Goal: Task Accomplishment & Management: Complete application form

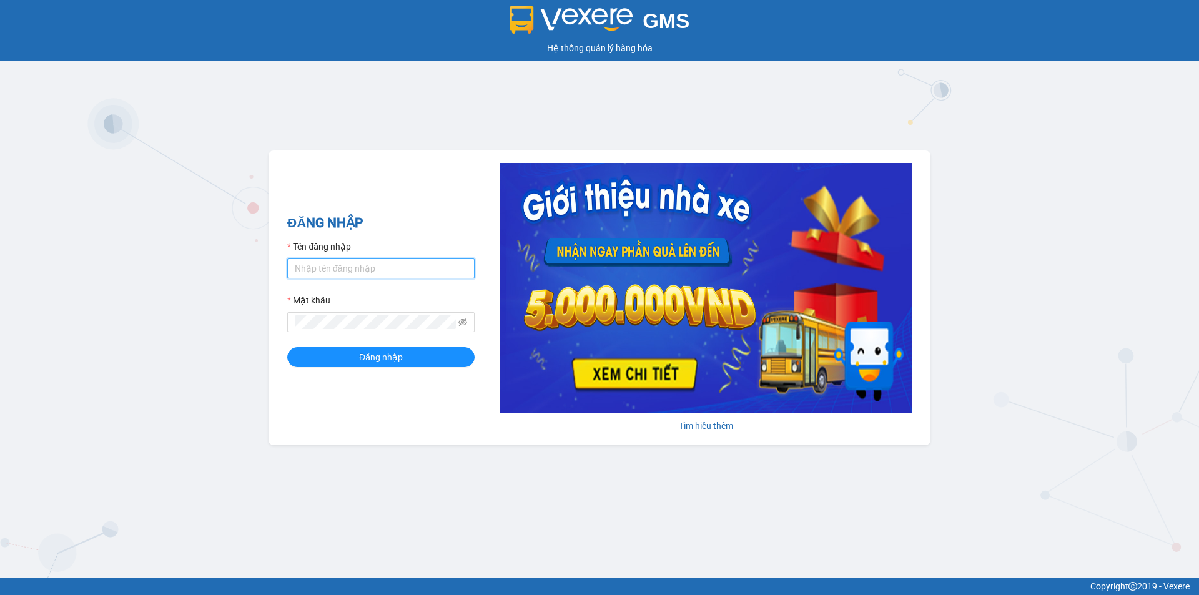
click at [335, 265] on input "Tên đăng nhập" at bounding box center [380, 269] width 187 height 20
click at [353, 268] on input "Tên đăng nhập" at bounding box center [380, 269] width 187 height 20
type input "thuytien.namhailimo"
click at [383, 350] on span "Đăng nhập" at bounding box center [381, 357] width 44 height 14
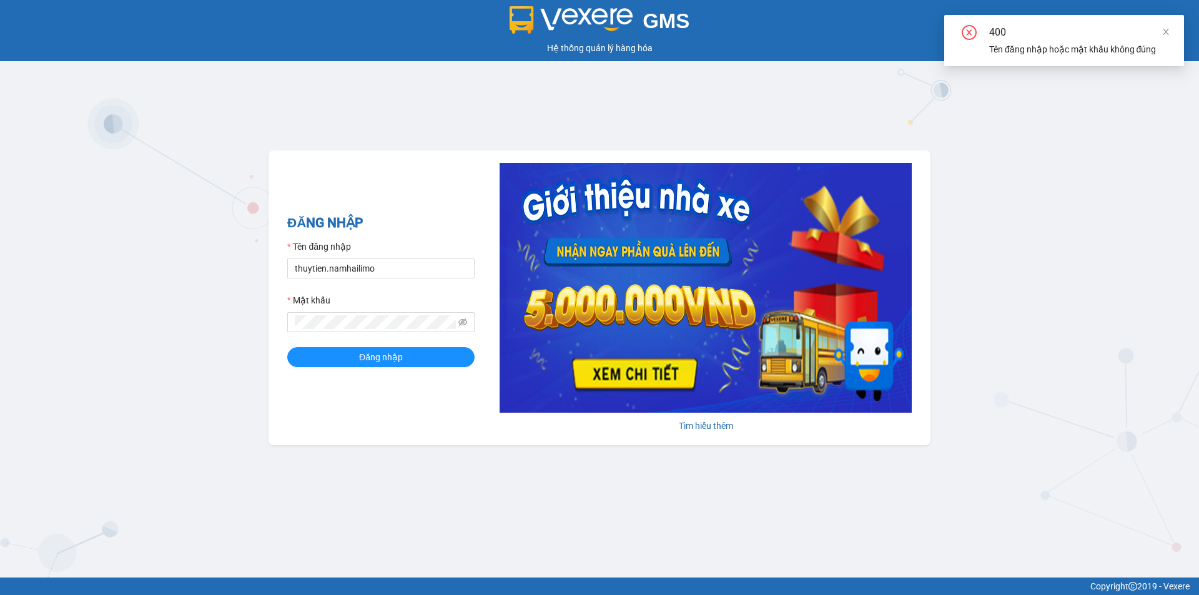
click at [352, 311] on div "Mật khẩu" at bounding box center [380, 303] width 187 height 19
click at [344, 318] on span at bounding box center [380, 322] width 187 height 20
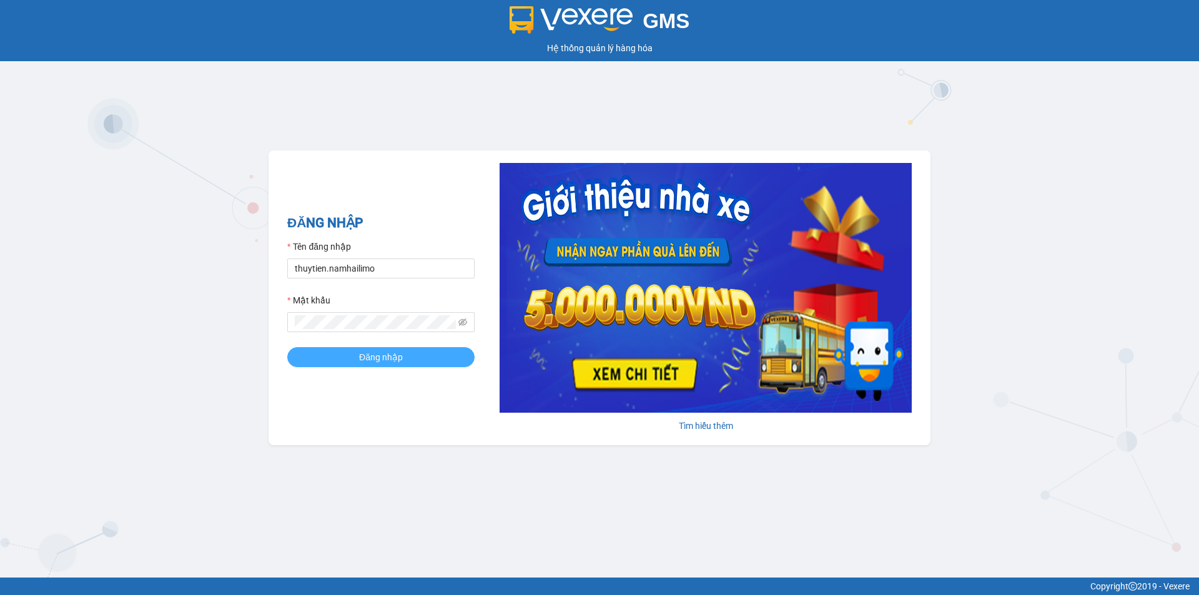
click at [377, 365] on button "Đăng nhập" at bounding box center [380, 357] width 187 height 20
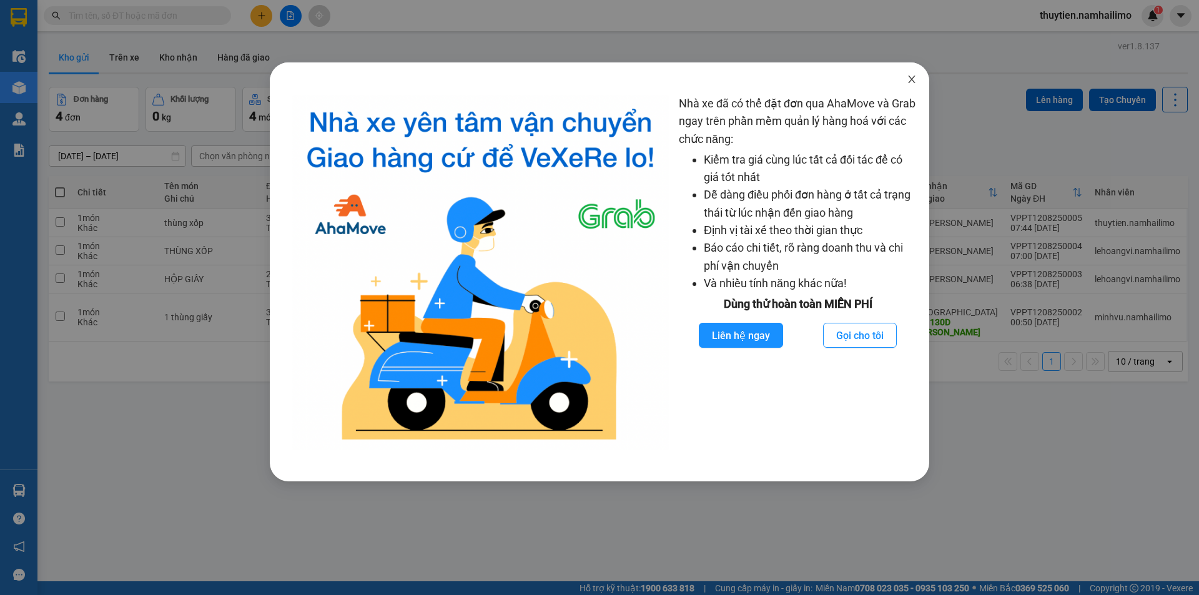
click at [912, 81] on icon "close" at bounding box center [911, 79] width 7 height 7
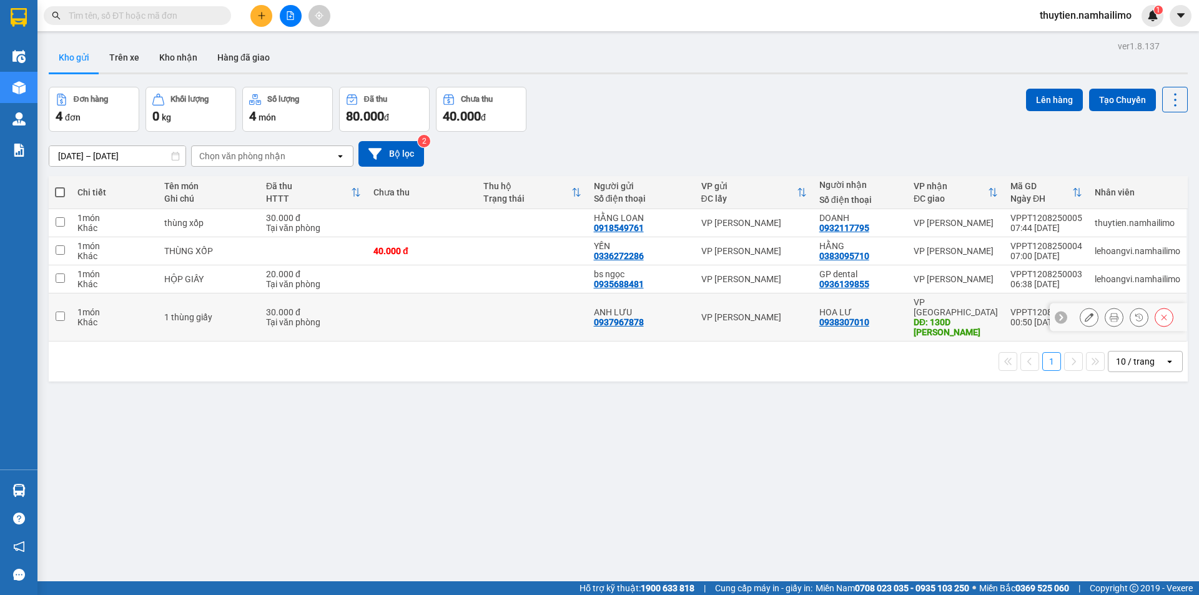
click at [64, 312] on input "checkbox" at bounding box center [60, 316] width 9 height 9
checkbox input "true"
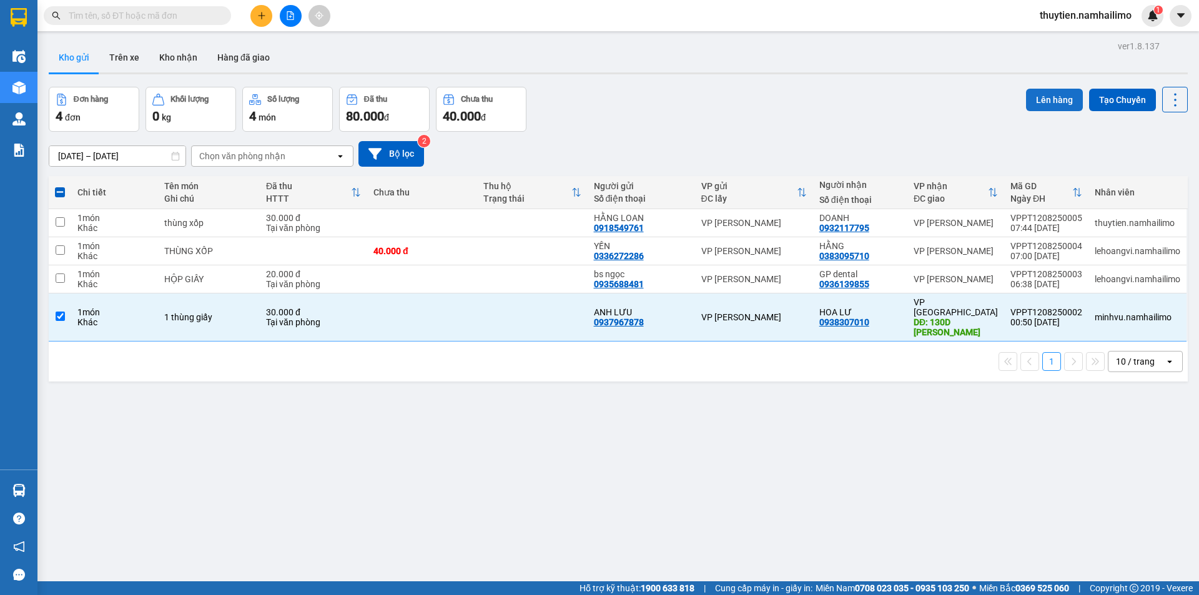
click at [1050, 99] on button "Lên hàng" at bounding box center [1054, 100] width 57 height 22
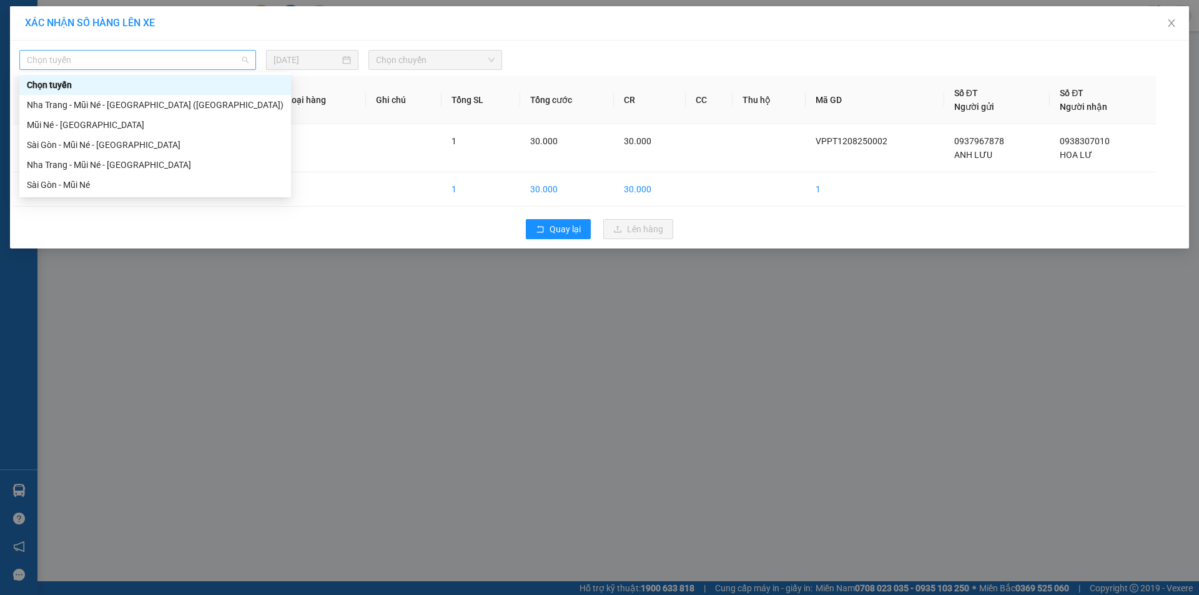
click at [94, 56] on span "Chọn tuyến" at bounding box center [138, 60] width 222 height 19
click at [76, 189] on div "Sài Gòn - Mũi Né" at bounding box center [155, 185] width 257 height 14
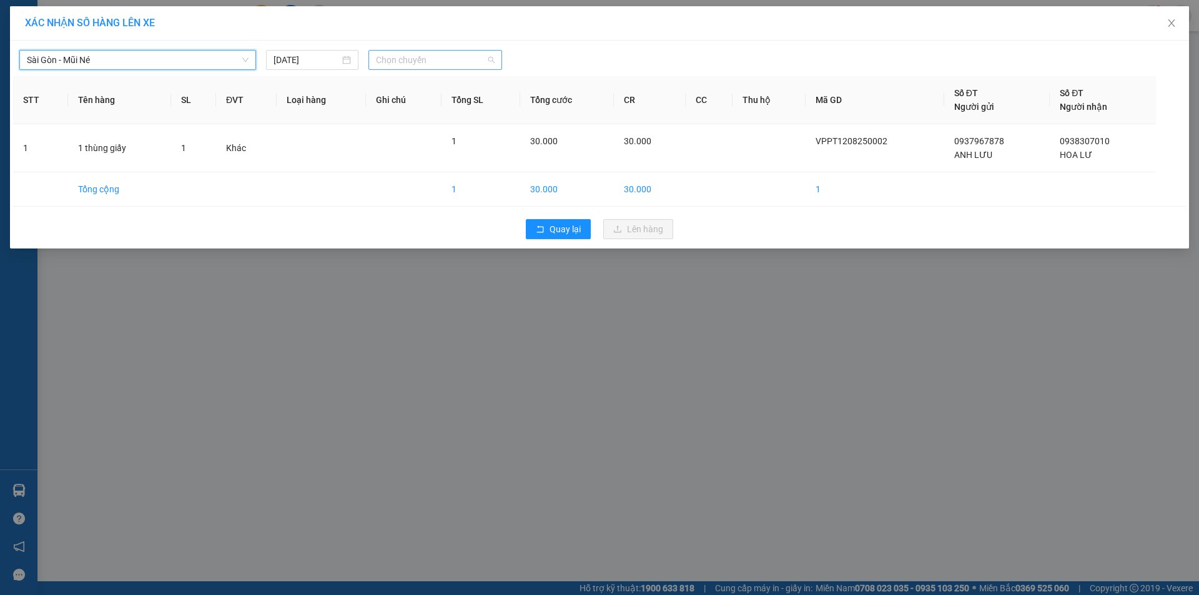
click at [437, 65] on span "Chọn chuyến" at bounding box center [435, 60] width 119 height 19
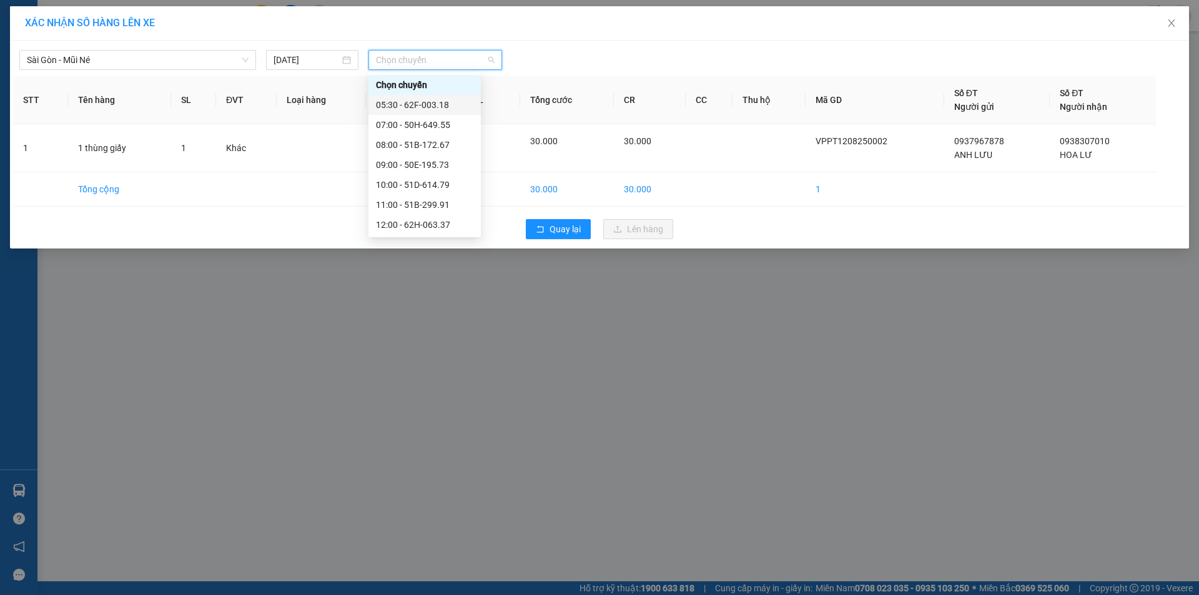
click at [438, 105] on div "05:30 - 62F-003.18" at bounding box center [424, 105] width 97 height 14
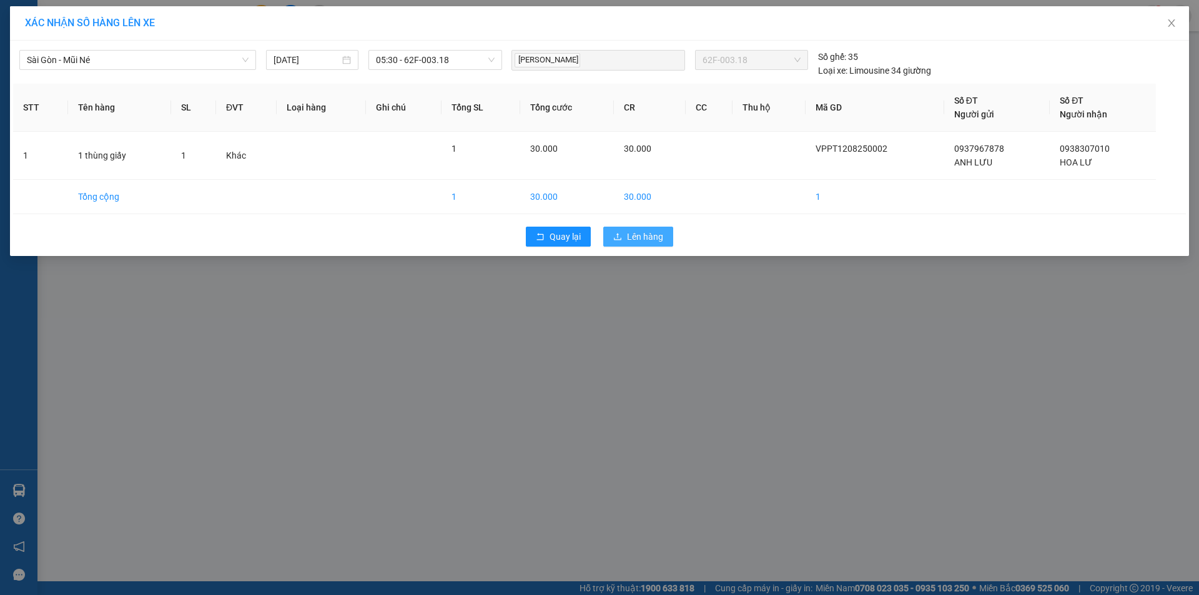
click at [645, 235] on span "Lên hàng" at bounding box center [645, 237] width 36 height 14
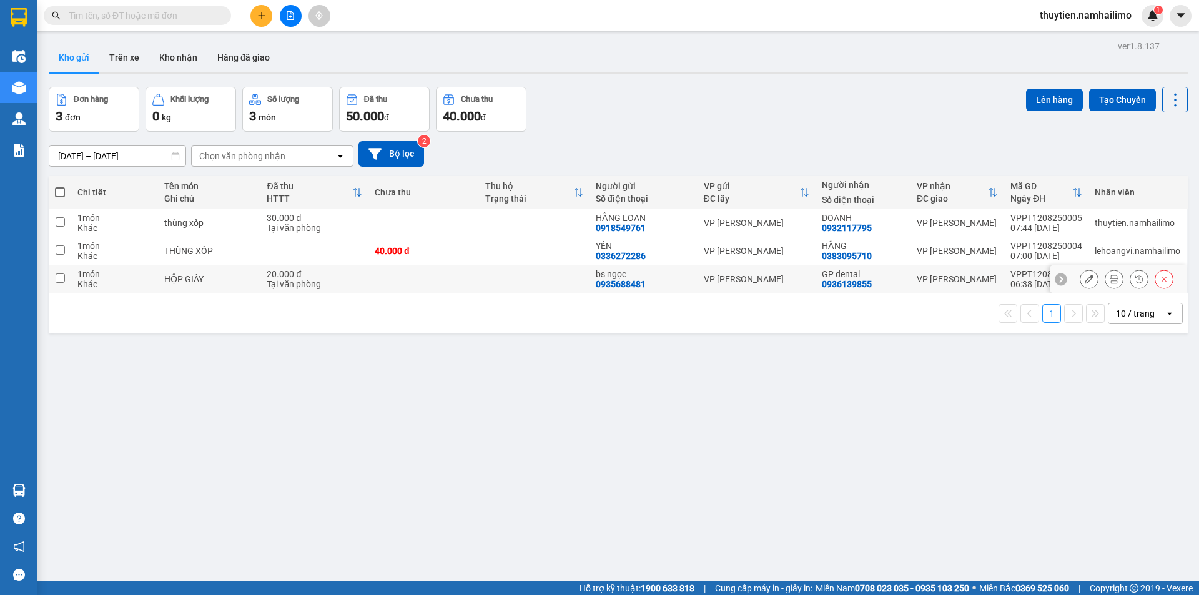
click at [57, 282] on input "checkbox" at bounding box center [60, 278] width 9 height 9
checkbox input "true"
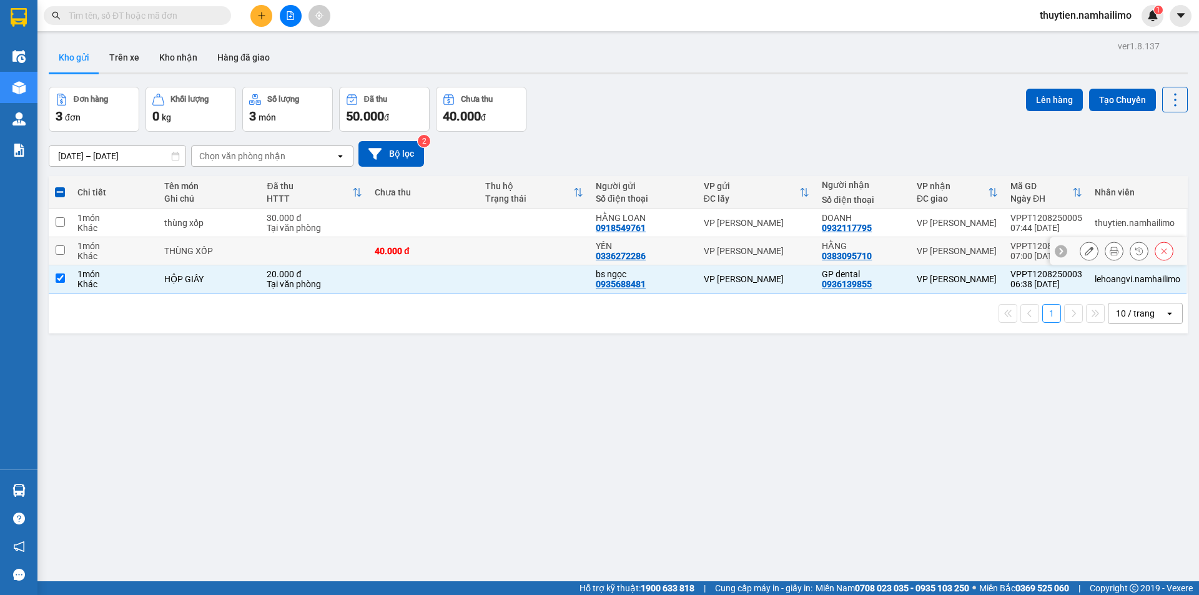
click at [59, 250] on input "checkbox" at bounding box center [60, 249] width 9 height 9
checkbox input "true"
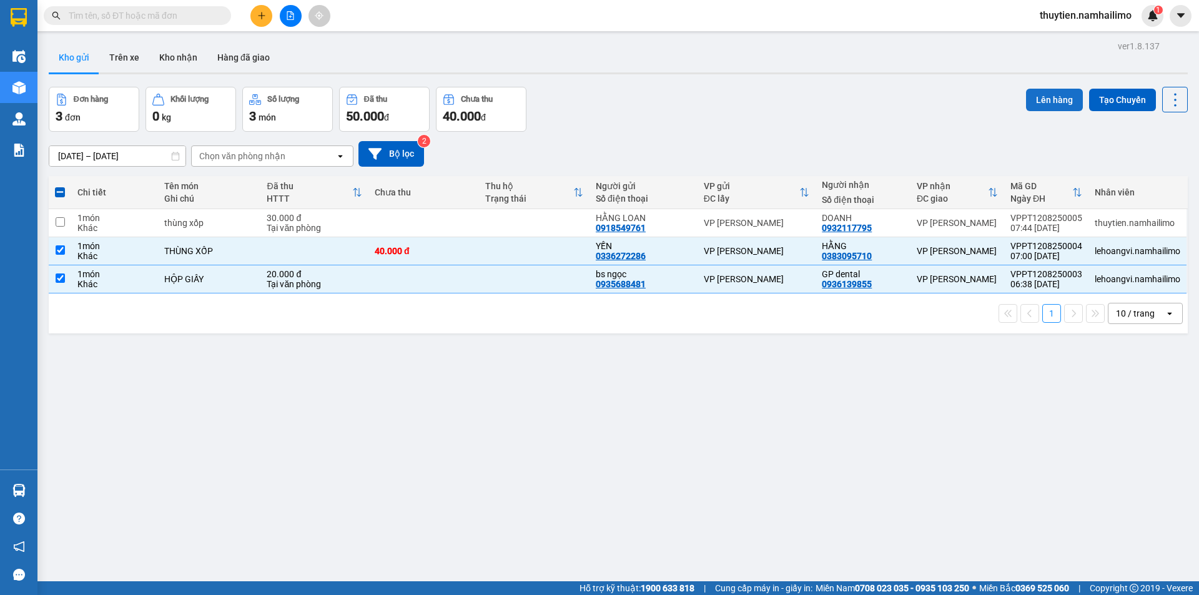
click at [1049, 97] on button "Lên hàng" at bounding box center [1054, 100] width 57 height 22
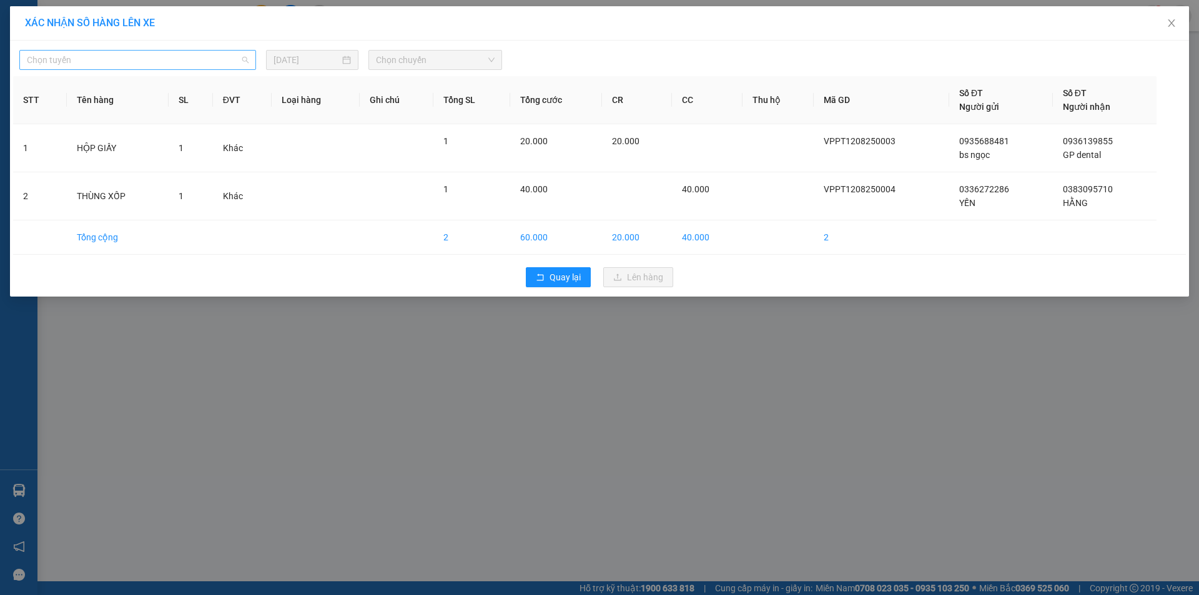
click at [58, 58] on span "Chọn tuyến" at bounding box center [138, 60] width 222 height 19
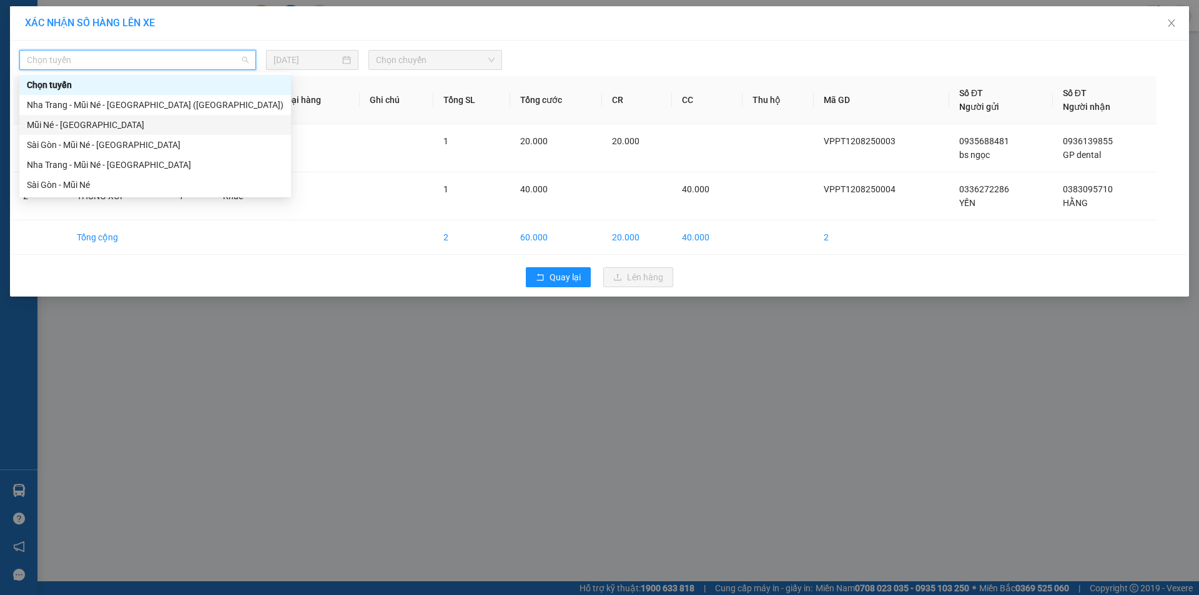
click at [58, 125] on div "Mũi Né - [GEOGRAPHIC_DATA]" at bounding box center [155, 125] width 257 height 14
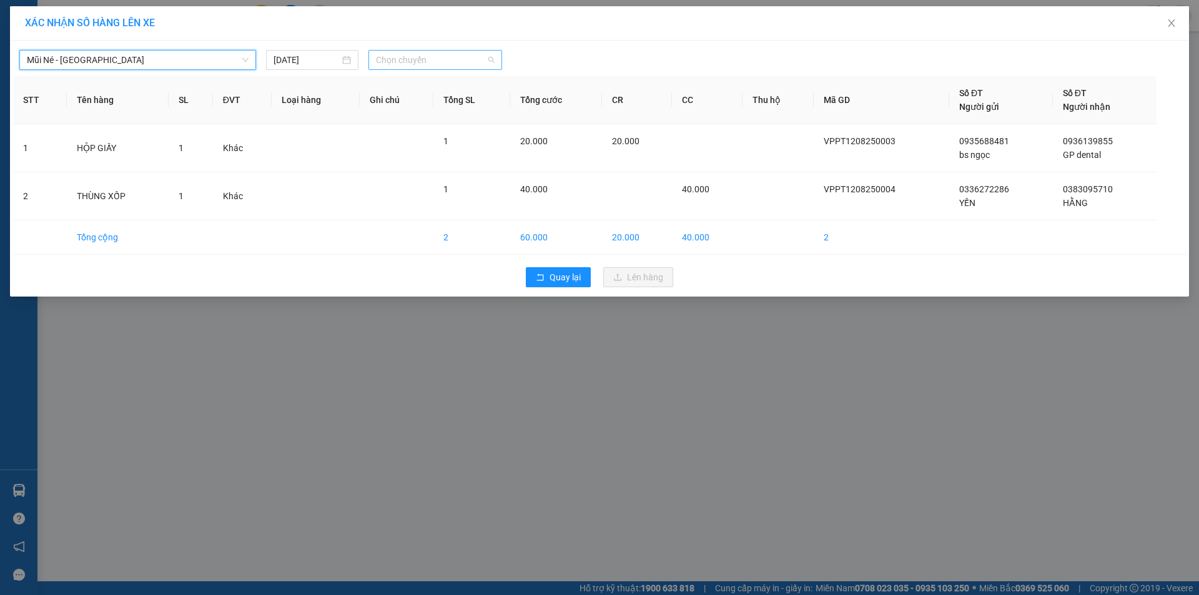
click at [442, 63] on span "Chọn chuyến" at bounding box center [435, 60] width 119 height 19
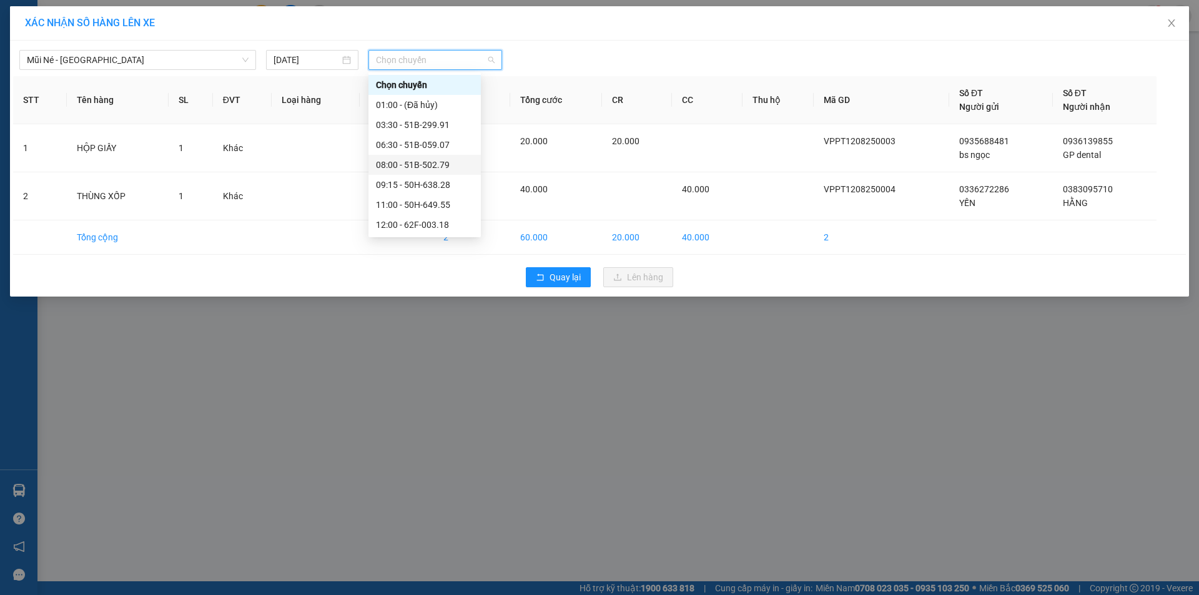
click at [428, 162] on div "08:00 - 51B-502.79" at bounding box center [424, 165] width 97 height 14
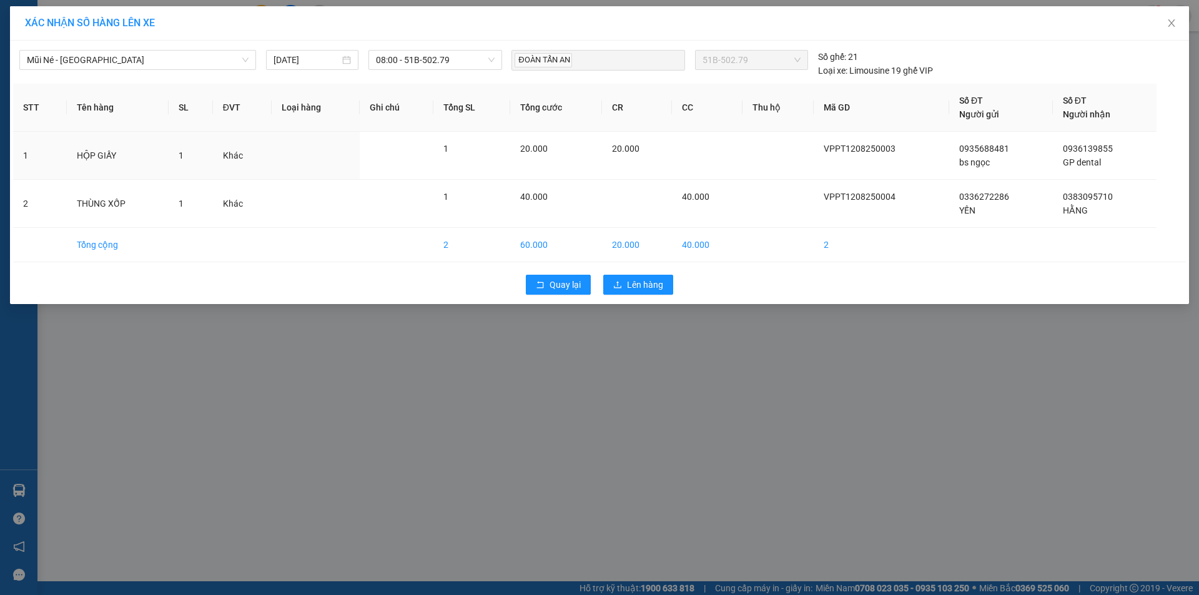
click at [428, 162] on td at bounding box center [397, 156] width 74 height 48
click at [109, 62] on span "Mũi Né - [GEOGRAPHIC_DATA]" at bounding box center [138, 60] width 222 height 19
click at [605, 64] on div "ĐOÀN TẤN AN" at bounding box center [598, 60] width 167 height 18
click at [601, 60] on div "ĐOÀN TẤN AN" at bounding box center [598, 60] width 167 height 18
click at [555, 60] on span "ĐOÀN TẤN AN" at bounding box center [543, 60] width 57 height 14
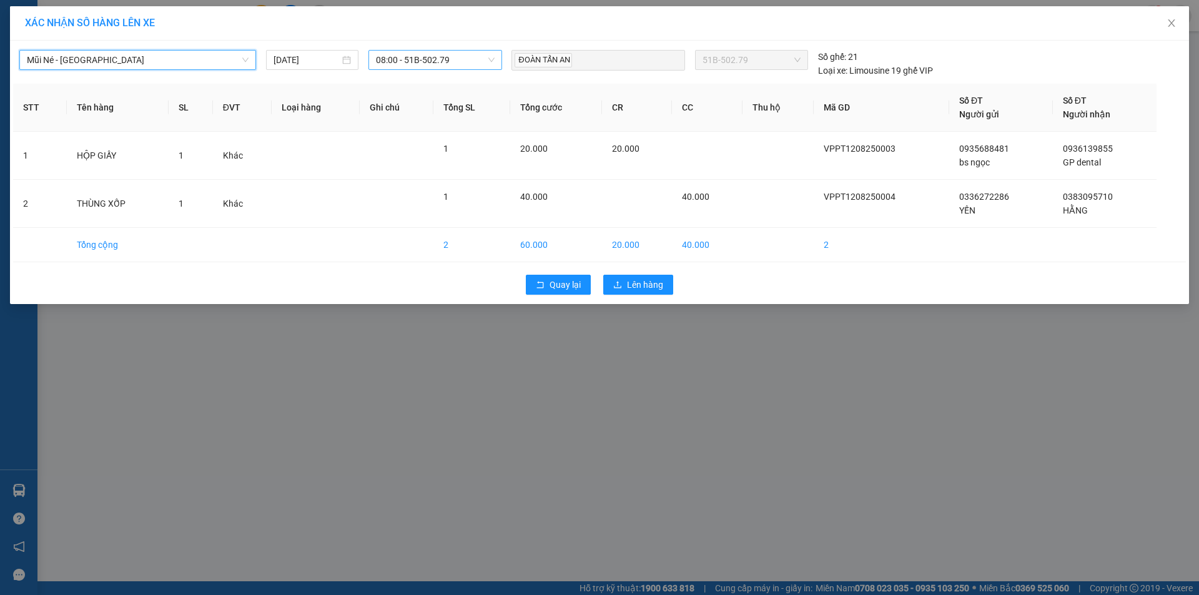
click at [457, 57] on span "08:00 - 51B-502.79" at bounding box center [435, 60] width 119 height 19
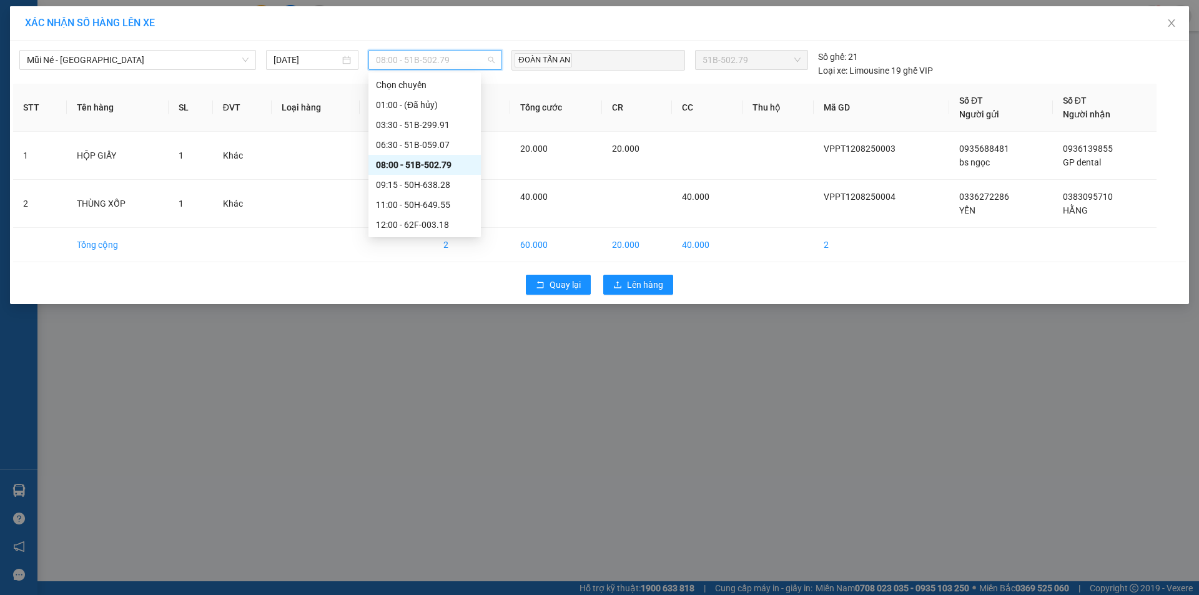
click at [433, 163] on div "08:00 - 51B-502.79" at bounding box center [424, 165] width 97 height 14
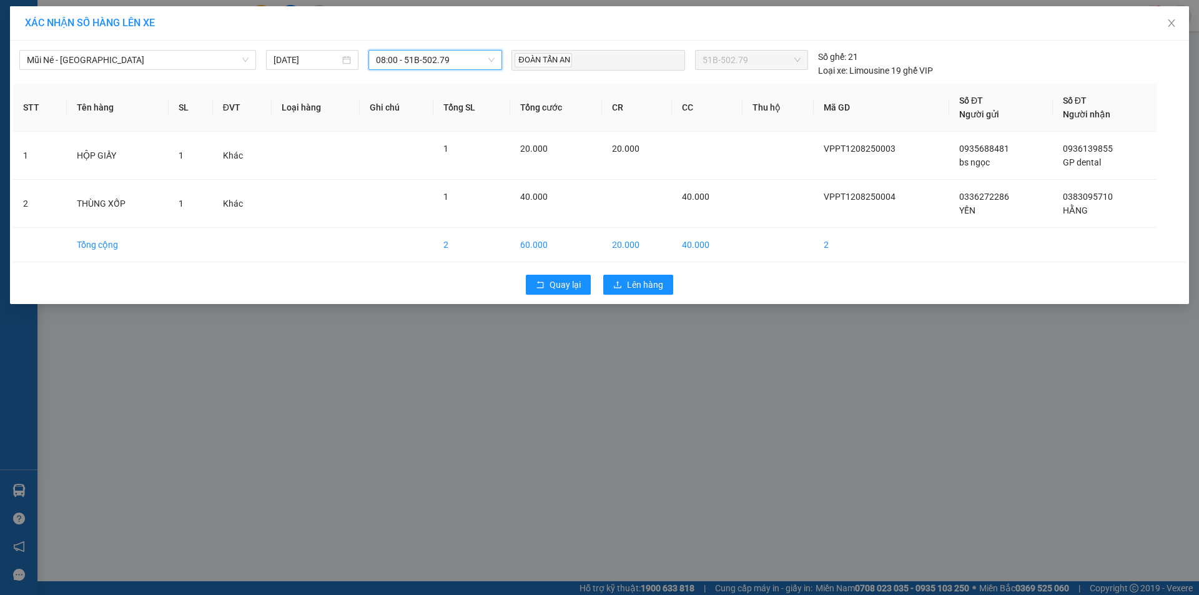
click at [452, 66] on span "08:00 - 51B-502.79" at bounding box center [435, 60] width 119 height 19
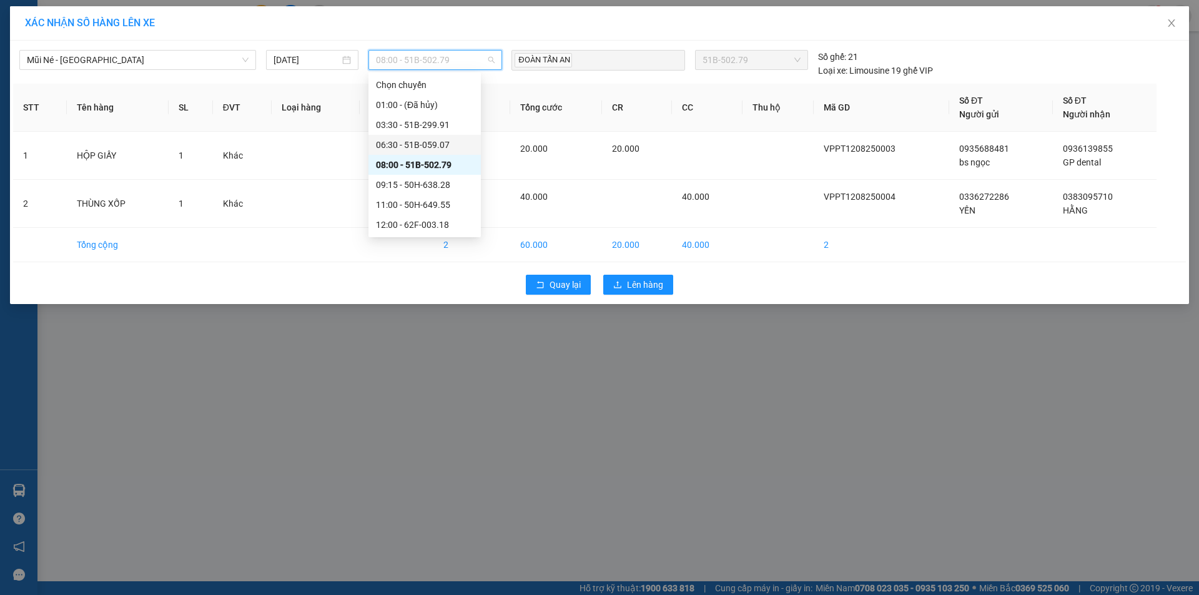
click at [449, 144] on div "06:30 - 51B-059.07" at bounding box center [424, 145] width 97 height 14
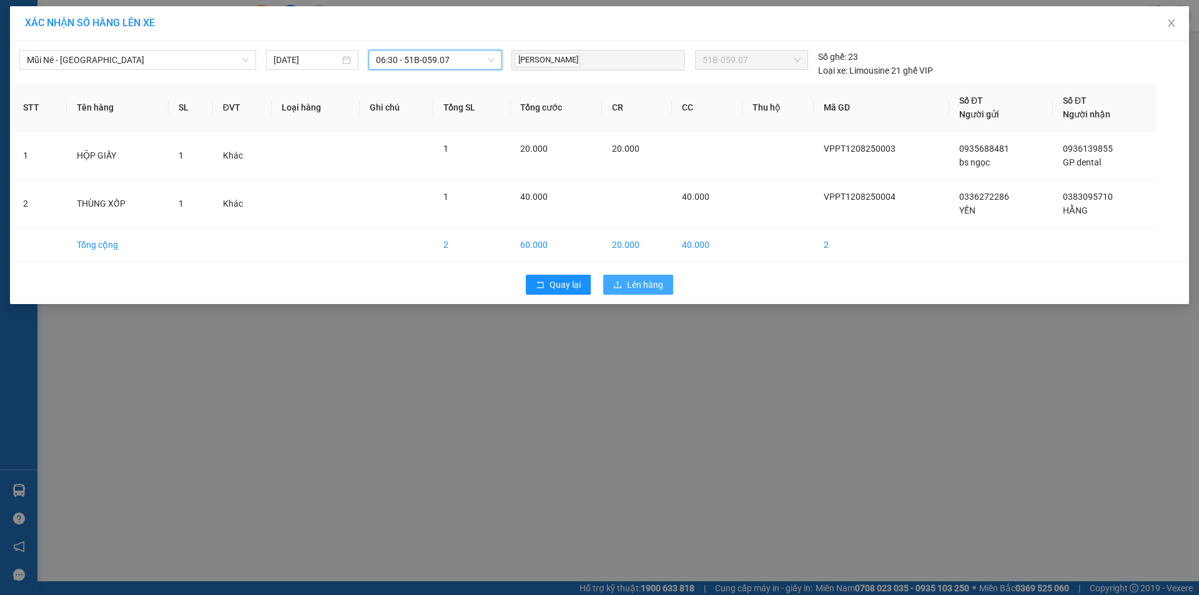
click at [660, 279] on span "Lên hàng" at bounding box center [645, 285] width 36 height 14
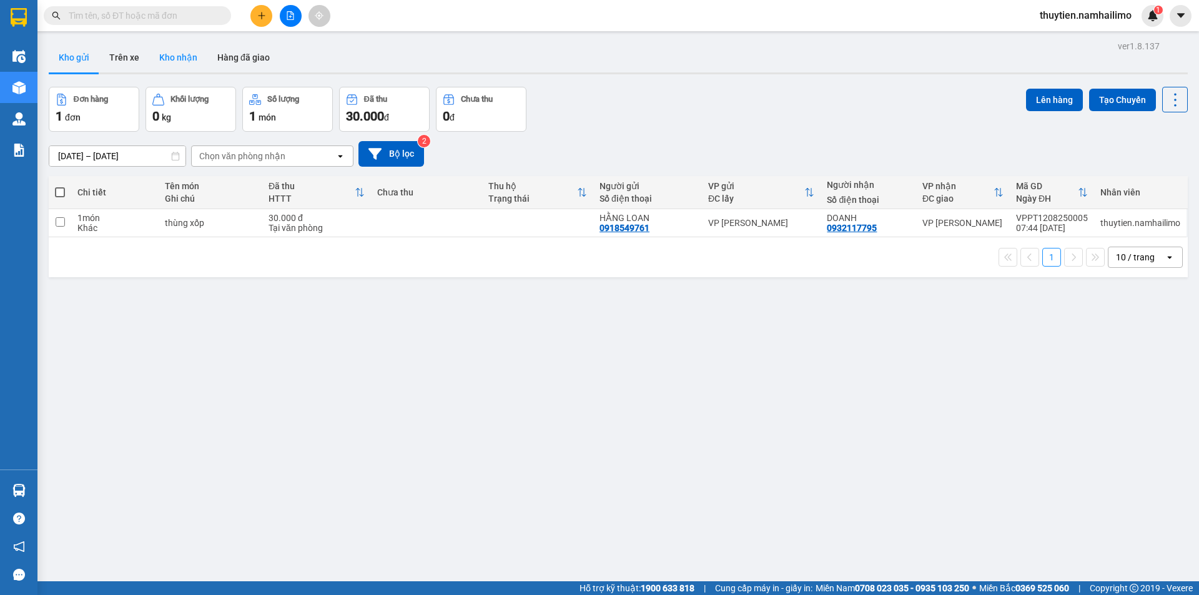
click at [195, 62] on button "Kho nhận" at bounding box center [178, 57] width 58 height 30
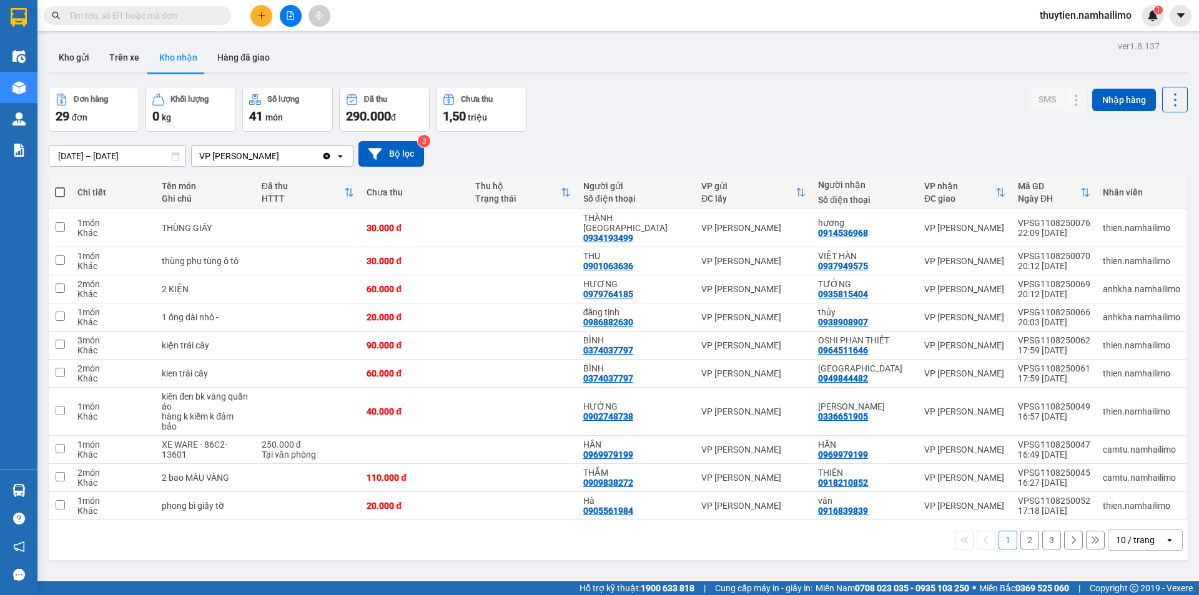
click at [1020, 531] on button "2" at bounding box center [1029, 540] width 19 height 19
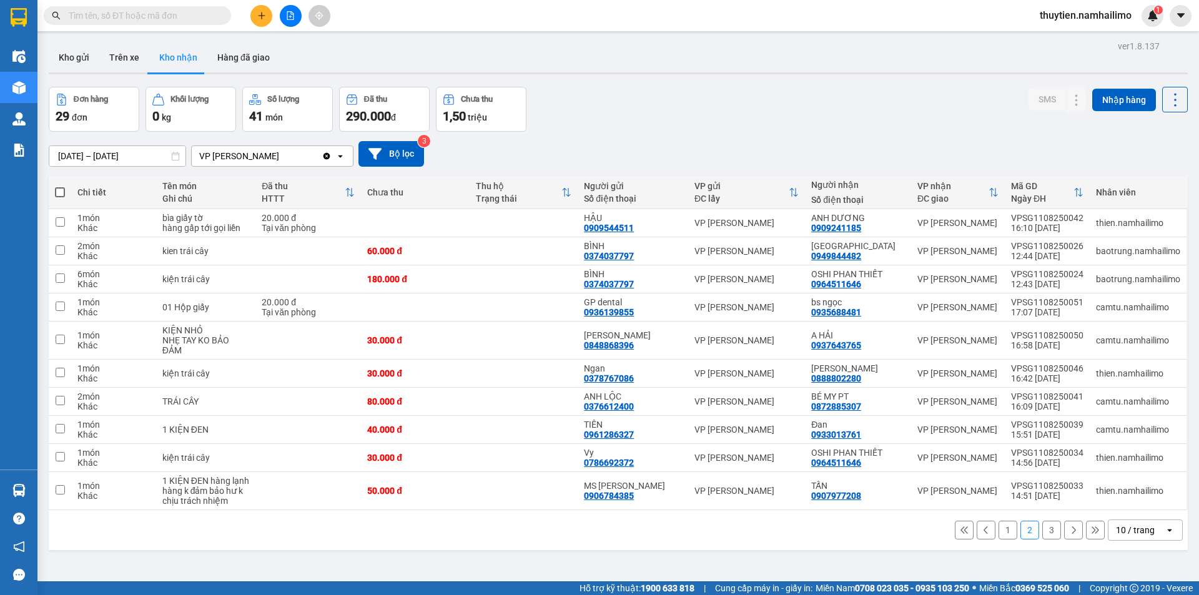
click at [1048, 521] on button "3" at bounding box center [1051, 530] width 19 height 19
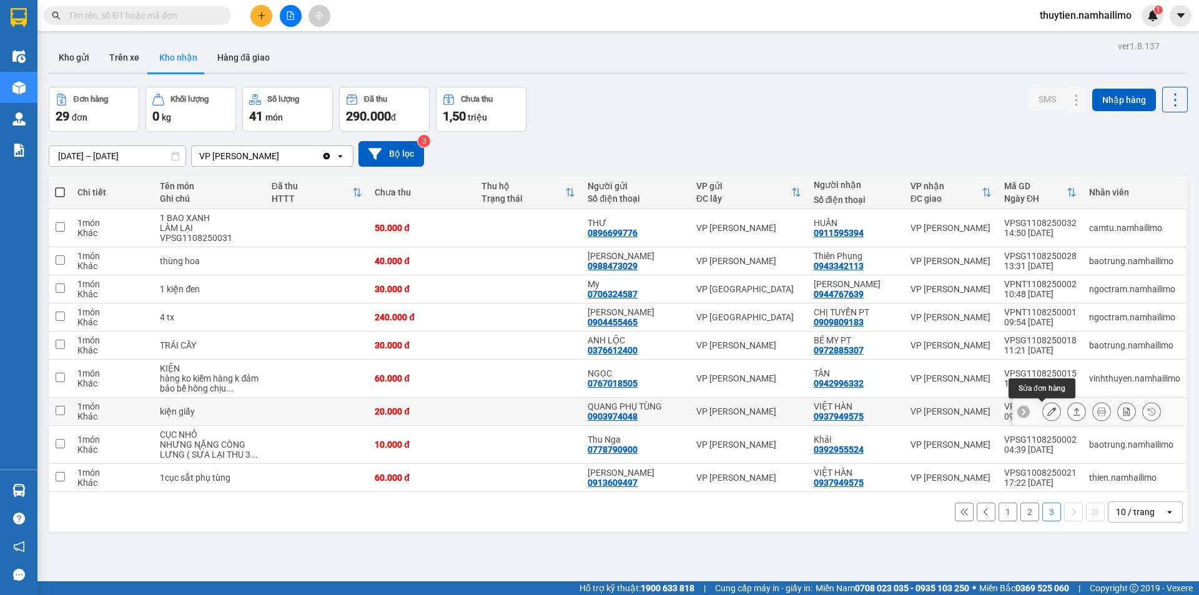
click at [1047, 413] on icon at bounding box center [1051, 411] width 9 height 9
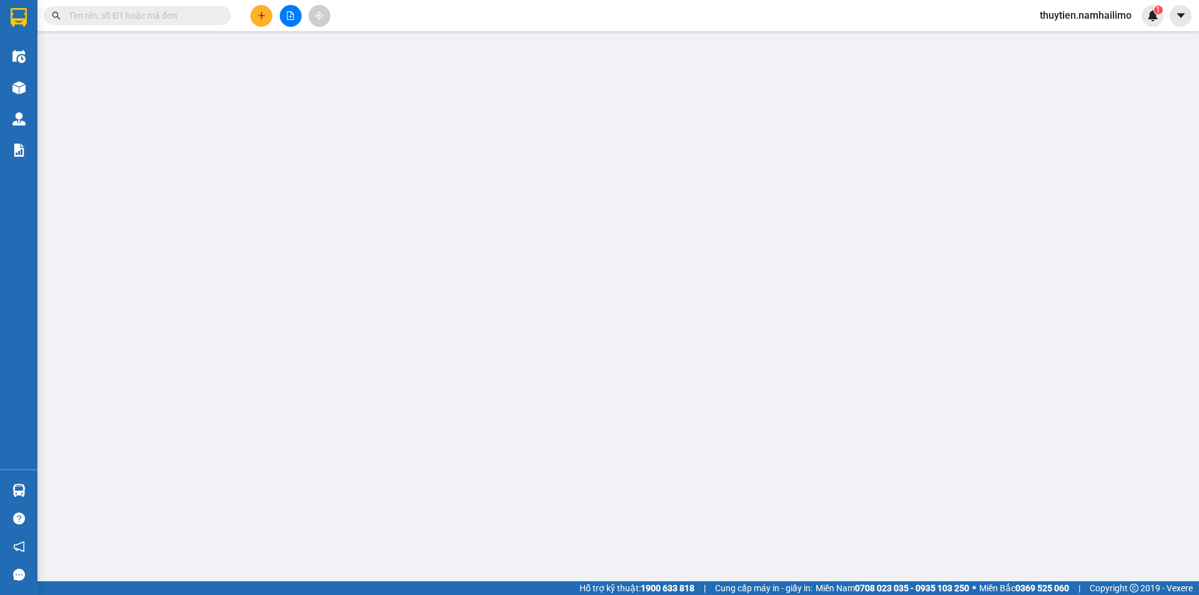
type input "0903974048"
type input "QUANG PHỤ TÙNG"
type input "0937949575"
type input "VIỆT HÀN"
type input "20.000"
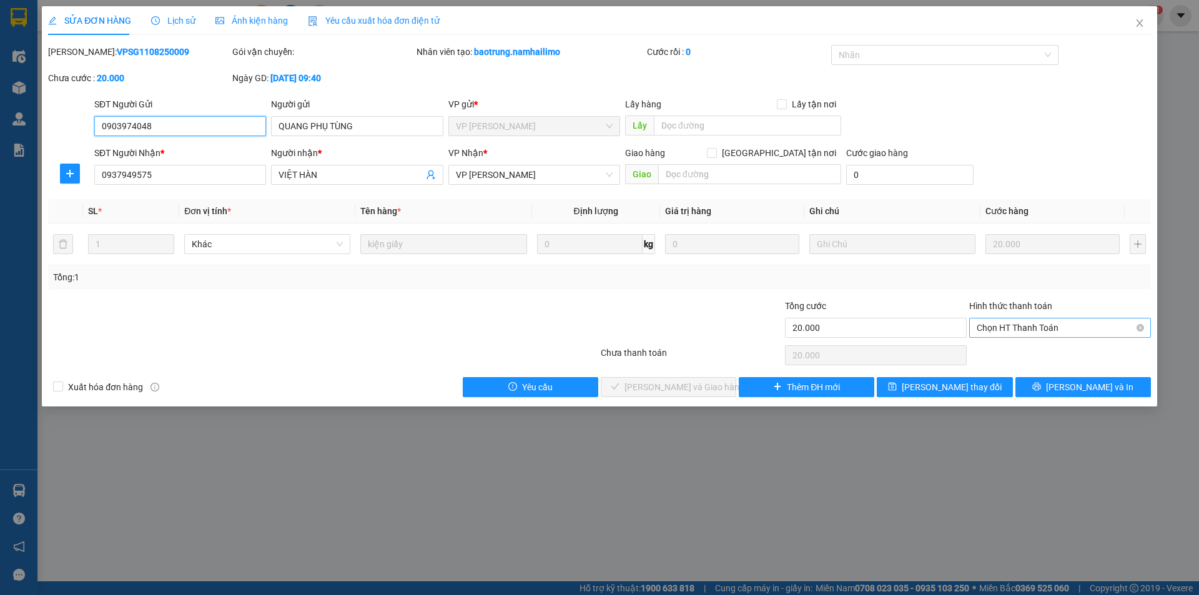
click at [1008, 327] on span "Chọn HT Thanh Toán" at bounding box center [1060, 327] width 167 height 19
click at [1000, 351] on div "Tại văn phòng" at bounding box center [1060, 353] width 167 height 14
type input "0"
click at [688, 385] on span "[PERSON_NAME] và Giao hàng" at bounding box center [685, 387] width 120 height 14
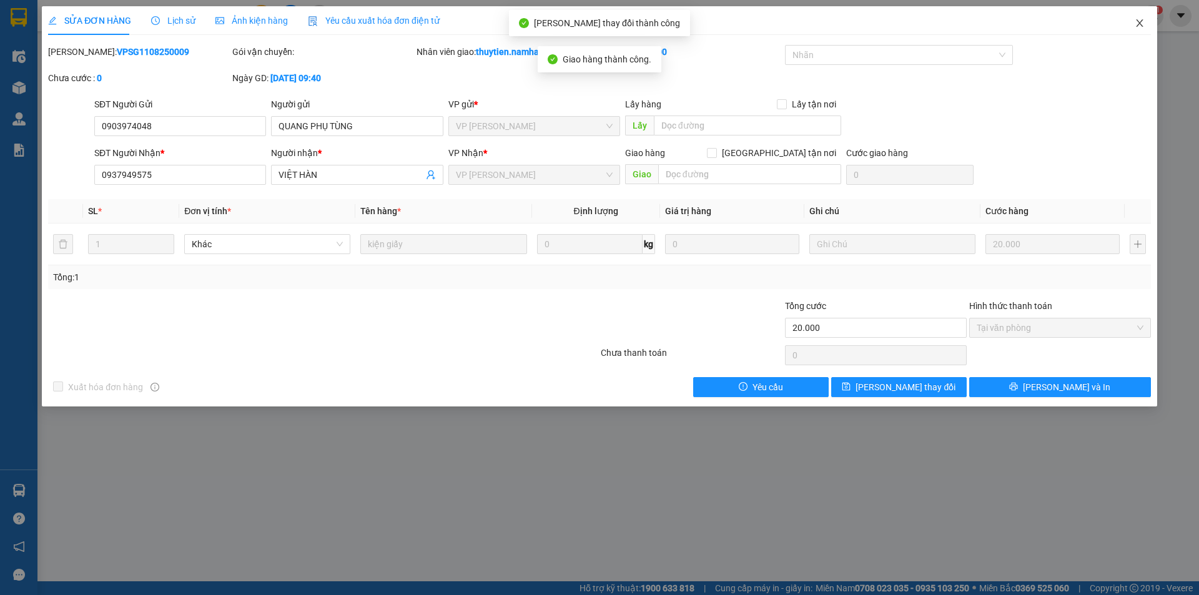
click at [1141, 21] on icon "close" at bounding box center [1140, 23] width 10 height 10
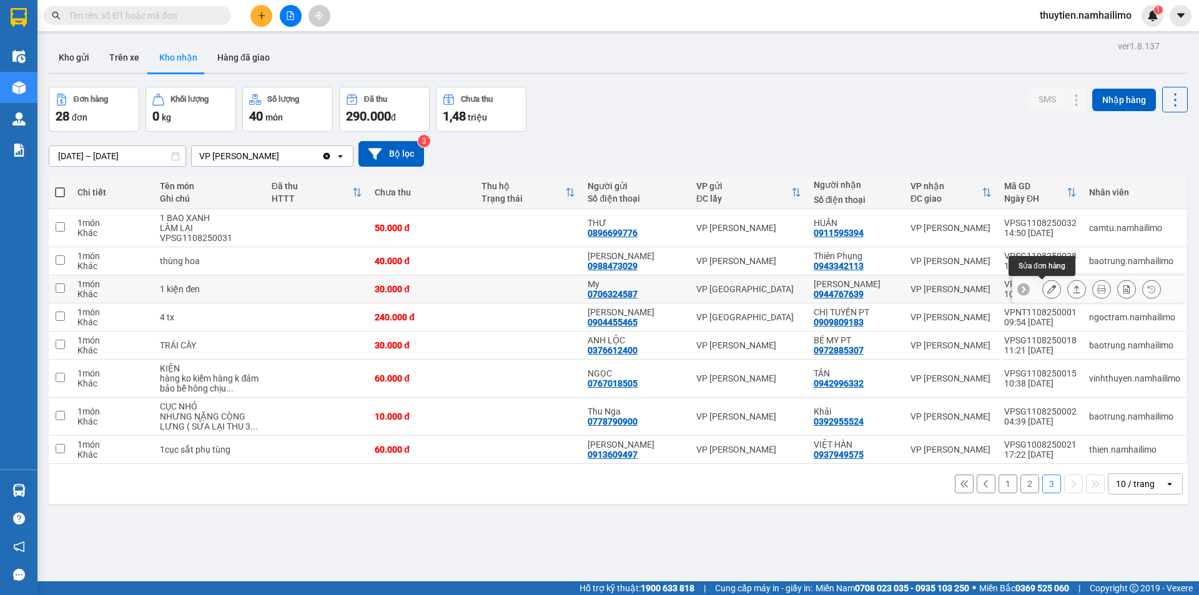
click at [1047, 291] on icon at bounding box center [1051, 289] width 9 height 9
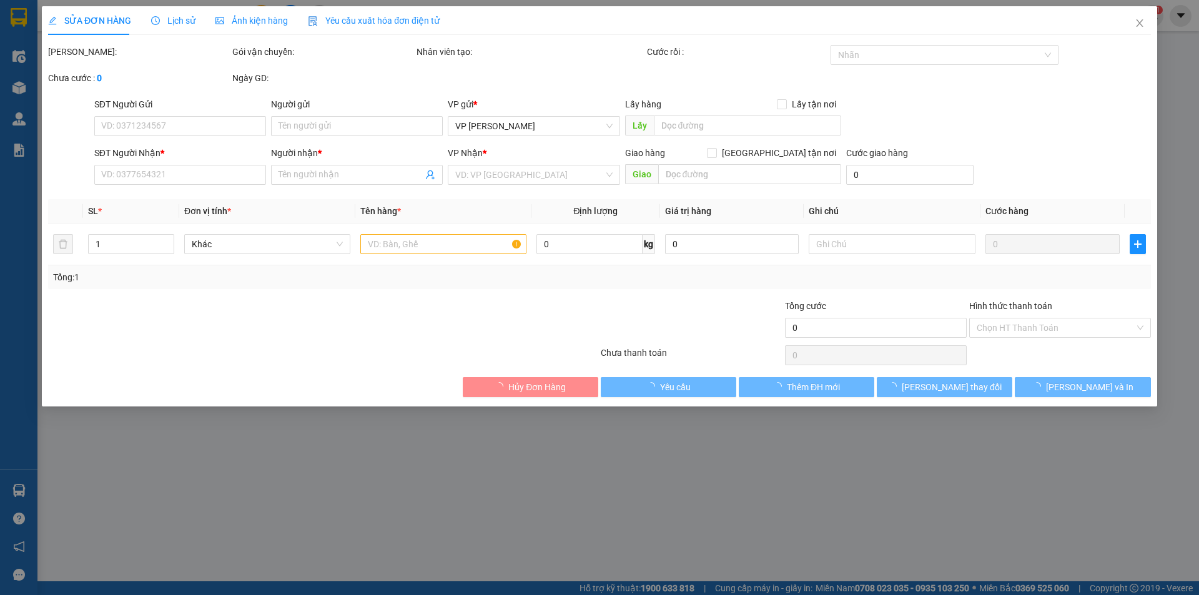
type input "0706324587"
type input "My"
type input "0944767639"
type input "[PERSON_NAME]"
type input "30.000"
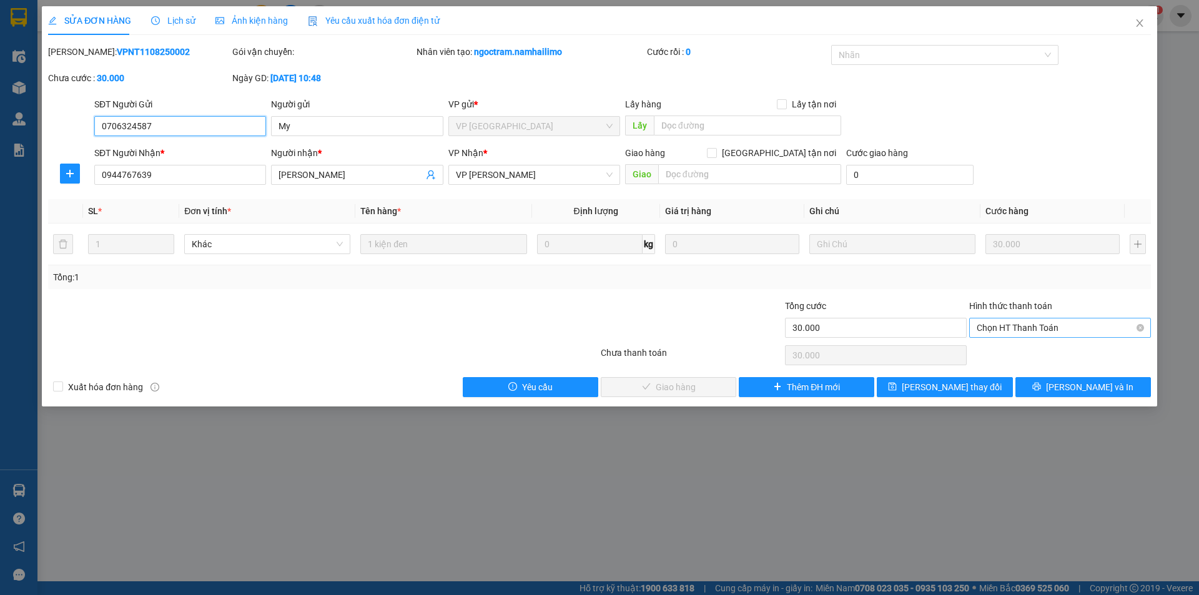
click at [1003, 327] on span "Chọn HT Thanh Toán" at bounding box center [1060, 327] width 167 height 19
click at [1001, 356] on div "Tại văn phòng" at bounding box center [1060, 353] width 167 height 14
type input "0"
drag, startPoint x: 686, startPoint y: 381, endPoint x: 873, endPoint y: 185, distance: 270.8
click at [686, 382] on span "[PERSON_NAME] và Giao hàng" at bounding box center [685, 387] width 120 height 14
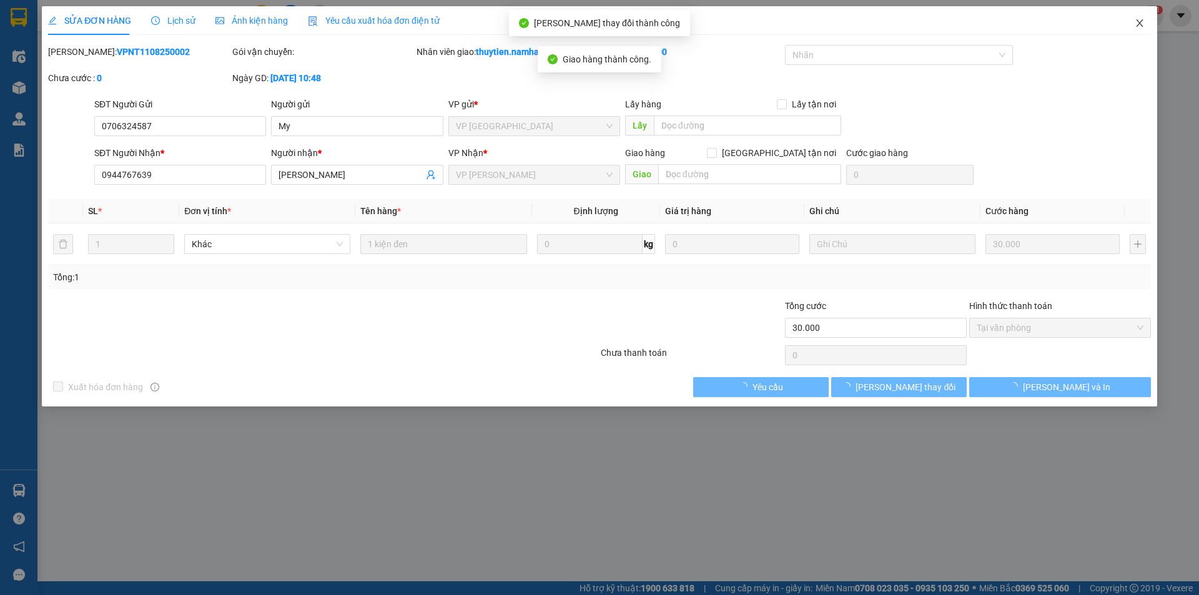
click at [1148, 26] on span "Close" at bounding box center [1139, 23] width 35 height 35
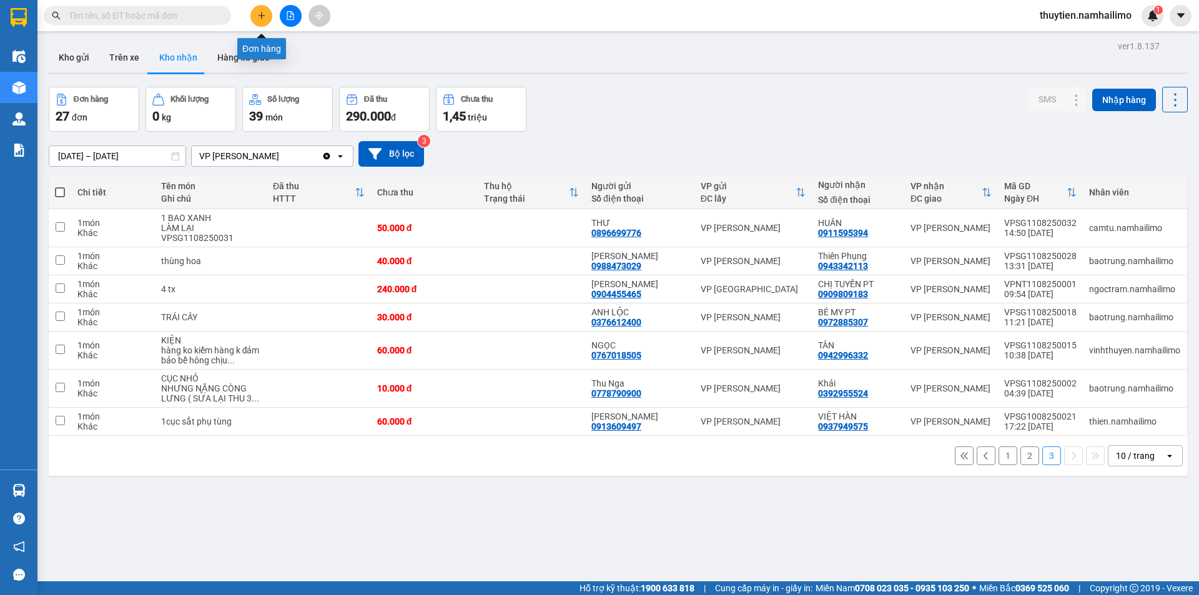
click at [261, 19] on icon "plus" at bounding box center [261, 15] width 9 height 9
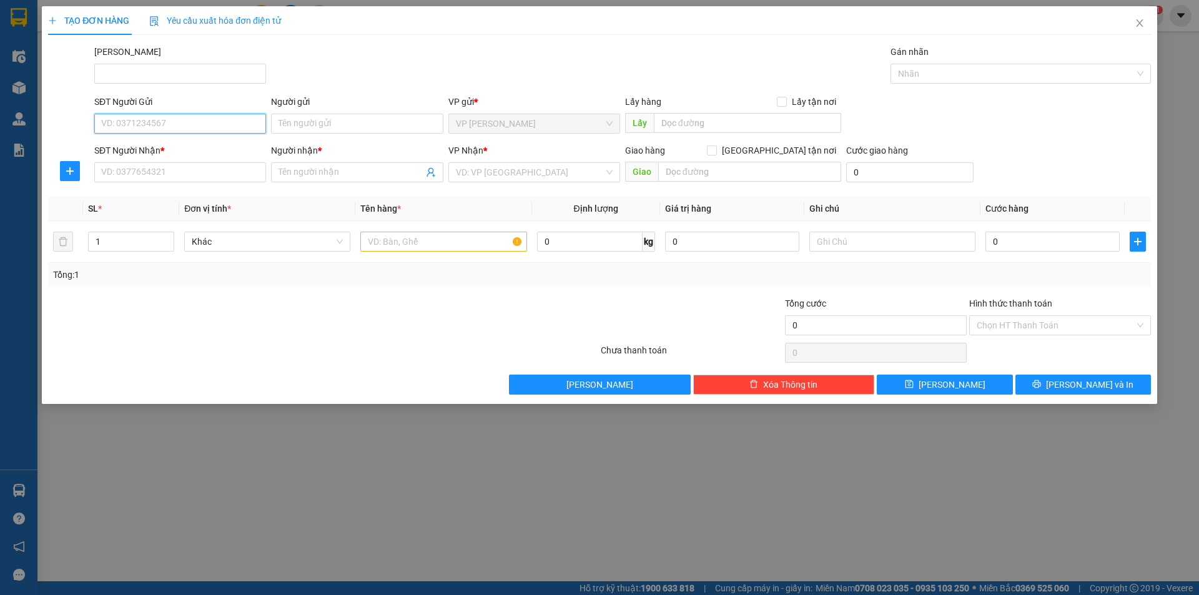
click at [161, 124] on input "SĐT Người Gửi" at bounding box center [180, 124] width 172 height 20
type input "0523265695"
click at [189, 157] on div "0523265695 - THẢO" at bounding box center [180, 149] width 172 height 20
type input "THẢO"
type input "0946470838"
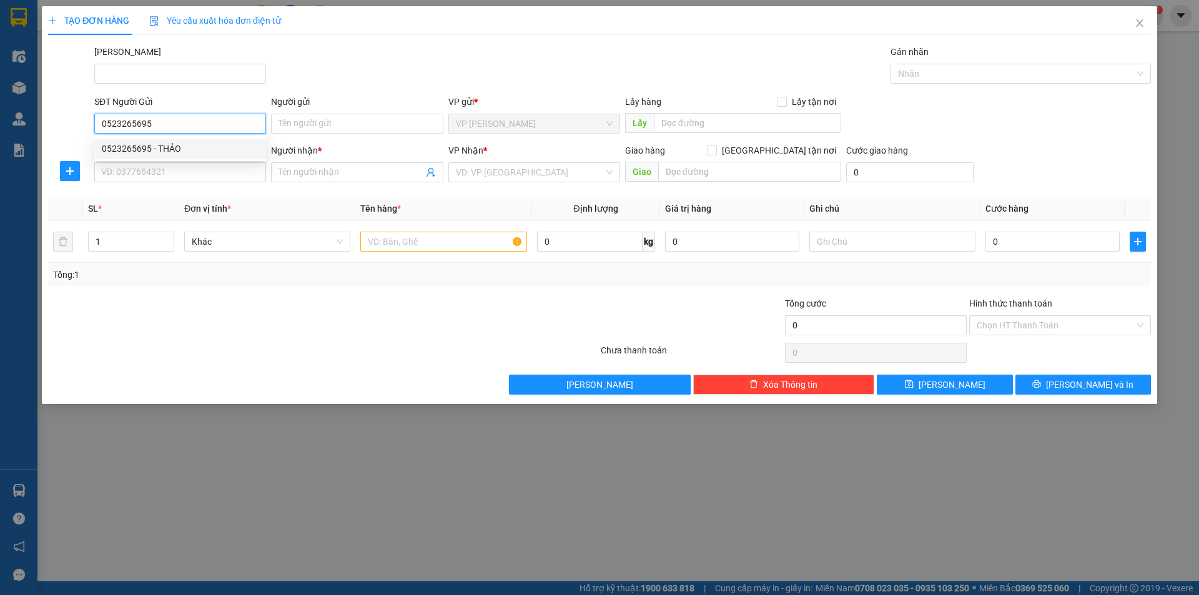
type input "ÚT"
type input "30.000"
type input "0523265695"
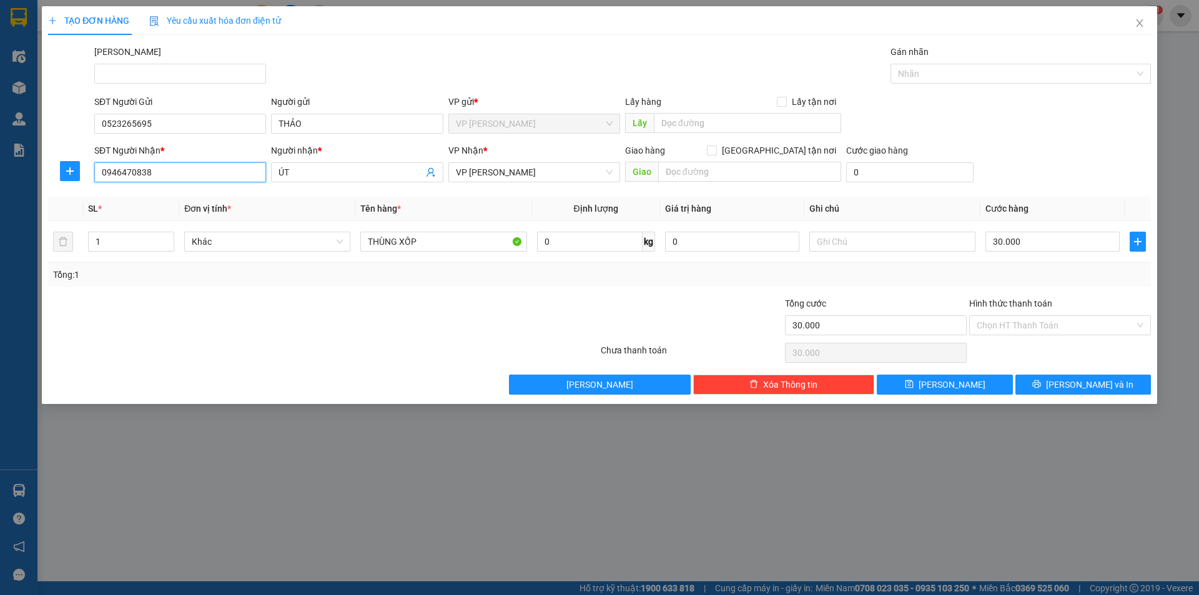
click at [173, 179] on input "0946470838" at bounding box center [180, 172] width 172 height 20
type input "0"
type input "0348065100"
click at [182, 197] on div "0348065100 - [PERSON_NAME]" at bounding box center [180, 197] width 157 height 14
type input "[PERSON_NAME]"
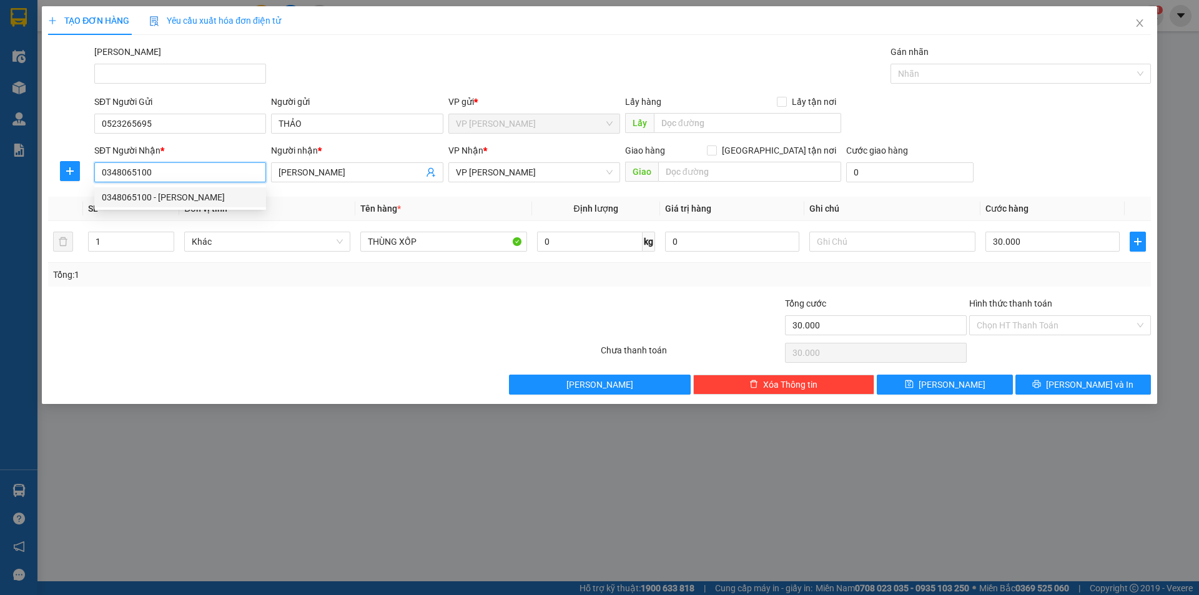
type input "50.000"
type input "0348065100"
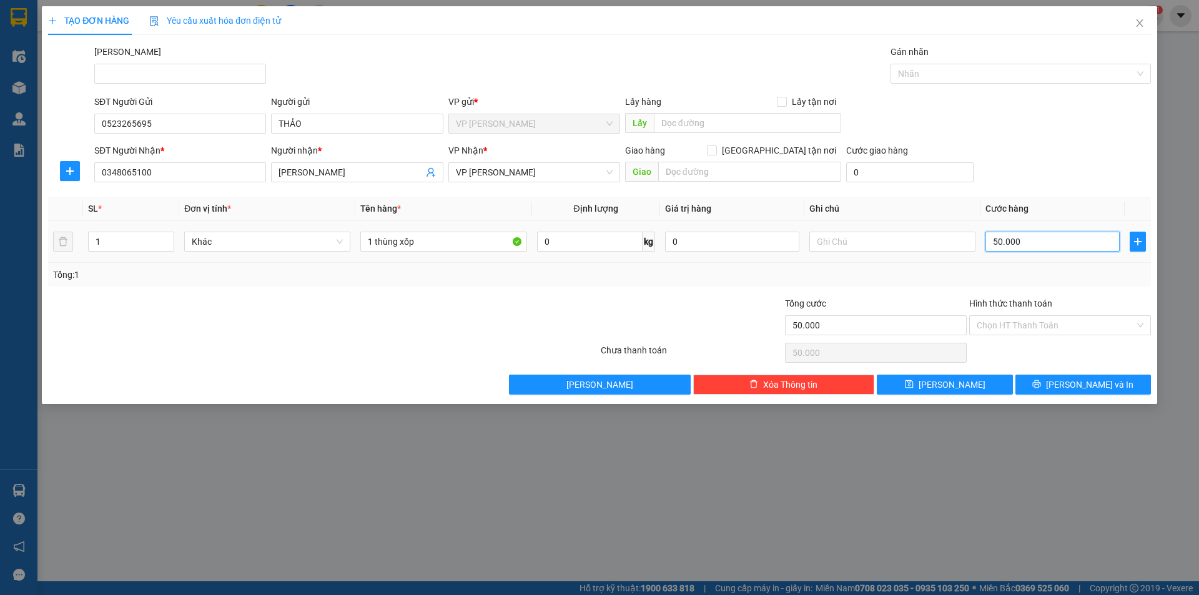
click at [1039, 246] on input "50.000" at bounding box center [1052, 242] width 134 height 20
type input "4"
type input "40"
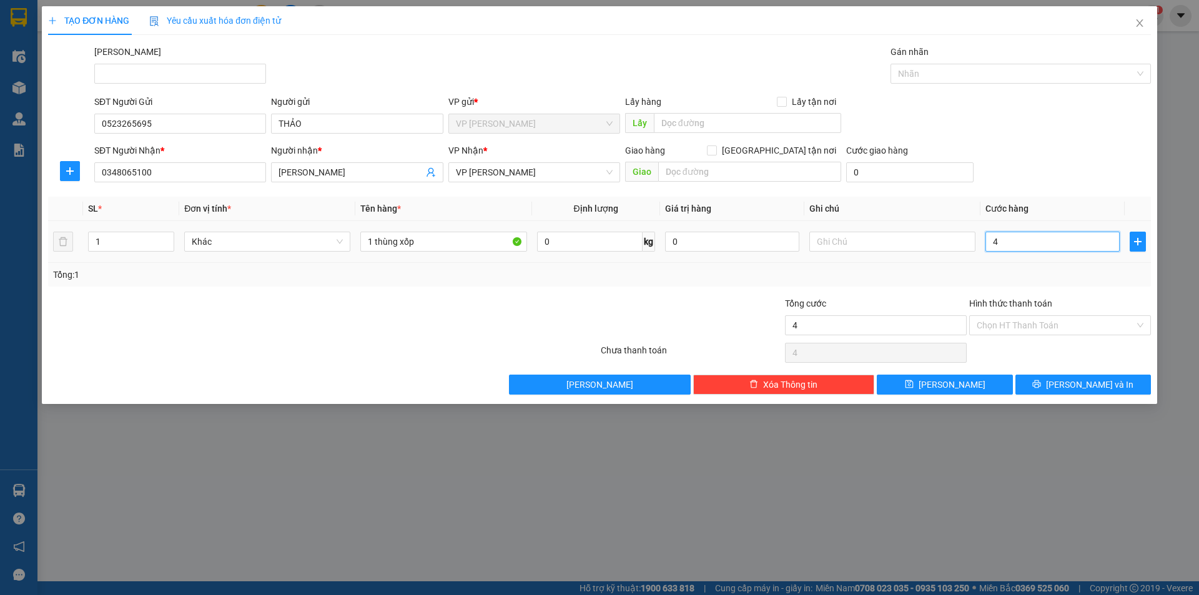
type input "40"
type input "40.000"
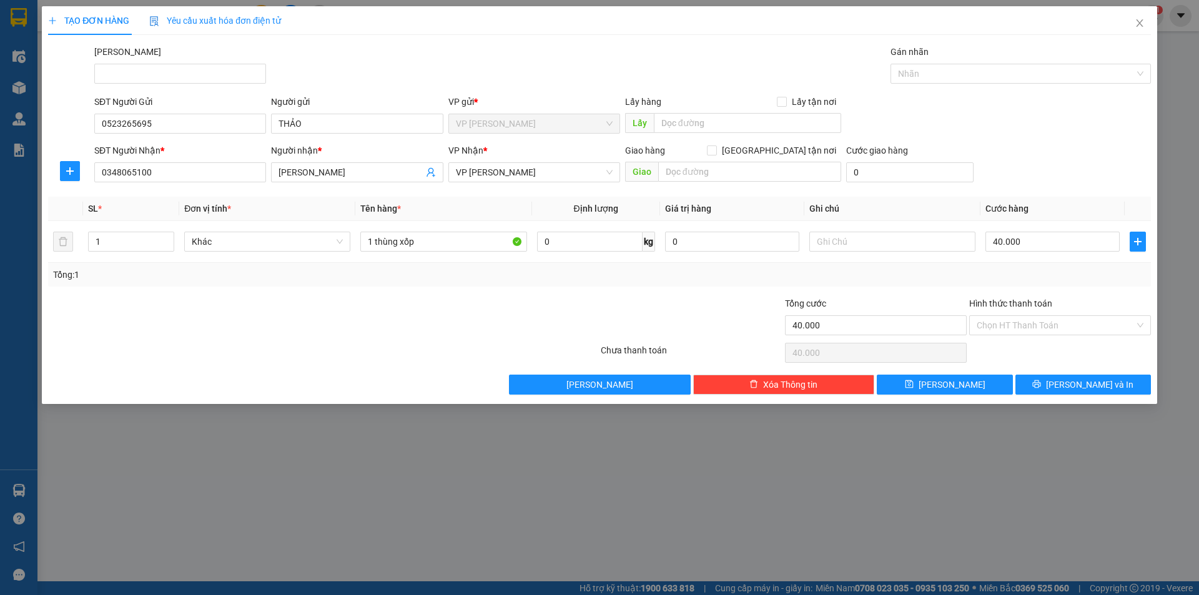
click at [1049, 272] on div "Tổng: 1" at bounding box center [599, 275] width 1093 height 14
click at [1045, 325] on input "Hình thức thanh toán" at bounding box center [1056, 325] width 158 height 19
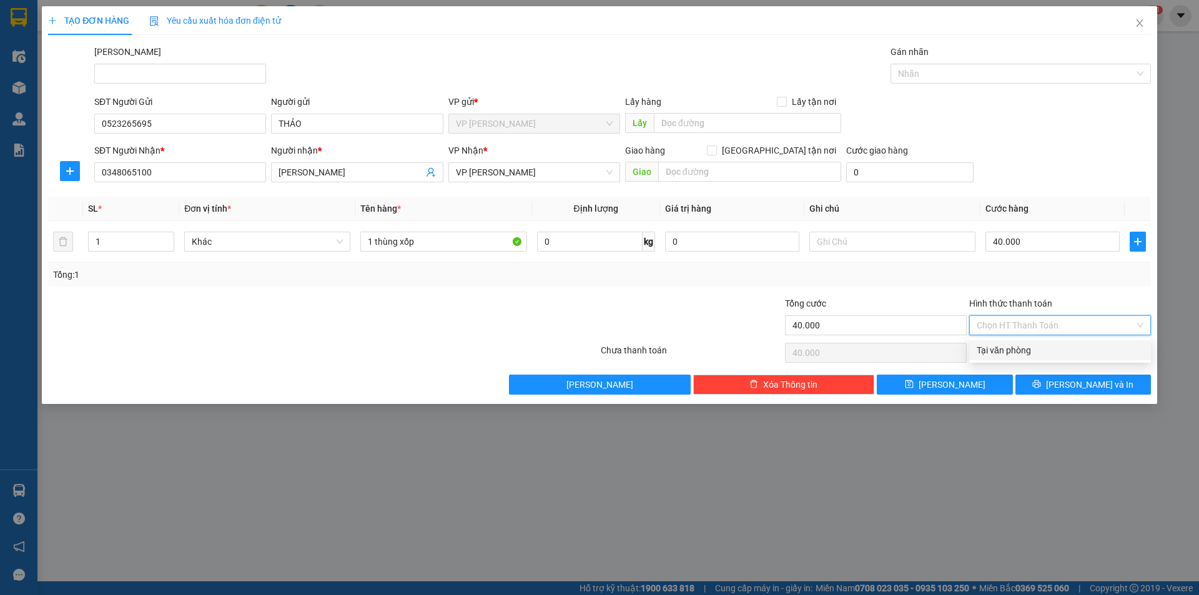
click at [1026, 350] on div "Tại văn phòng" at bounding box center [1060, 350] width 167 height 14
type input "0"
click at [1041, 383] on icon "printer" at bounding box center [1037, 384] width 8 height 8
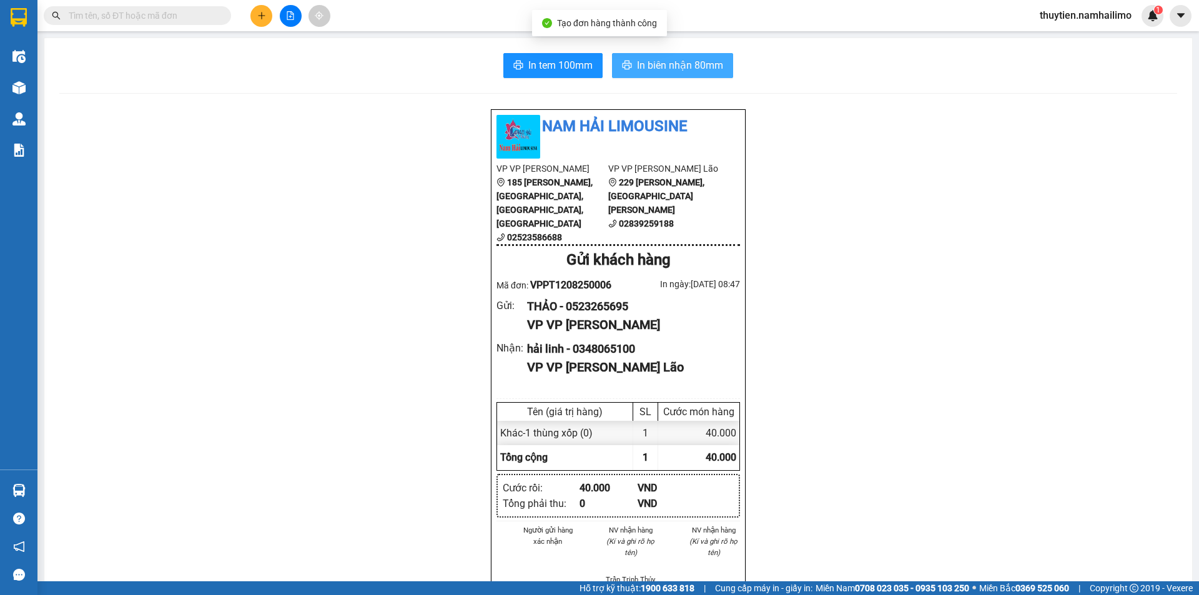
click at [669, 55] on button "In biên nhận 80mm" at bounding box center [672, 65] width 121 height 25
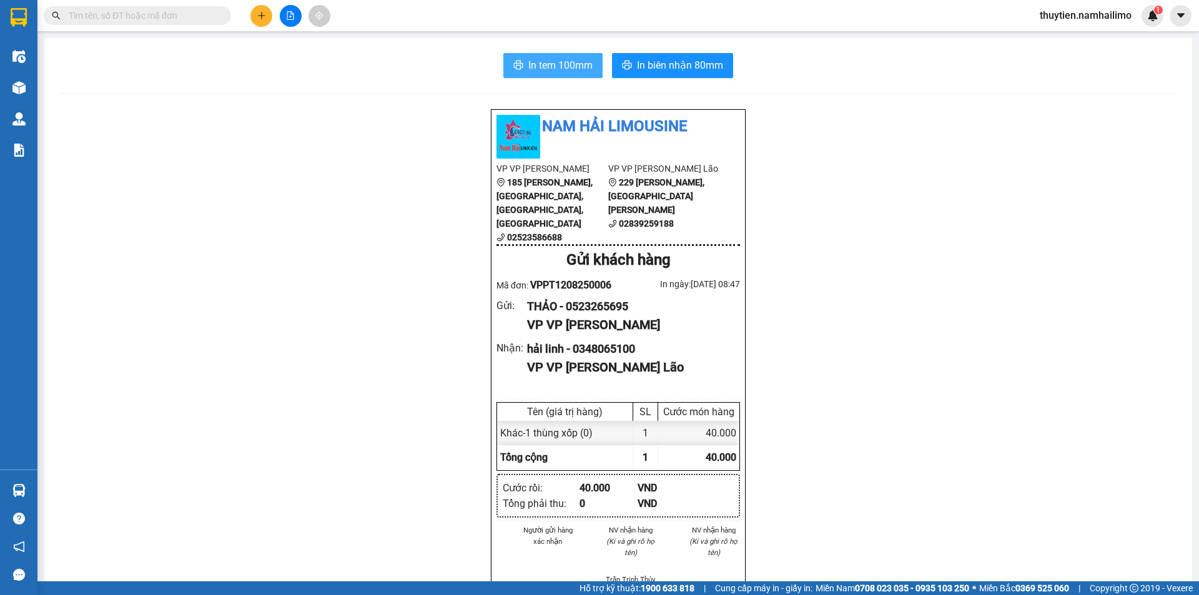
click at [558, 63] on span "In tem 100mm" at bounding box center [560, 65] width 64 height 16
click at [268, 17] on button at bounding box center [261, 16] width 22 height 22
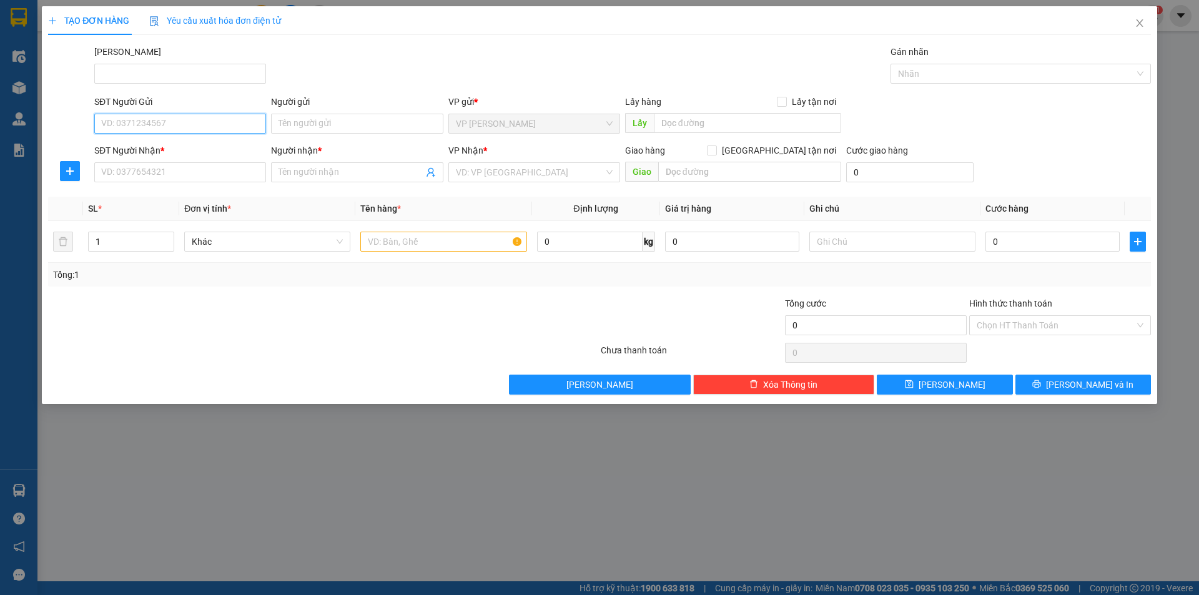
click at [167, 123] on input "SĐT Người Gửi" at bounding box center [180, 124] width 172 height 20
type input "0359938175"
click at [218, 146] on div "0359938175 - TUYẾT" at bounding box center [180, 149] width 157 height 14
type input "TUYẾT"
type input "0901185036"
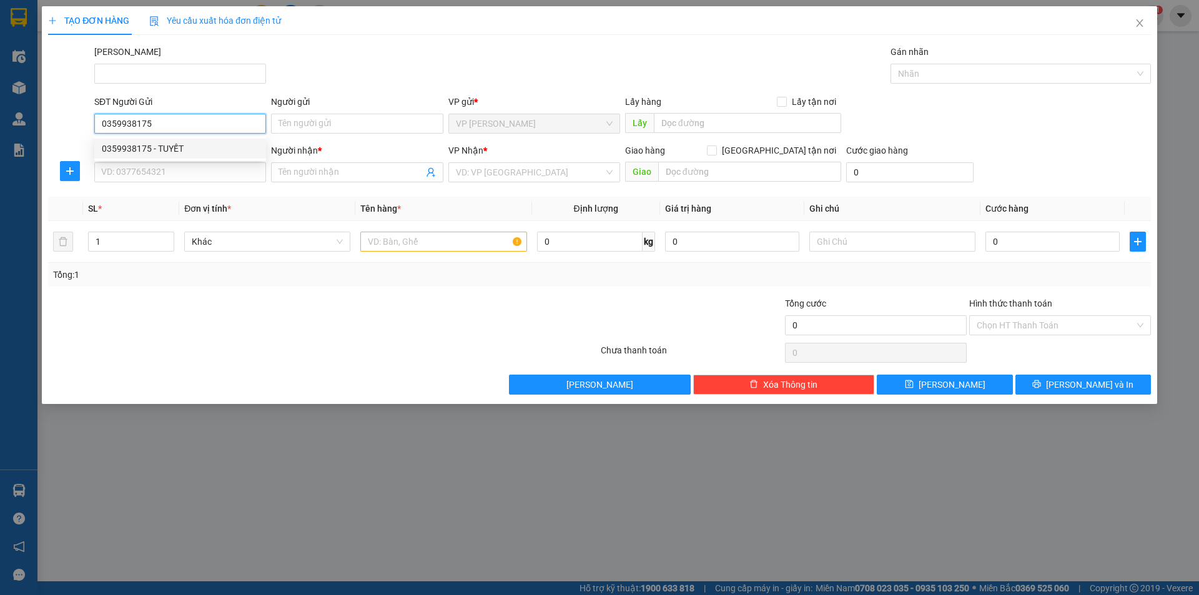
type input "TOÀN"
type input "30.000"
type input "0359938175"
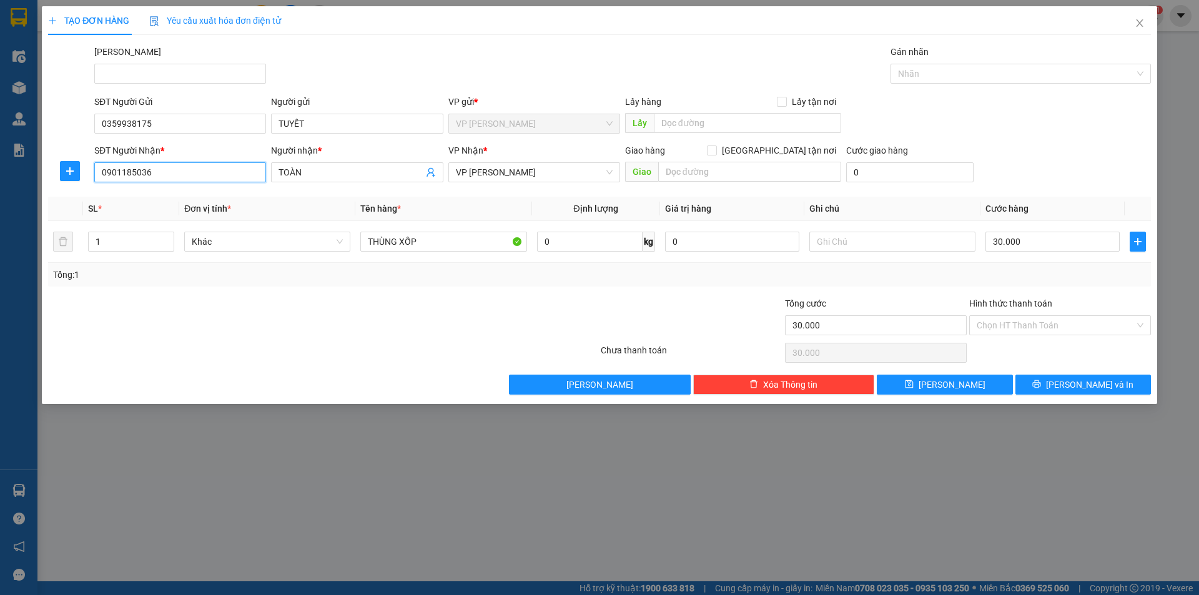
click at [189, 174] on input "0901185036" at bounding box center [180, 172] width 172 height 20
click at [198, 201] on div "0901185036 - TOÀN" at bounding box center [180, 197] width 157 height 14
click at [1071, 245] on input "30.000" at bounding box center [1052, 242] width 134 height 20
type input "4"
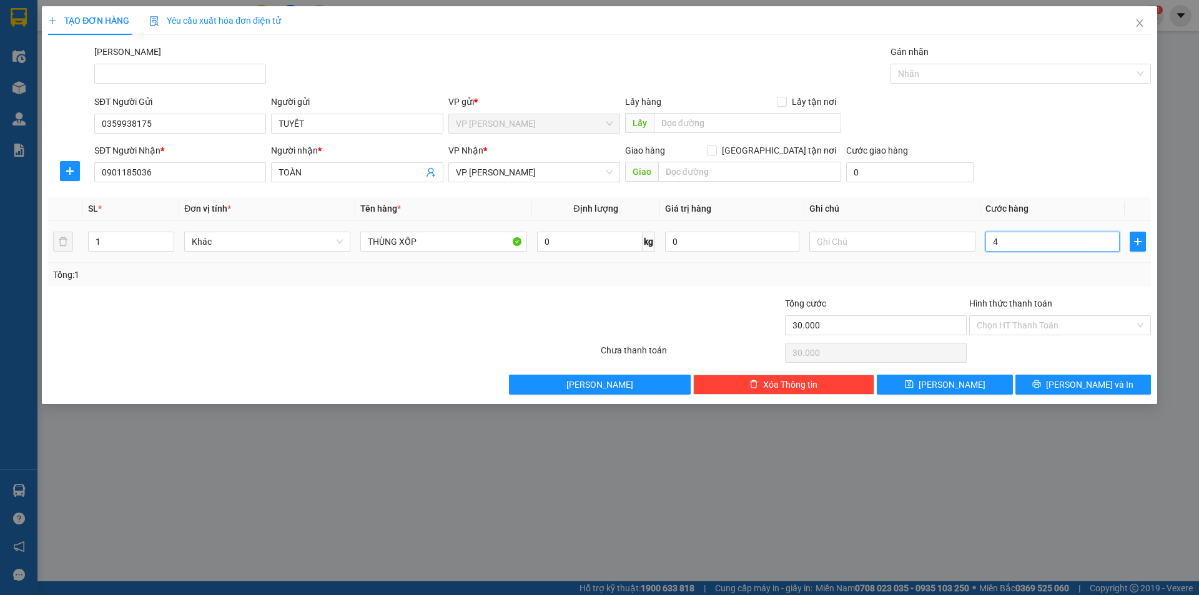
type input "4"
type input "40"
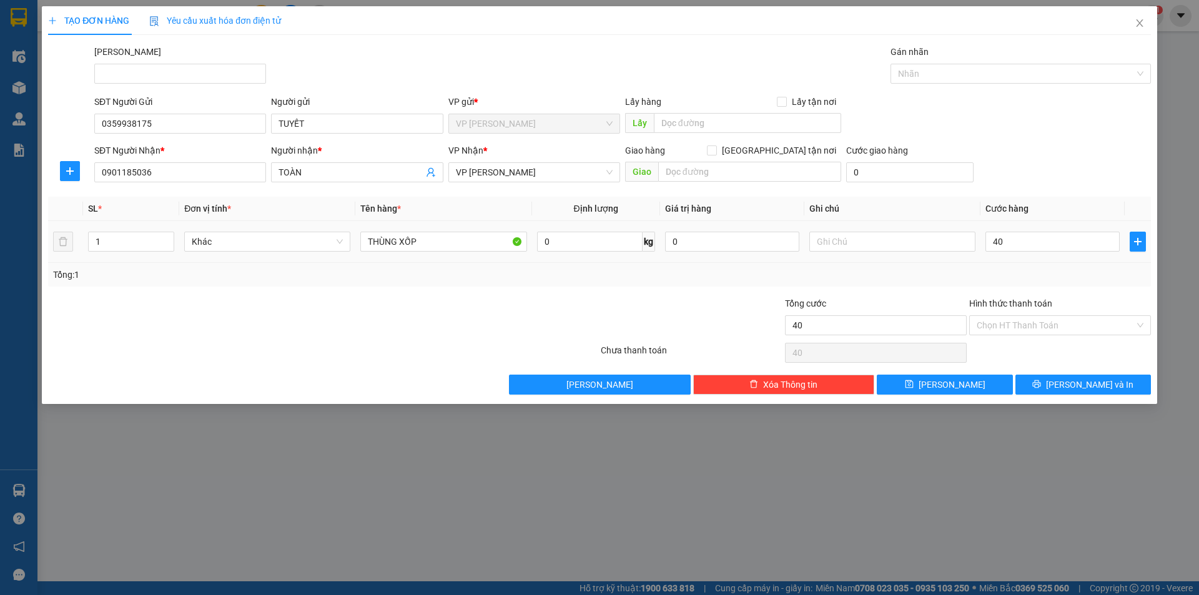
type input "40.000"
click at [1078, 265] on div "Tổng: 1" at bounding box center [599, 275] width 1103 height 24
click at [1031, 319] on input "Hình thức thanh toán" at bounding box center [1056, 325] width 158 height 19
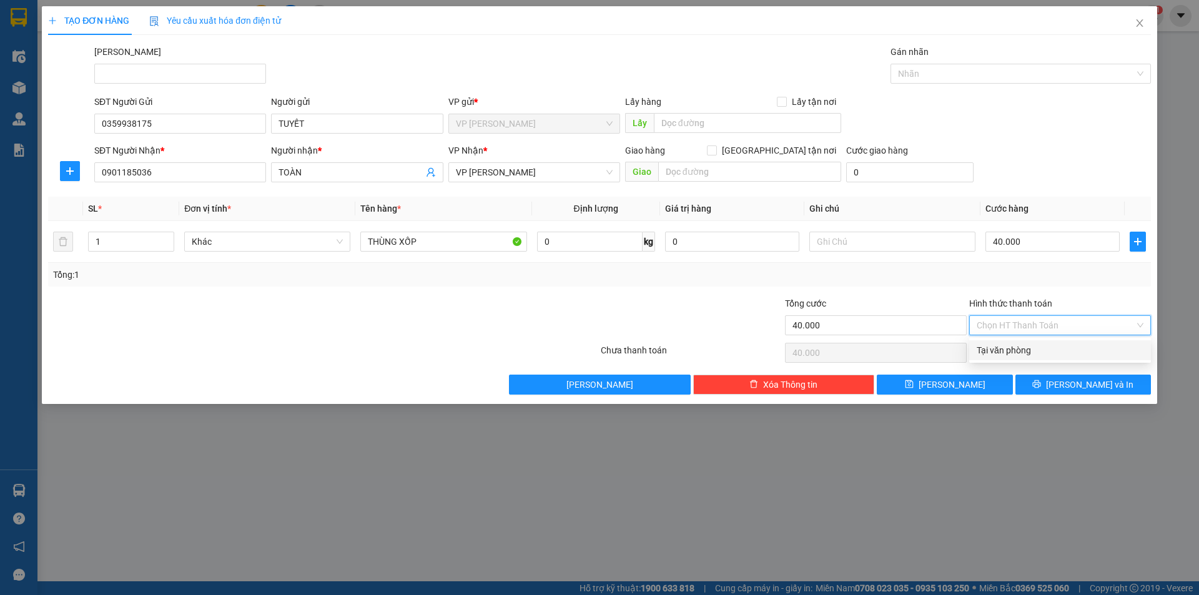
click at [1025, 350] on div "Tại văn phòng" at bounding box center [1060, 350] width 167 height 14
type input "0"
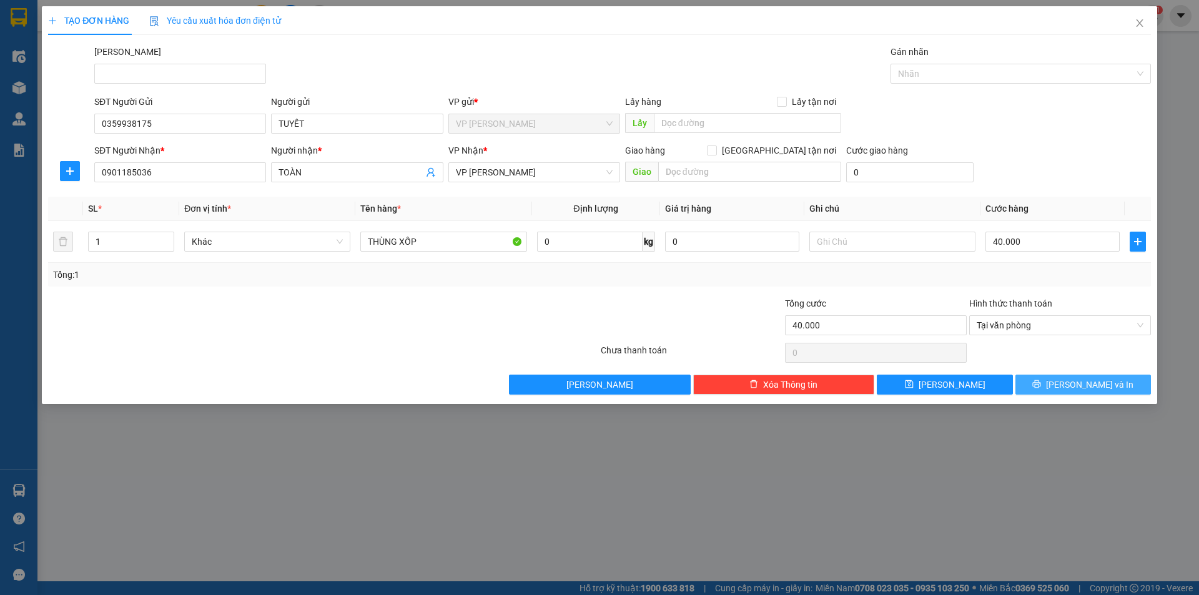
click at [1083, 385] on span "[PERSON_NAME] và In" at bounding box center [1089, 385] width 87 height 14
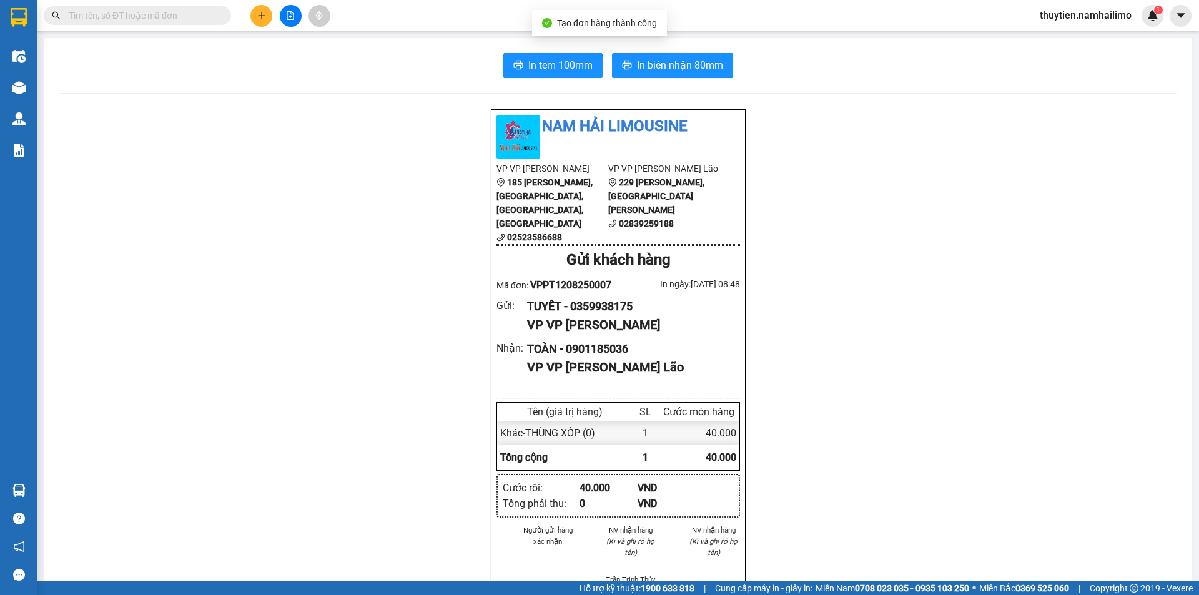
click at [641, 41] on div "In tem 100mm In biên nhận 80mm Nam Hải Limousine VP VP [PERSON_NAME] 185 [PERSO…" at bounding box center [618, 585] width 1148 height 1094
click at [650, 59] on span "In biên nhận 80mm" at bounding box center [680, 65] width 86 height 16
click at [534, 57] on button "In tem 100mm" at bounding box center [552, 65] width 99 height 25
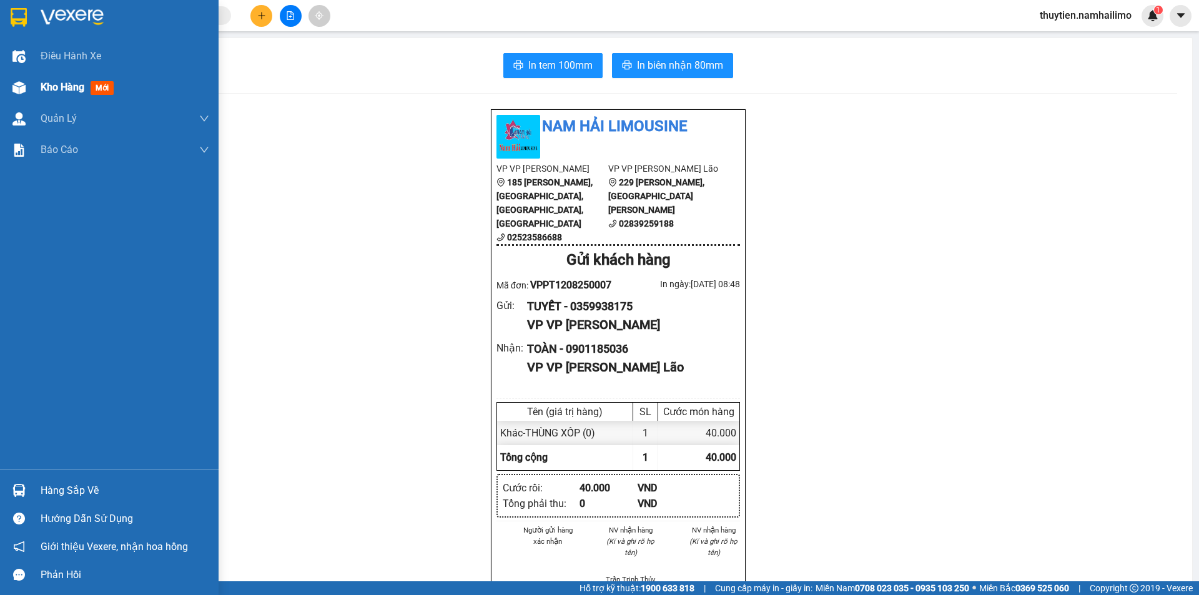
click at [70, 89] on span "Kho hàng" at bounding box center [63, 87] width 44 height 12
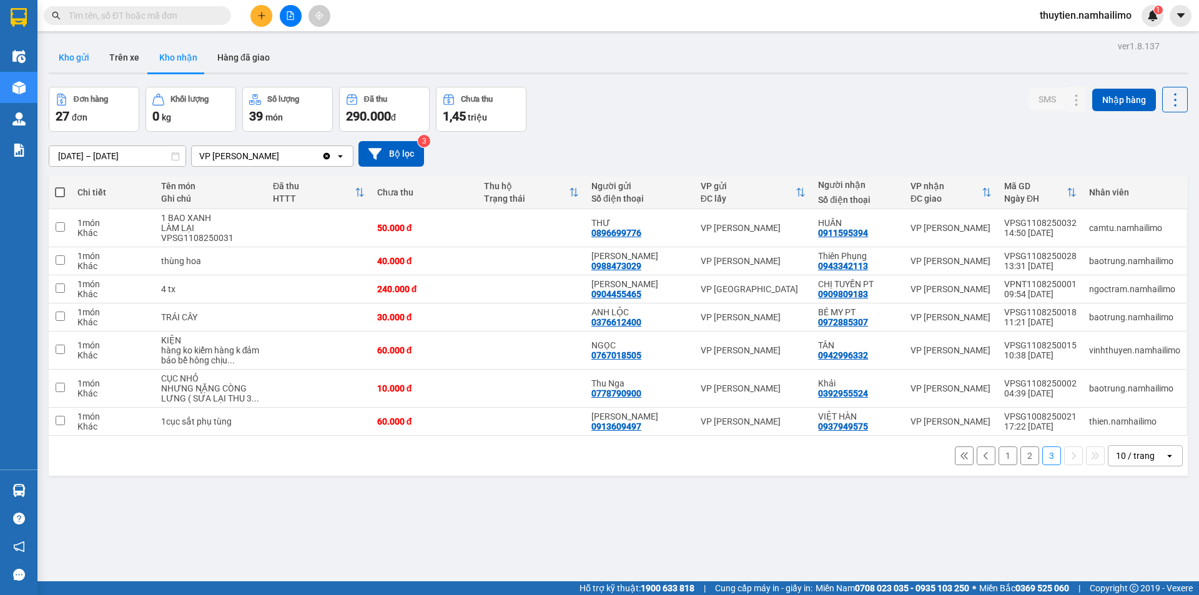
click at [80, 57] on button "Kho gửi" at bounding box center [74, 57] width 51 height 30
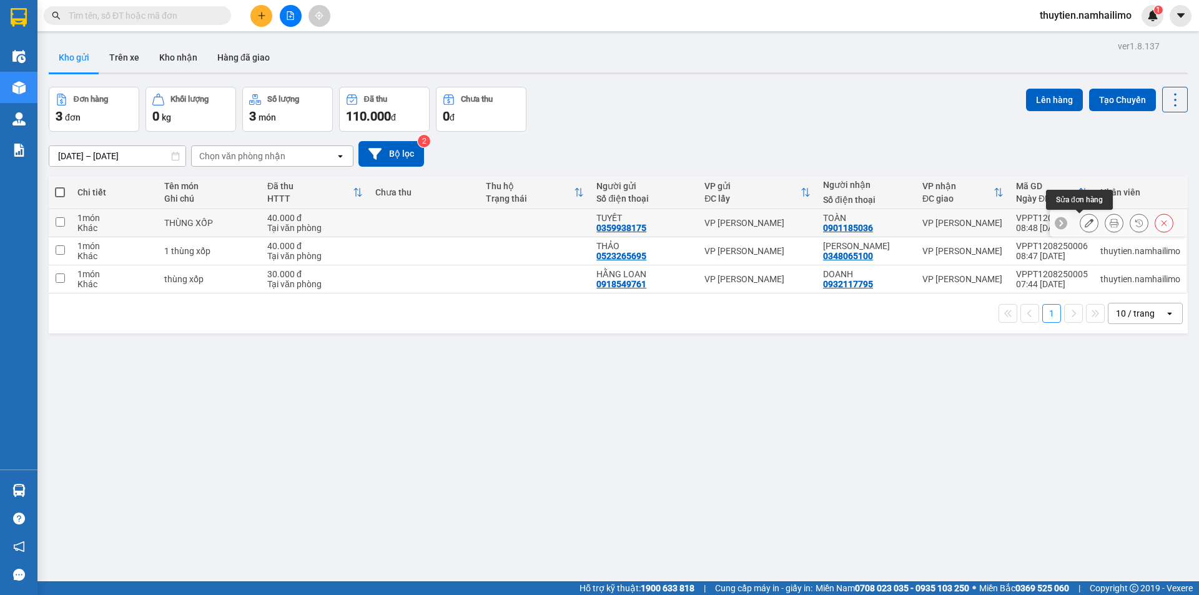
click at [1085, 224] on icon at bounding box center [1089, 223] width 9 height 9
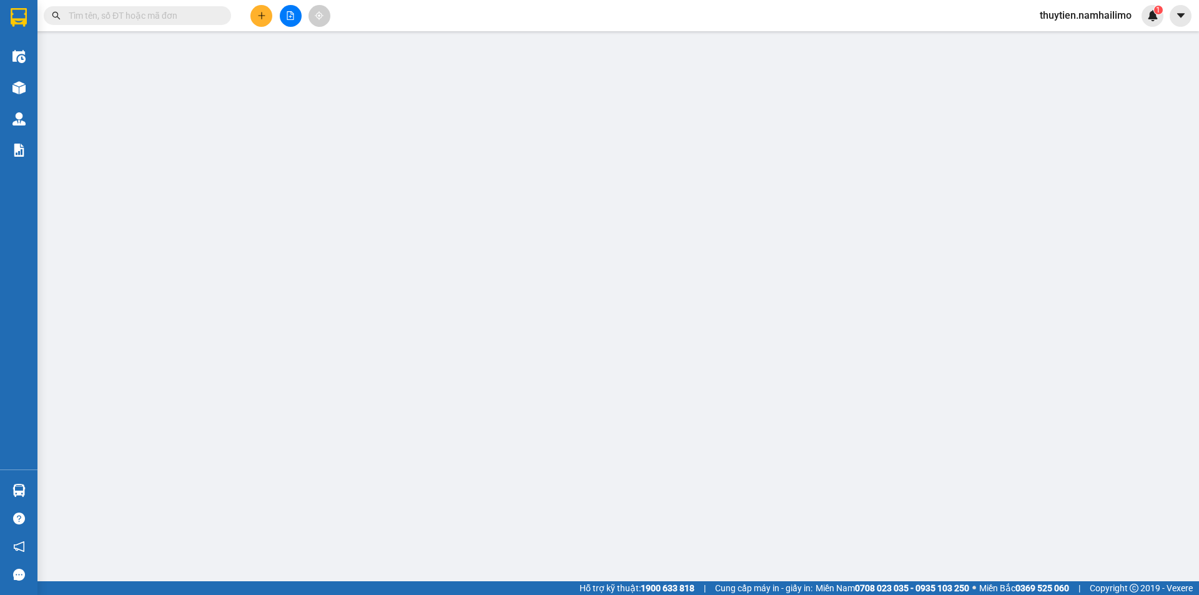
type input "0359938175"
type input "TUYẾT"
type input "0901185036"
type input "TOÀN"
type input "40.000"
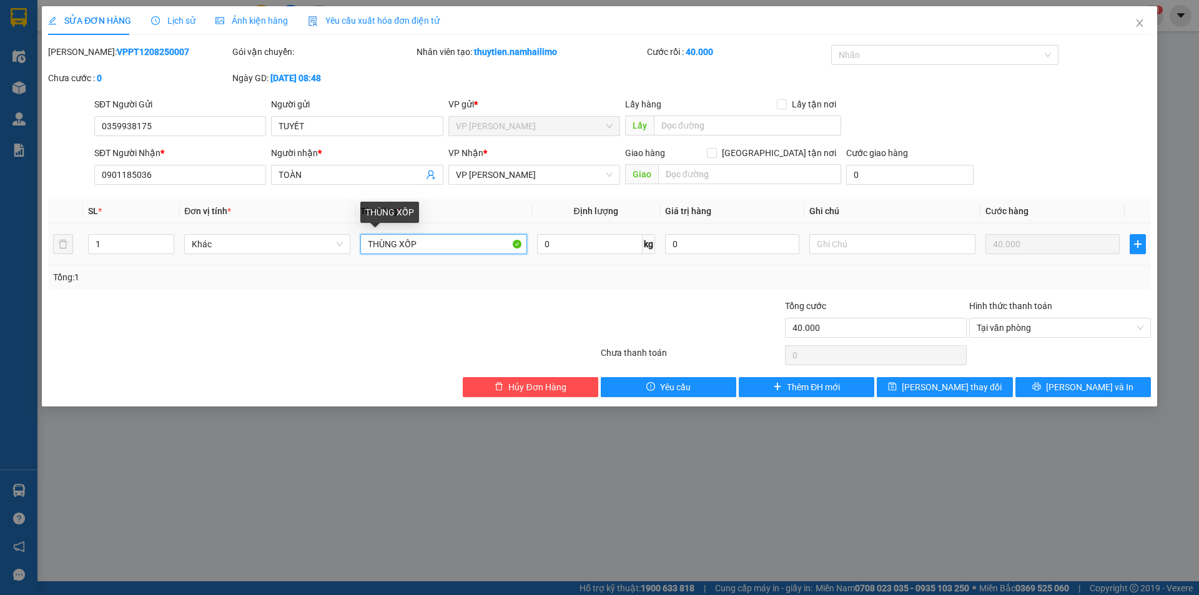
click at [441, 247] on input "THÙNG XỐP" at bounding box center [443, 244] width 166 height 20
type input "T"
type input "bị trắng"
click at [1066, 382] on button "[PERSON_NAME] và In" at bounding box center [1083, 387] width 136 height 20
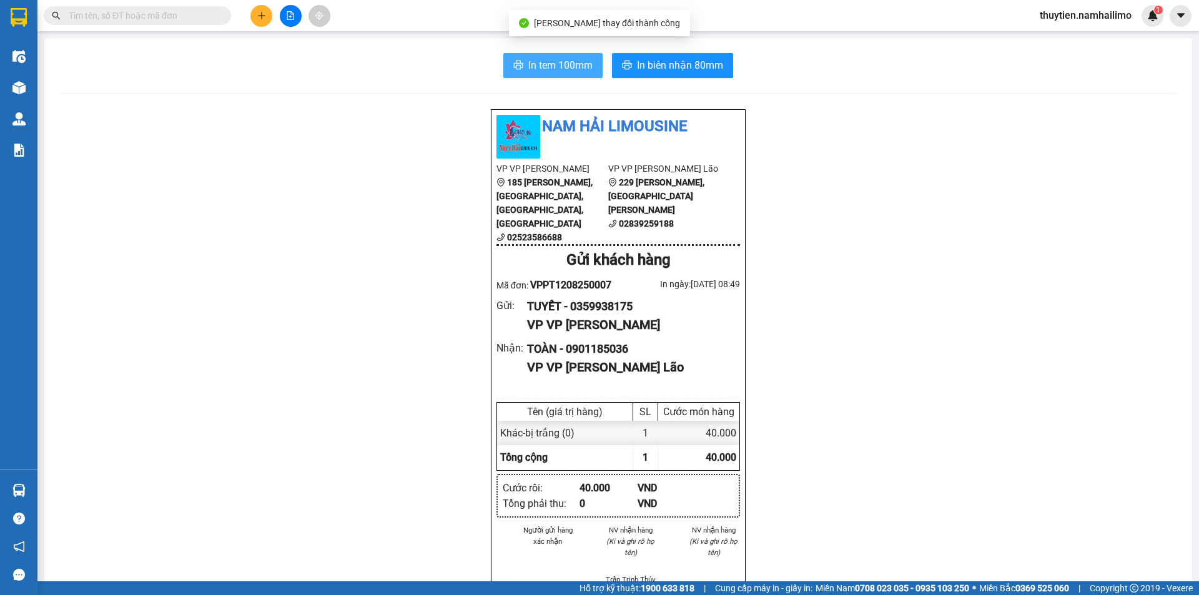
click at [550, 56] on button "In tem 100mm" at bounding box center [552, 65] width 99 height 25
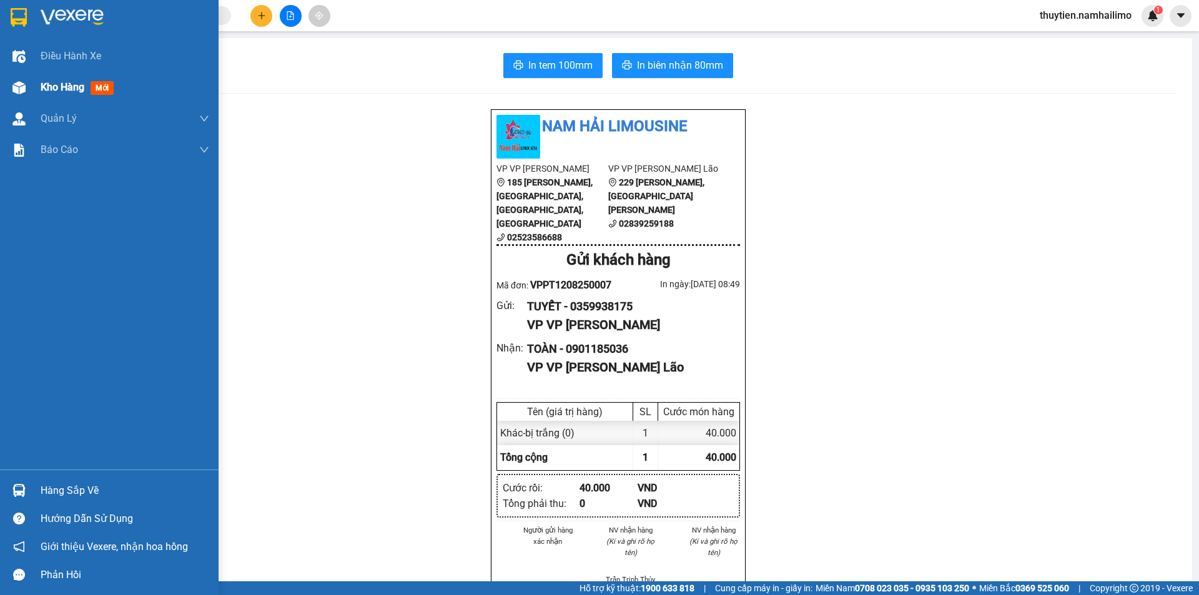
click at [59, 86] on span "Kho hàng" at bounding box center [63, 87] width 44 height 12
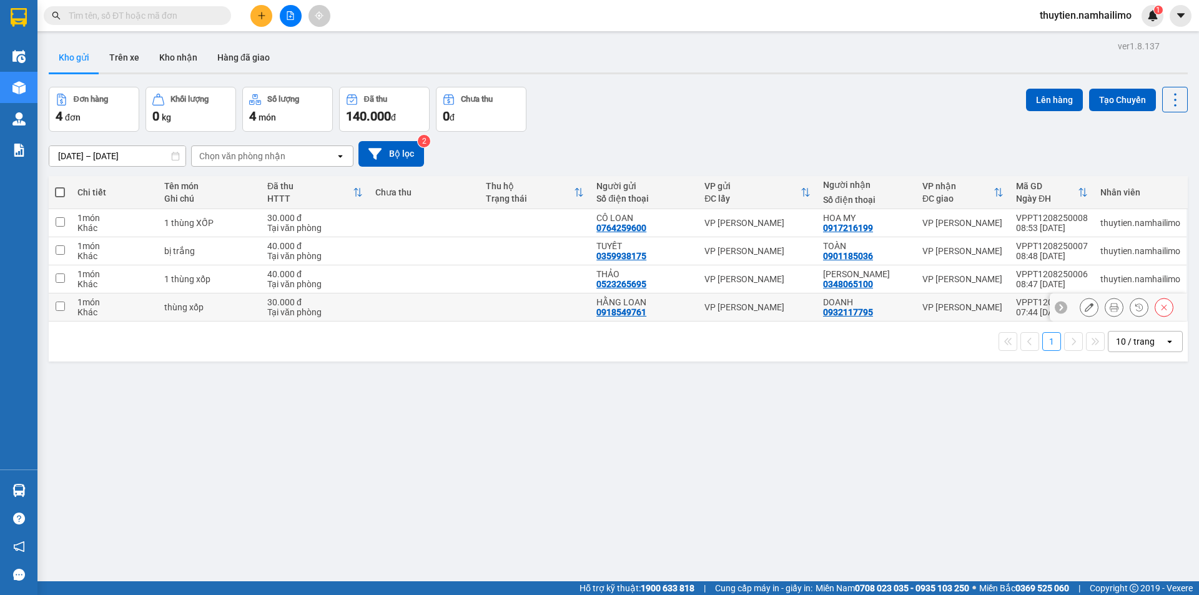
click at [62, 307] on input "checkbox" at bounding box center [60, 306] width 9 height 9
checkbox input "true"
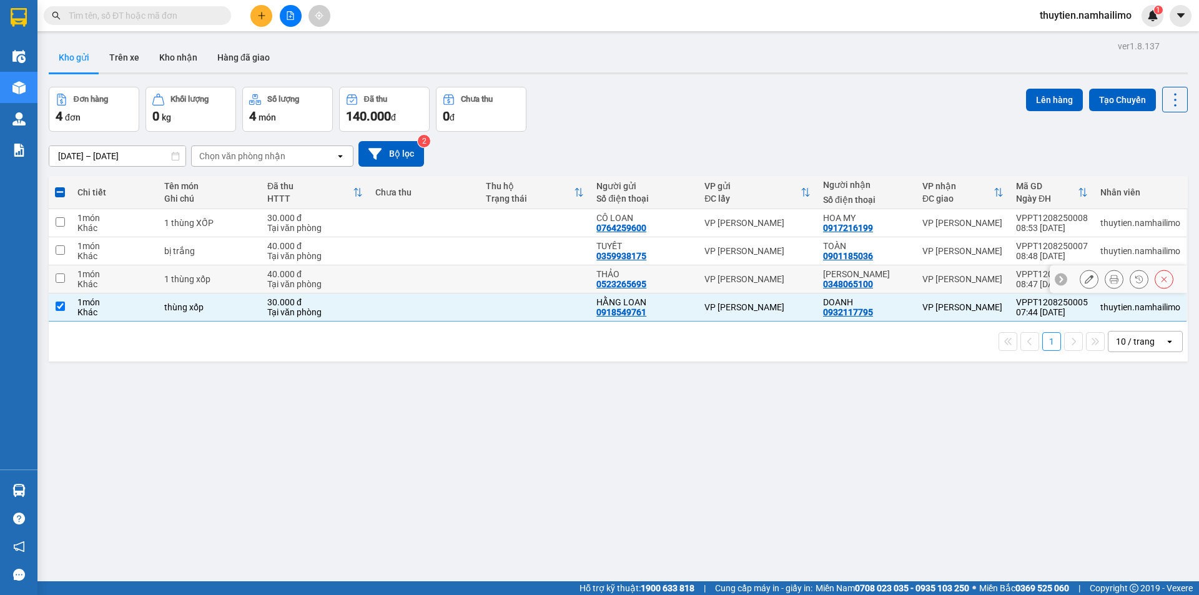
click at [61, 278] on input "checkbox" at bounding box center [60, 278] width 9 height 9
checkbox input "true"
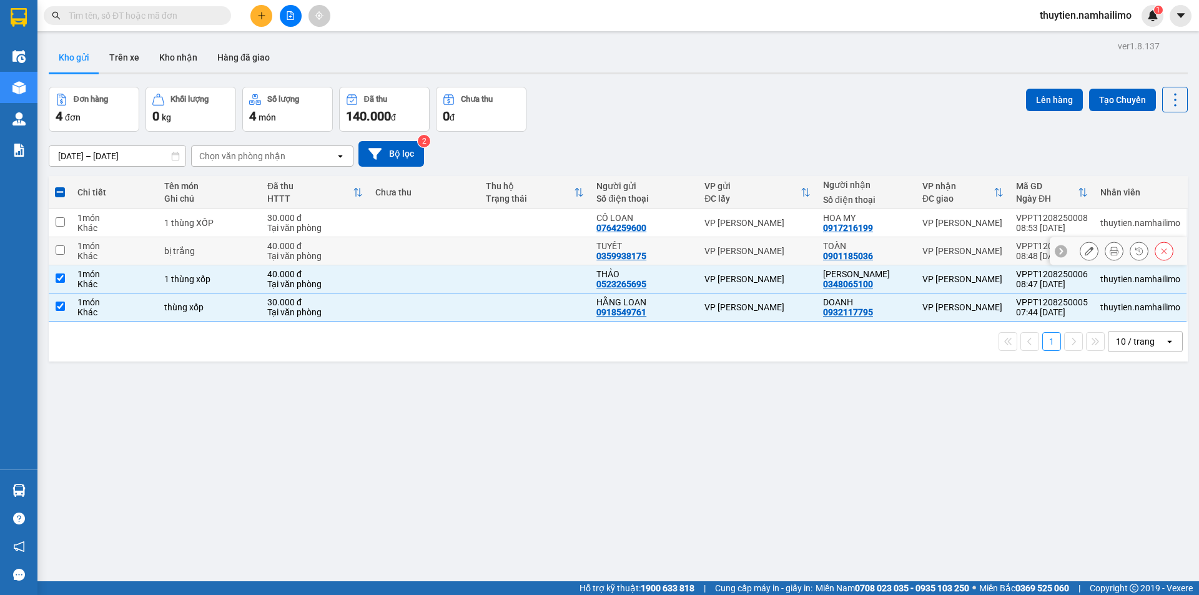
click at [63, 249] on input "checkbox" at bounding box center [60, 249] width 9 height 9
checkbox input "true"
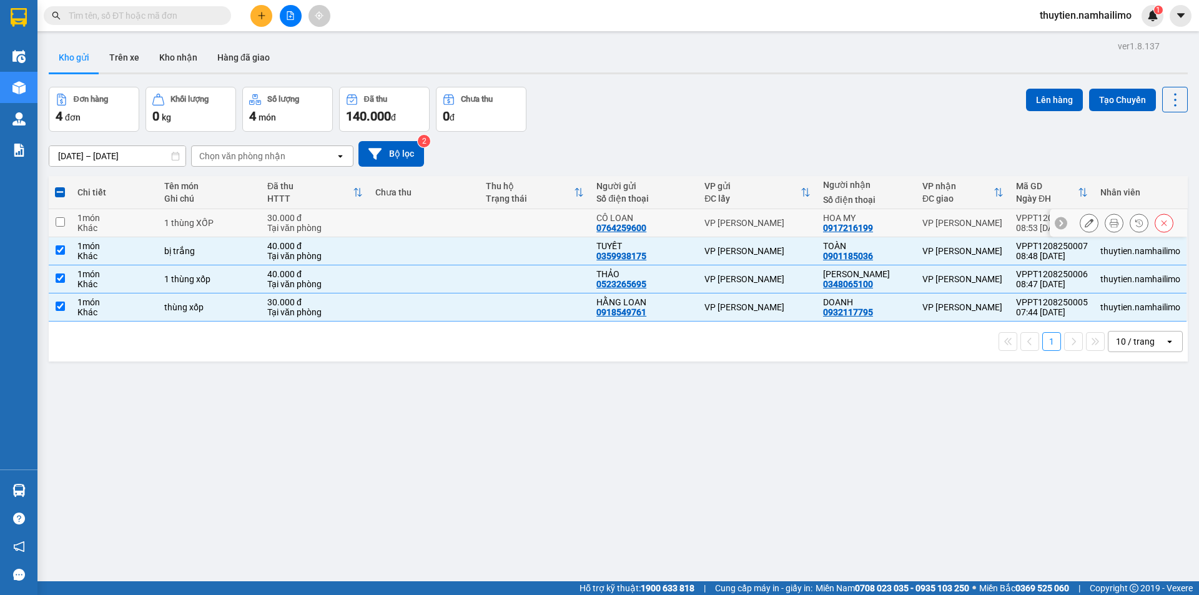
click at [56, 224] on input "checkbox" at bounding box center [60, 221] width 9 height 9
checkbox input "true"
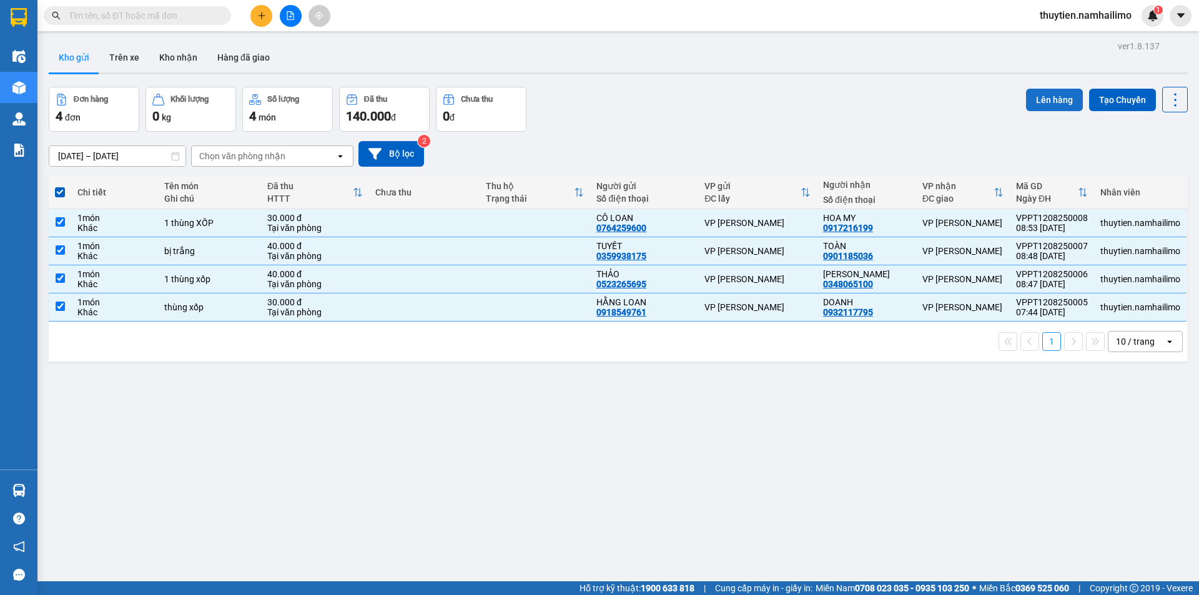
click at [1048, 96] on button "Lên hàng" at bounding box center [1054, 100] width 57 height 22
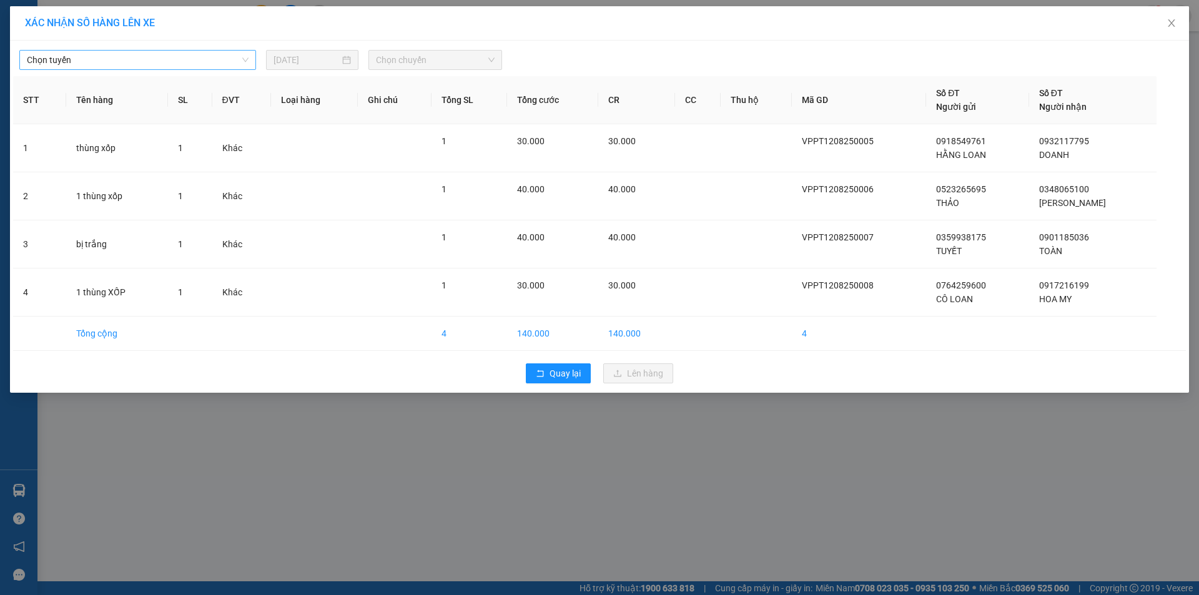
click at [121, 61] on span "Chọn tuyến" at bounding box center [138, 60] width 222 height 19
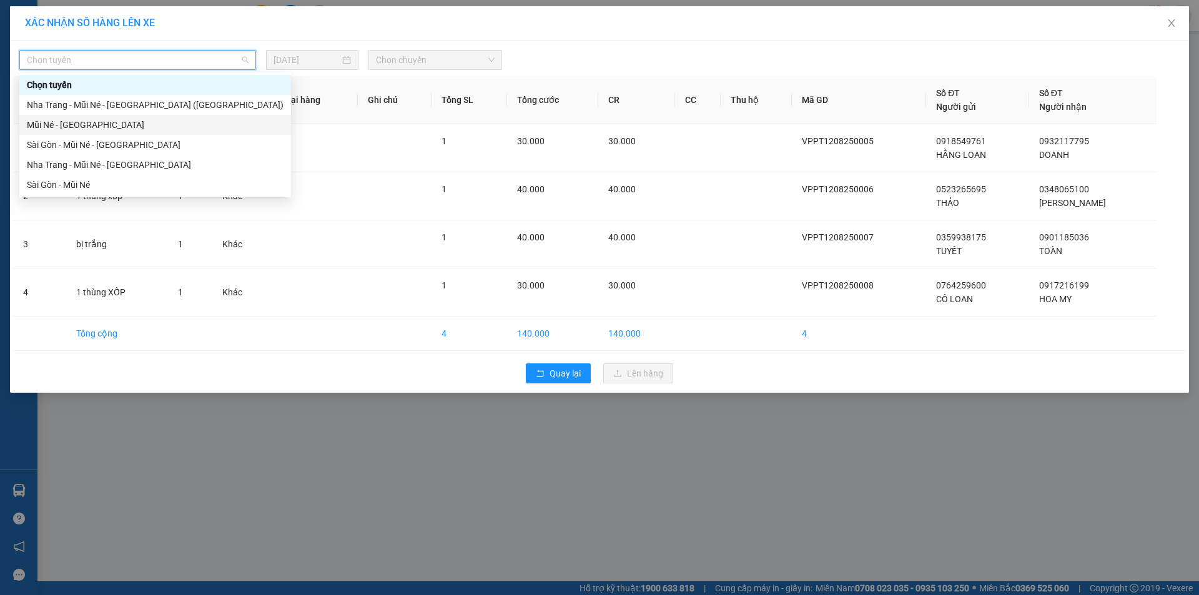
click at [80, 126] on div "Mũi Né - [GEOGRAPHIC_DATA]" at bounding box center [155, 125] width 257 height 14
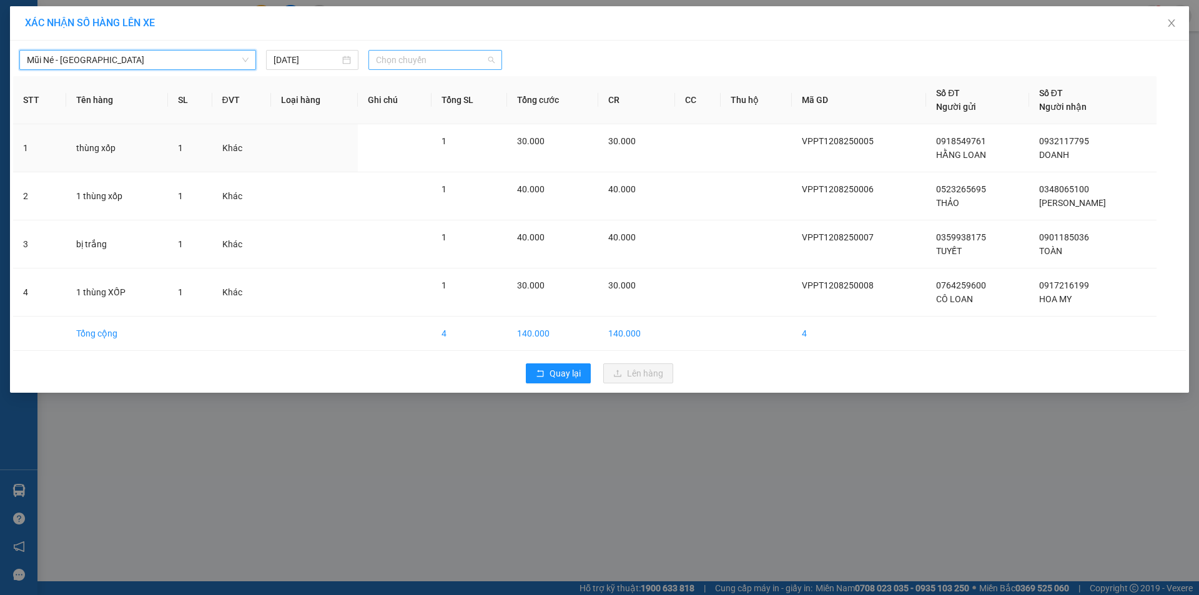
click at [400, 61] on span "Chọn chuyến" at bounding box center [435, 60] width 119 height 19
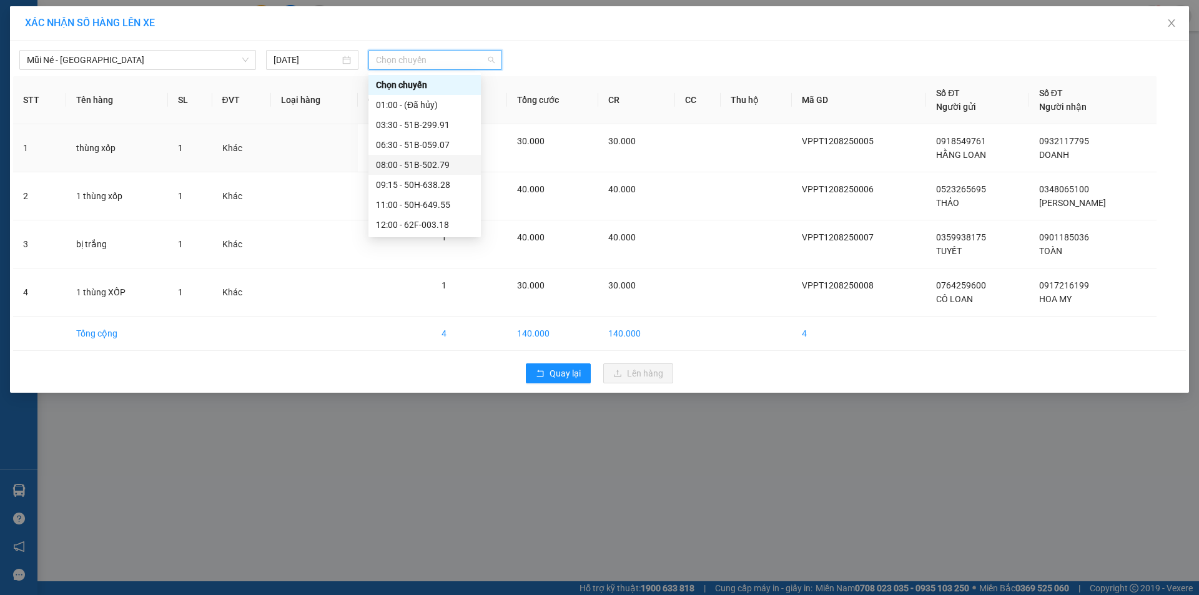
click at [426, 165] on div "08:00 - 51B-502.79" at bounding box center [424, 165] width 97 height 14
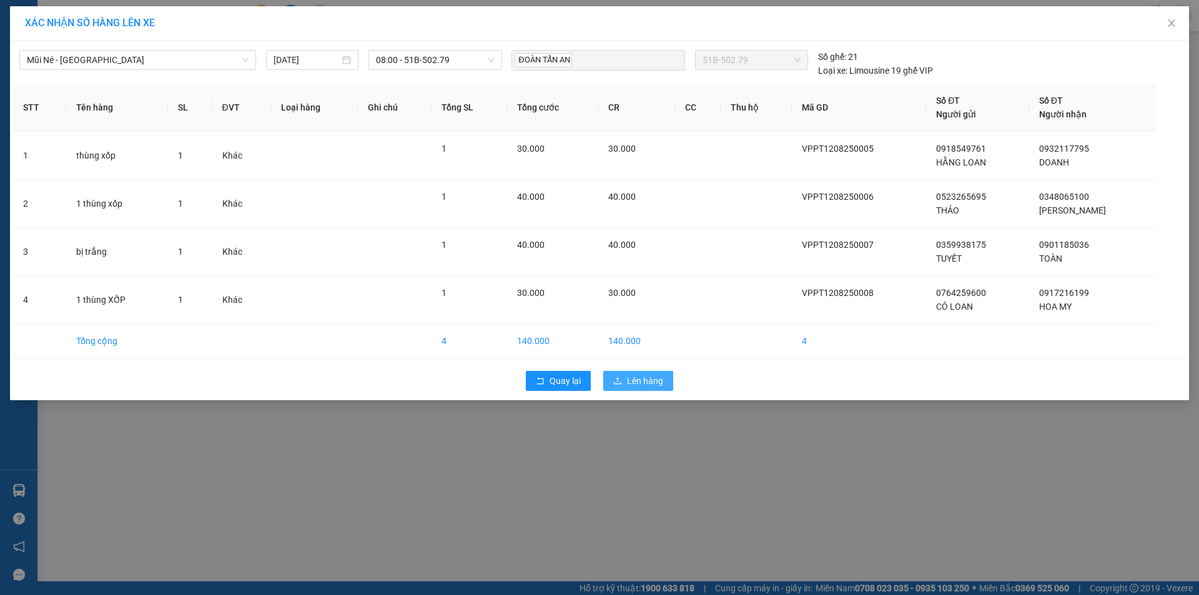
click at [643, 380] on span "Lên hàng" at bounding box center [645, 381] width 36 height 14
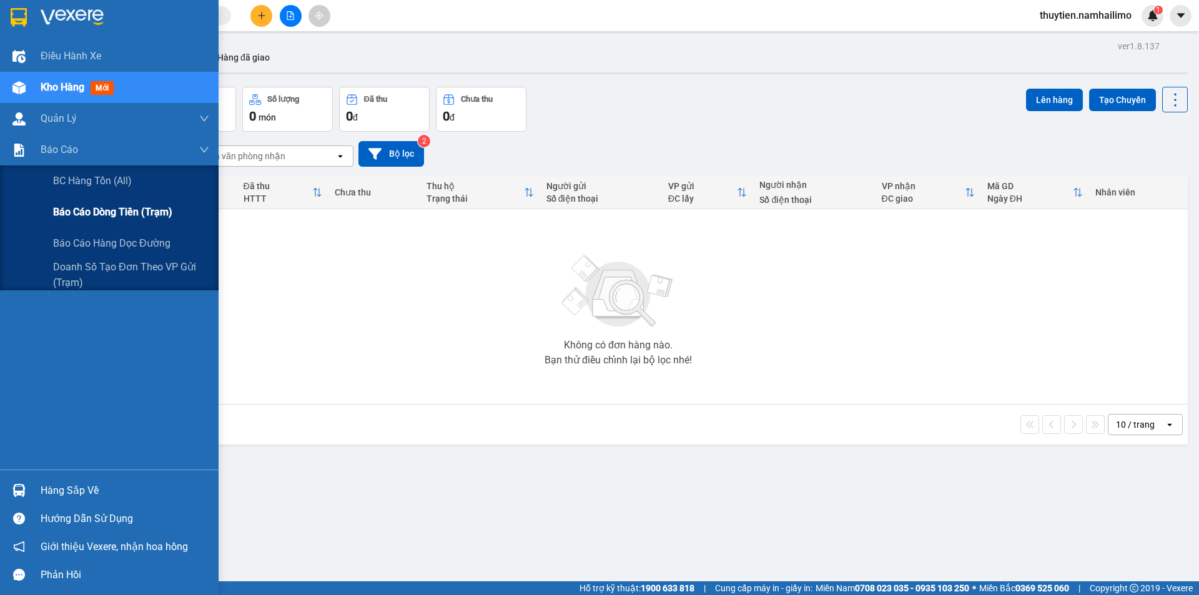
click at [94, 210] on span "Báo cáo dòng tiền (trạm)" at bounding box center [112, 212] width 119 height 16
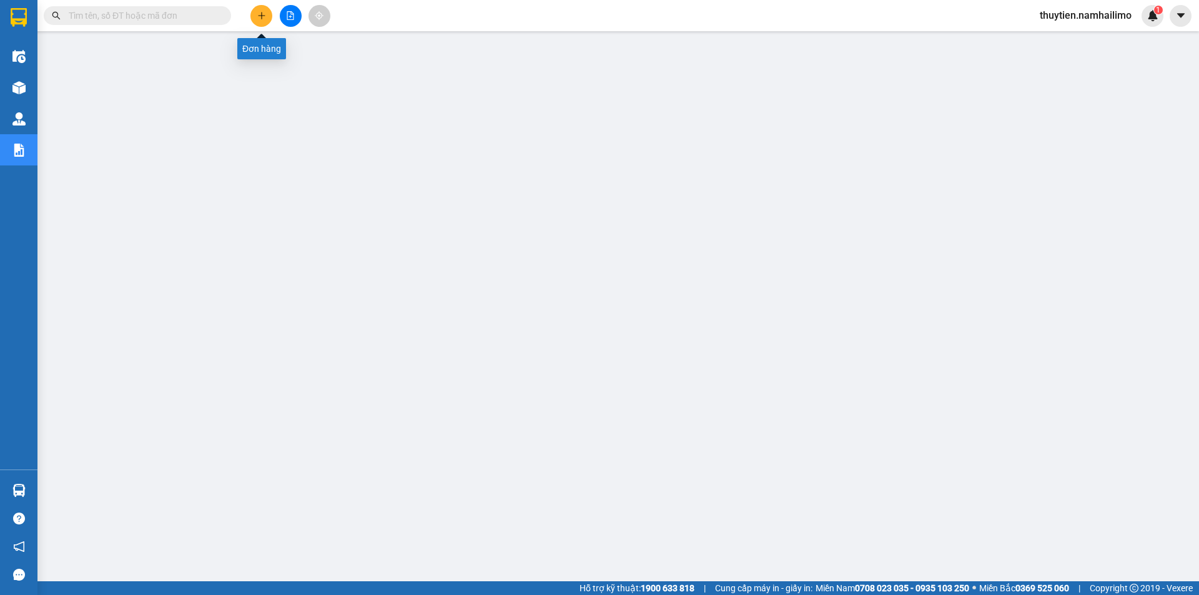
click at [257, 16] on icon "plus" at bounding box center [261, 15] width 9 height 9
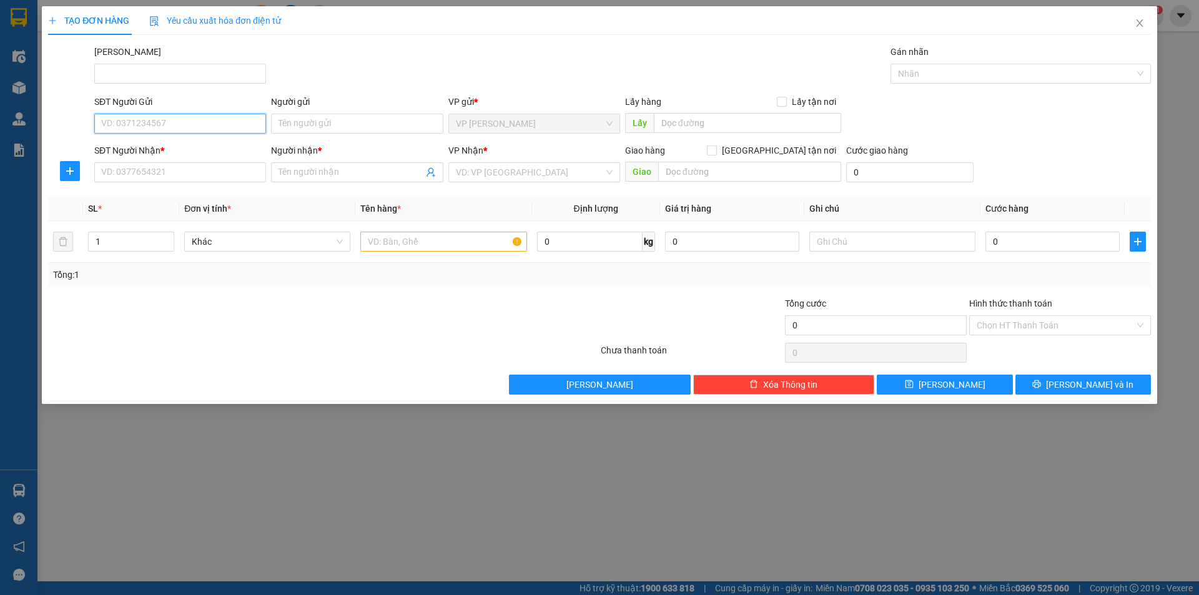
click at [138, 124] on input "SĐT Người Gửi" at bounding box center [180, 124] width 172 height 20
type input "0"
click at [395, 244] on input "text" at bounding box center [443, 242] width 166 height 20
type input "v"
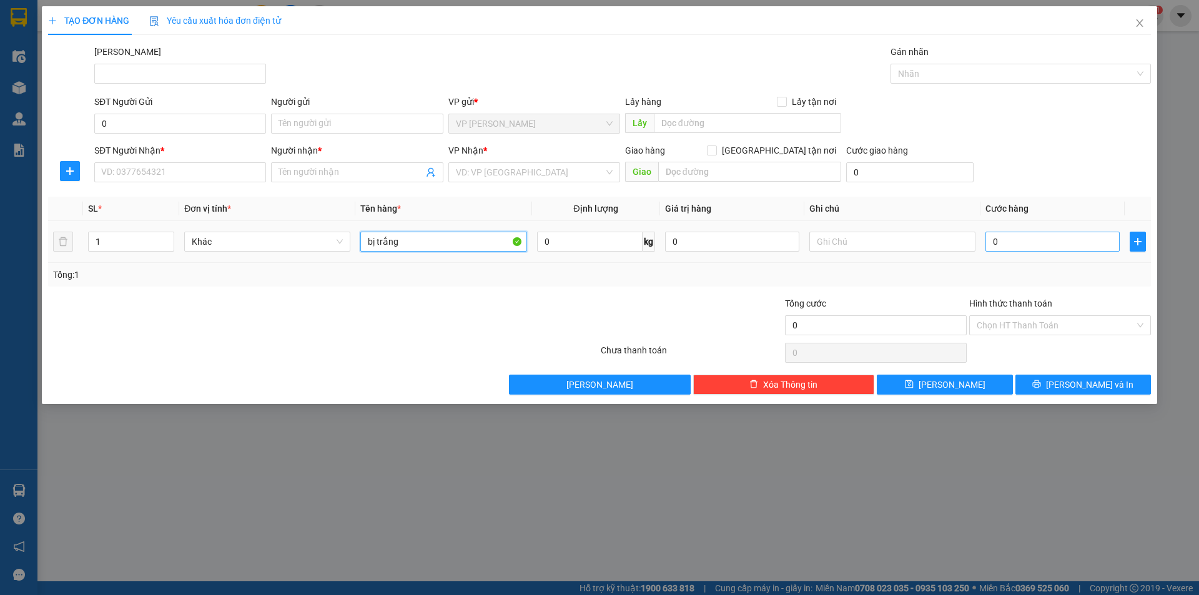
type input "bị trắng"
click at [1028, 245] on input "0" at bounding box center [1052, 242] width 134 height 20
type input "2"
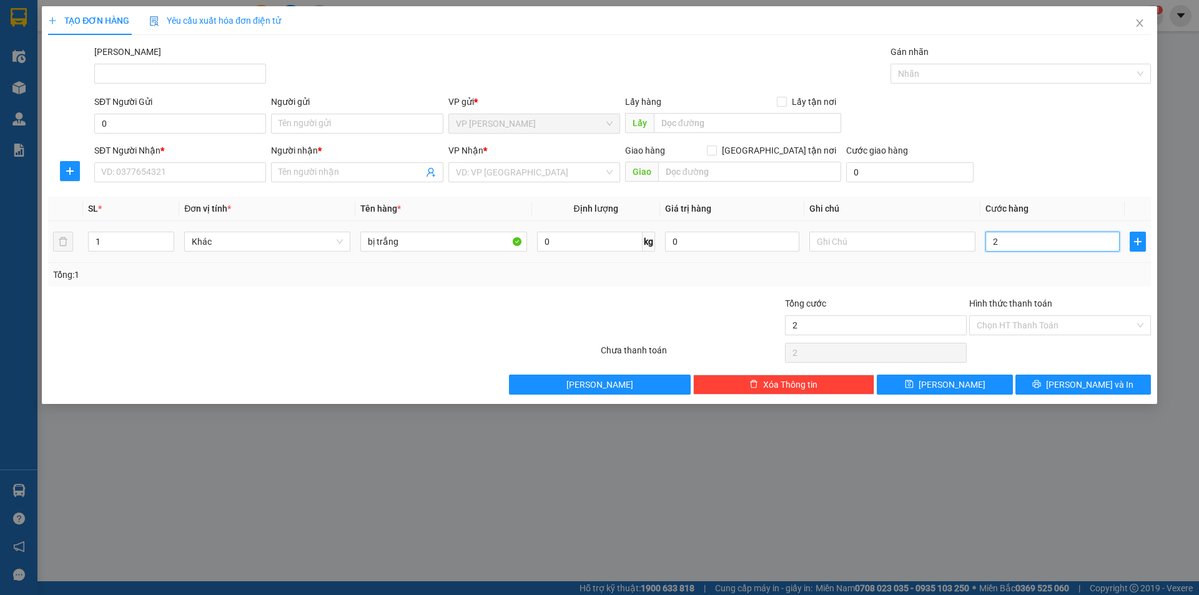
type input "20"
type input "20.000"
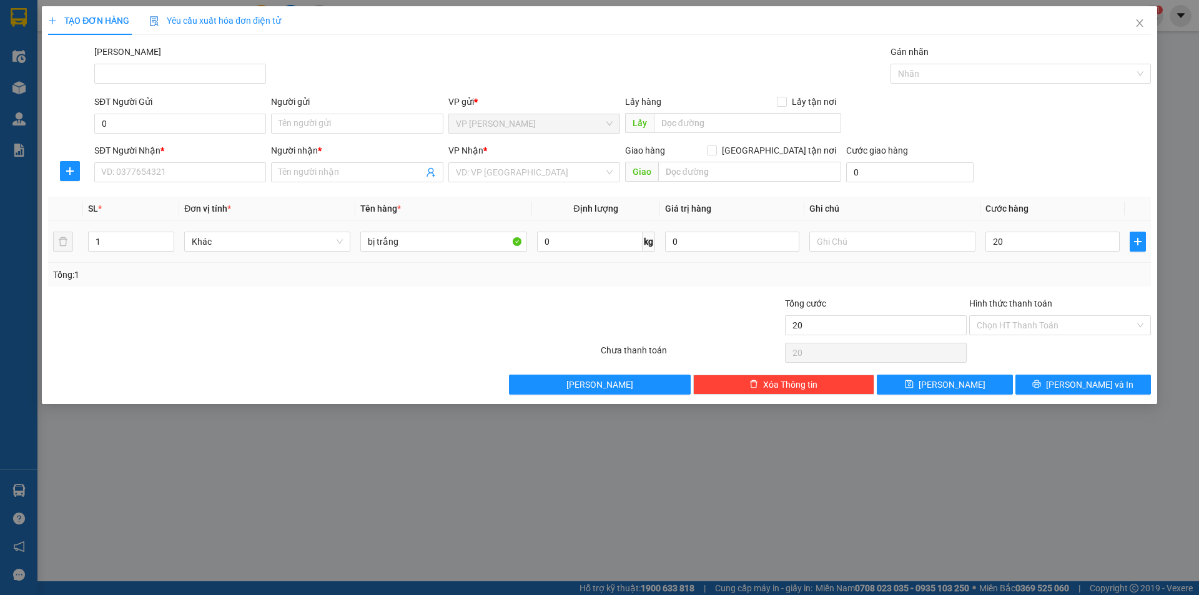
type input "20.000"
click at [1050, 285] on div "Tổng: 1" at bounding box center [599, 275] width 1103 height 24
click at [510, 165] on input "search" at bounding box center [530, 172] width 148 height 19
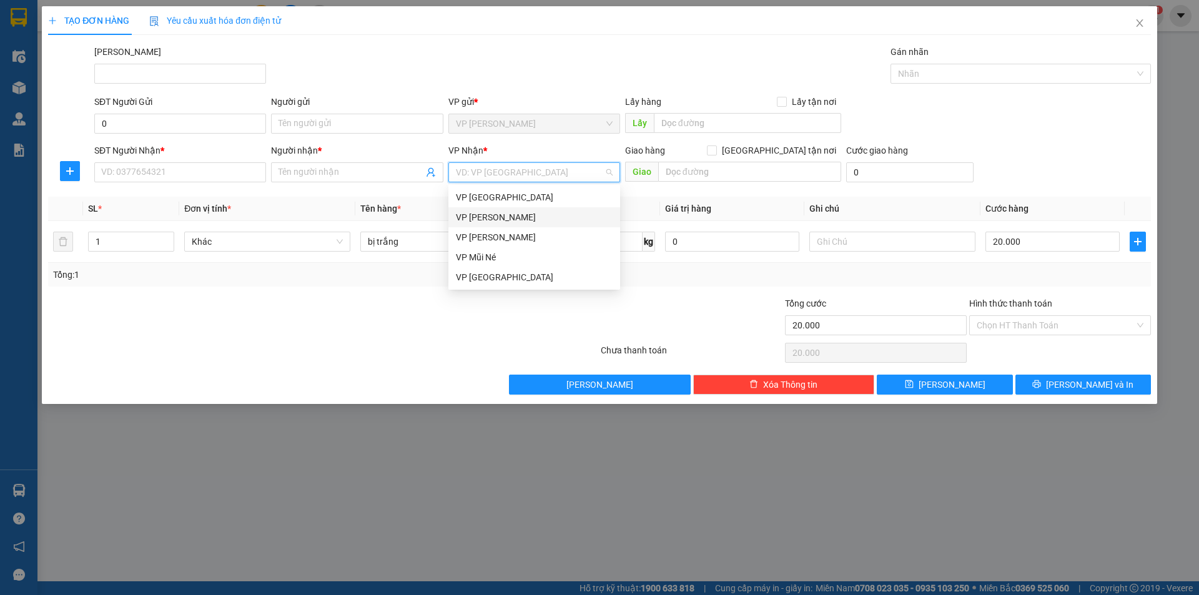
click at [520, 212] on div "VP [PERSON_NAME]" at bounding box center [534, 217] width 157 height 14
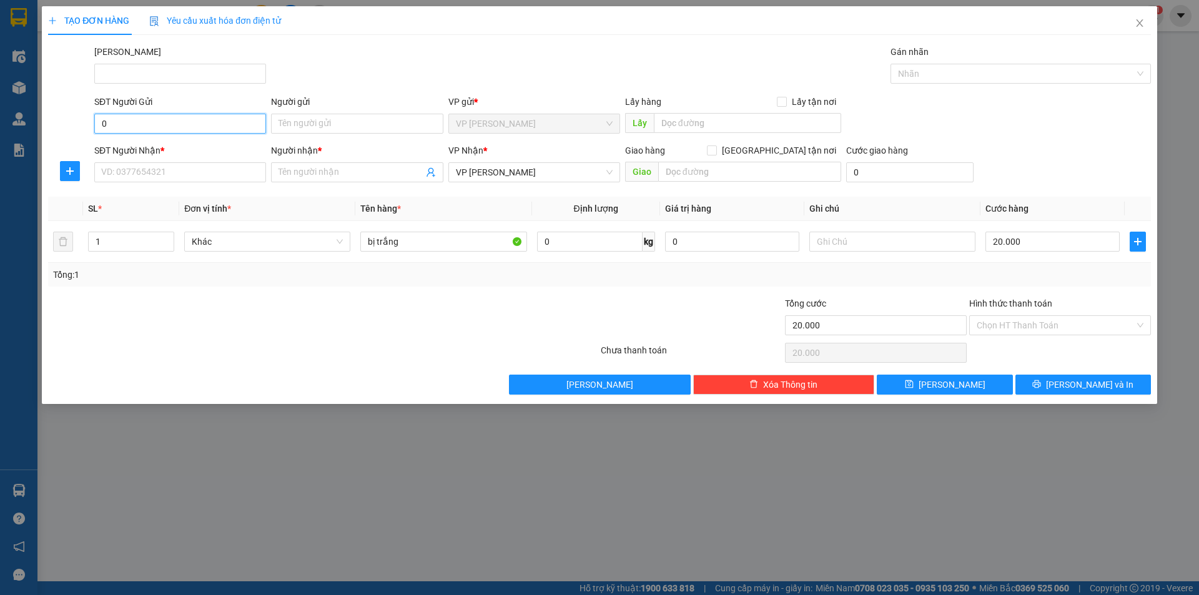
click at [160, 126] on input "0" at bounding box center [180, 124] width 172 height 20
type input "0"
type input "0949109177"
click at [317, 126] on input "Người gửi" at bounding box center [357, 124] width 172 height 20
type input "c"
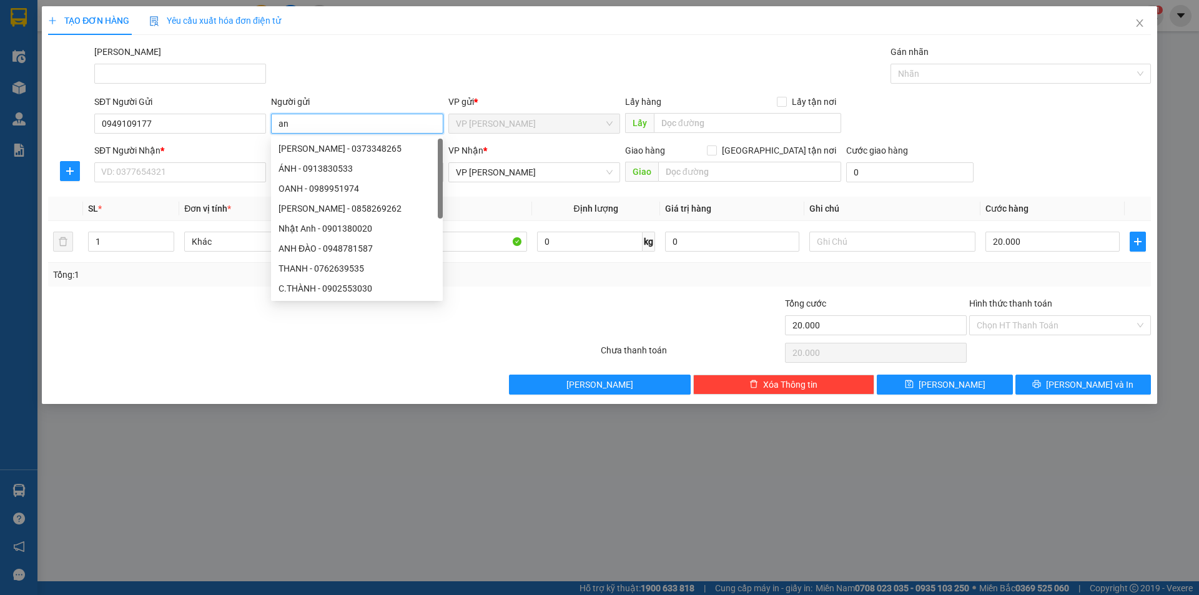
type input "a"
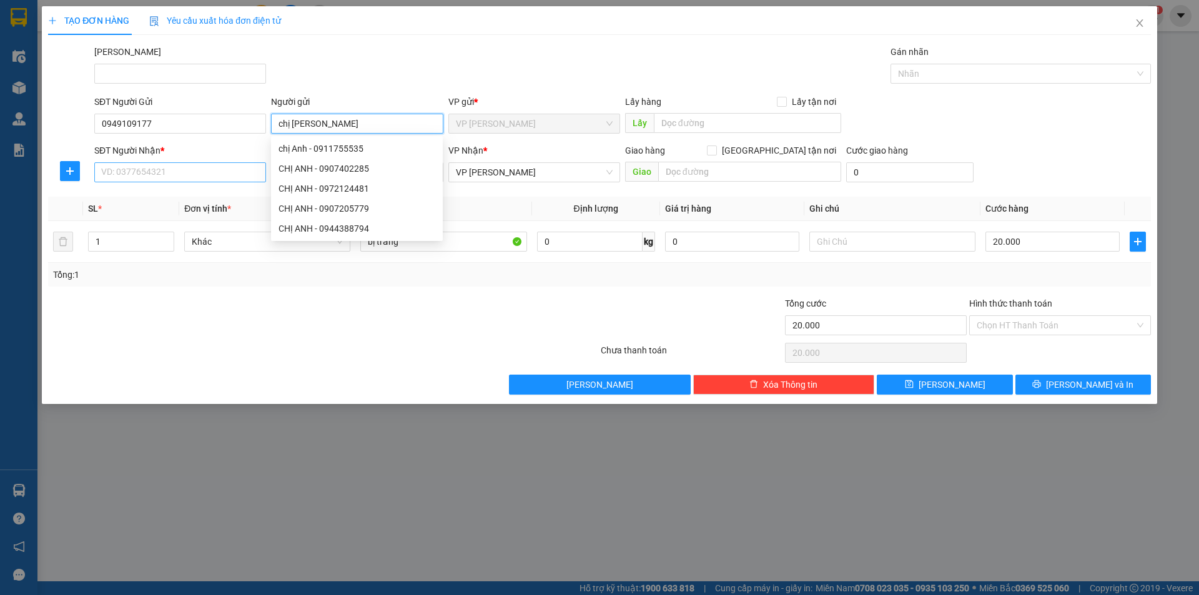
type input "chị [PERSON_NAME]"
click at [129, 170] on input "SĐT Người Nhận *" at bounding box center [180, 172] width 172 height 20
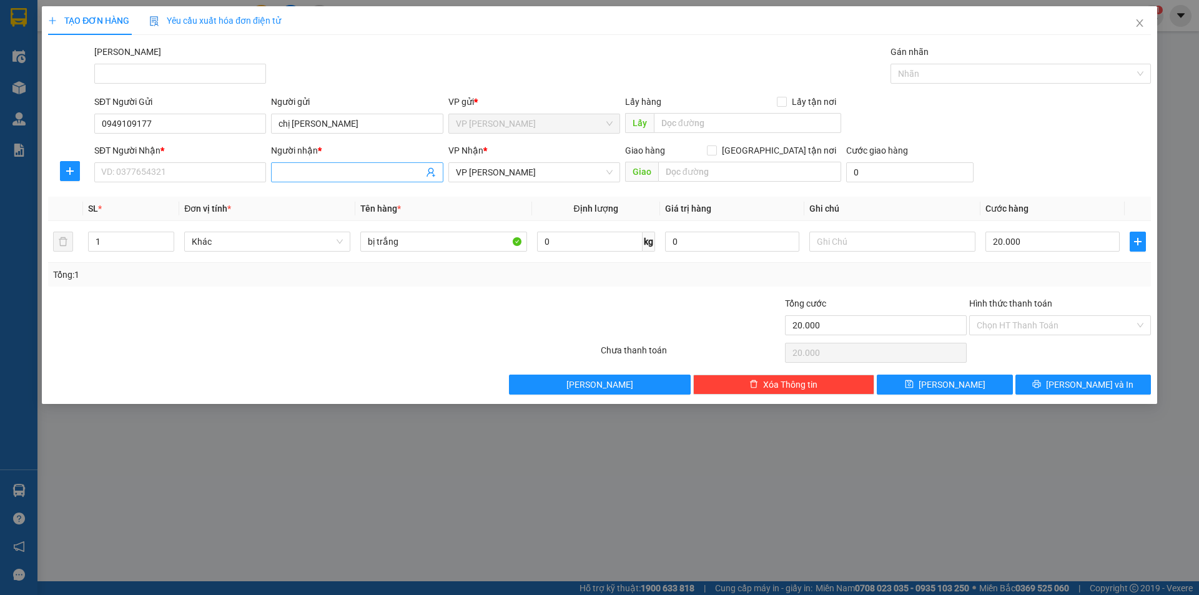
click at [300, 174] on input "Người nhận *" at bounding box center [351, 172] width 144 height 14
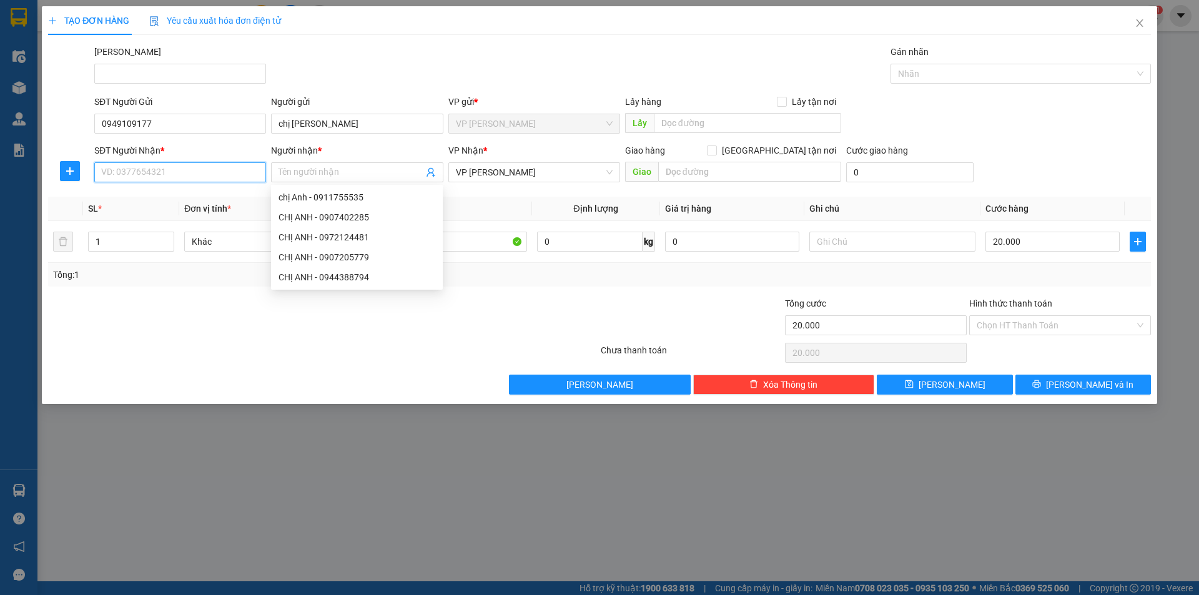
click at [200, 176] on input "SĐT Người Nhận *" at bounding box center [180, 172] width 172 height 20
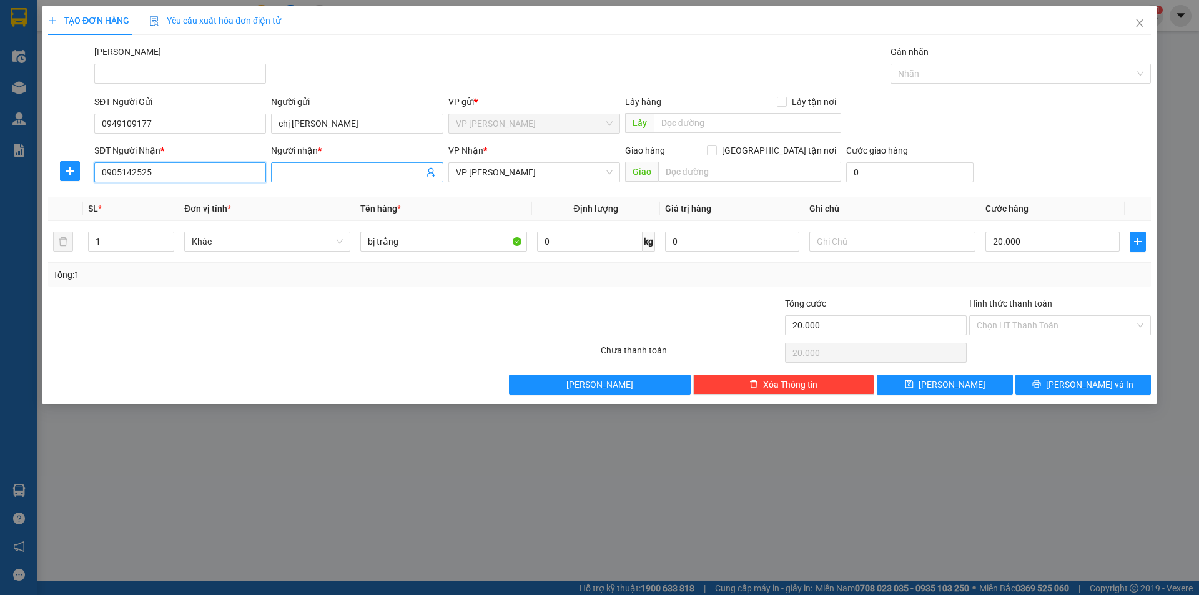
type input "0905142525"
click at [297, 172] on input "Người nhận *" at bounding box center [351, 172] width 144 height 14
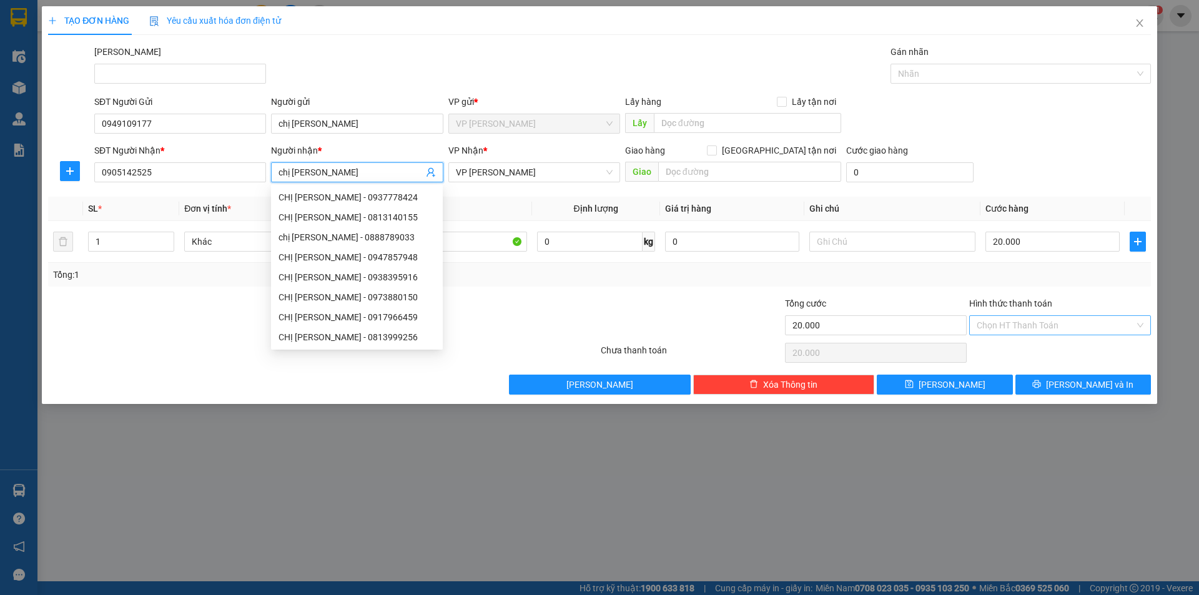
type input "chị [PERSON_NAME]"
click at [1022, 322] on input "Hình thức thanh toán" at bounding box center [1056, 325] width 158 height 19
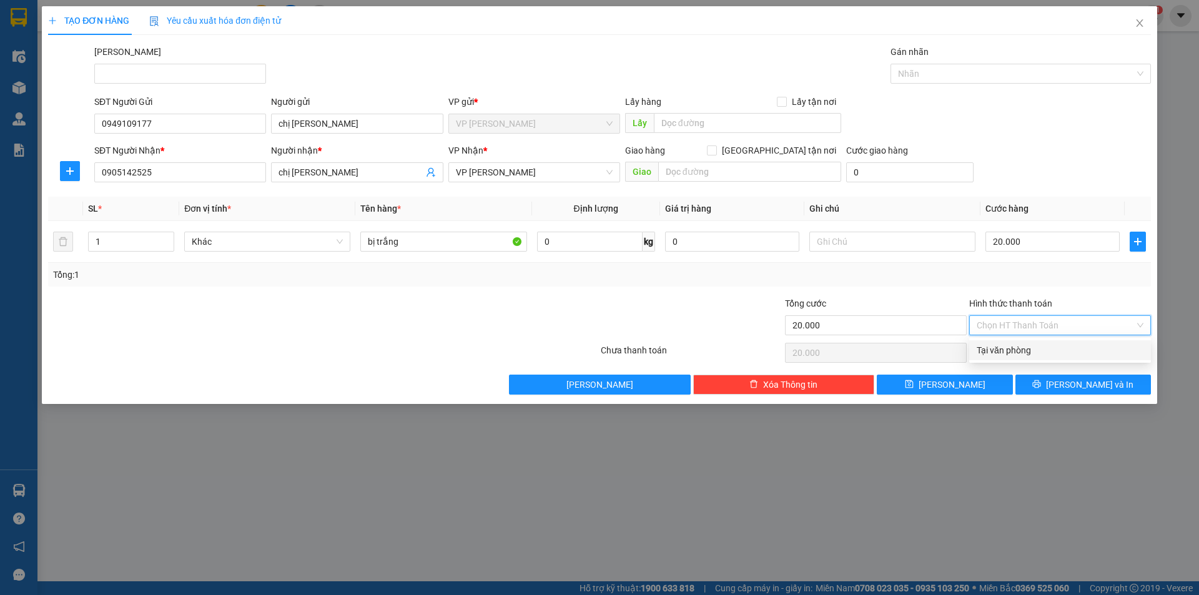
click at [1015, 349] on div "Tại văn phòng" at bounding box center [1060, 350] width 167 height 14
type input "0"
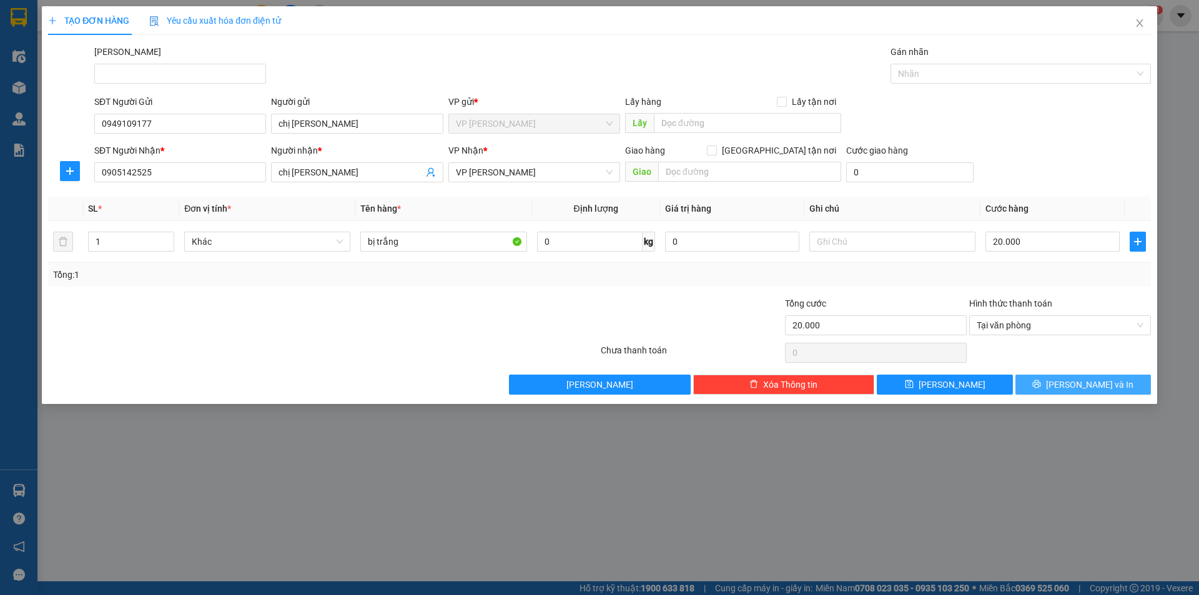
click at [1079, 385] on span "[PERSON_NAME] và In" at bounding box center [1089, 385] width 87 height 14
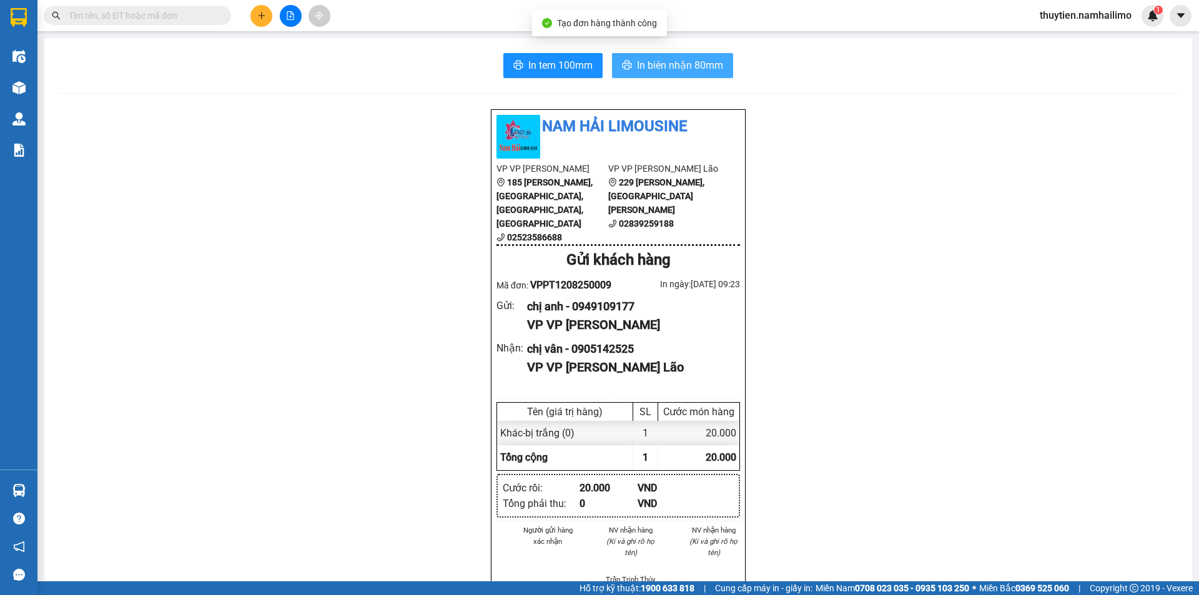
click at [701, 61] on span "In biên nhận 80mm" at bounding box center [680, 65] width 86 height 16
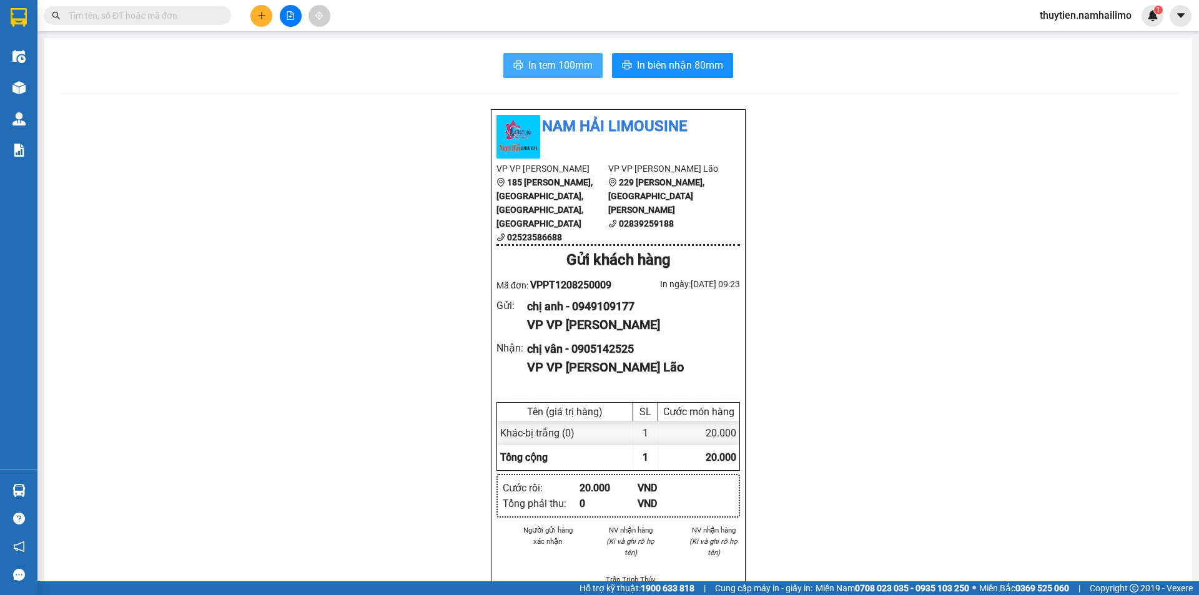
click at [562, 68] on span "In tem 100mm" at bounding box center [560, 65] width 64 height 16
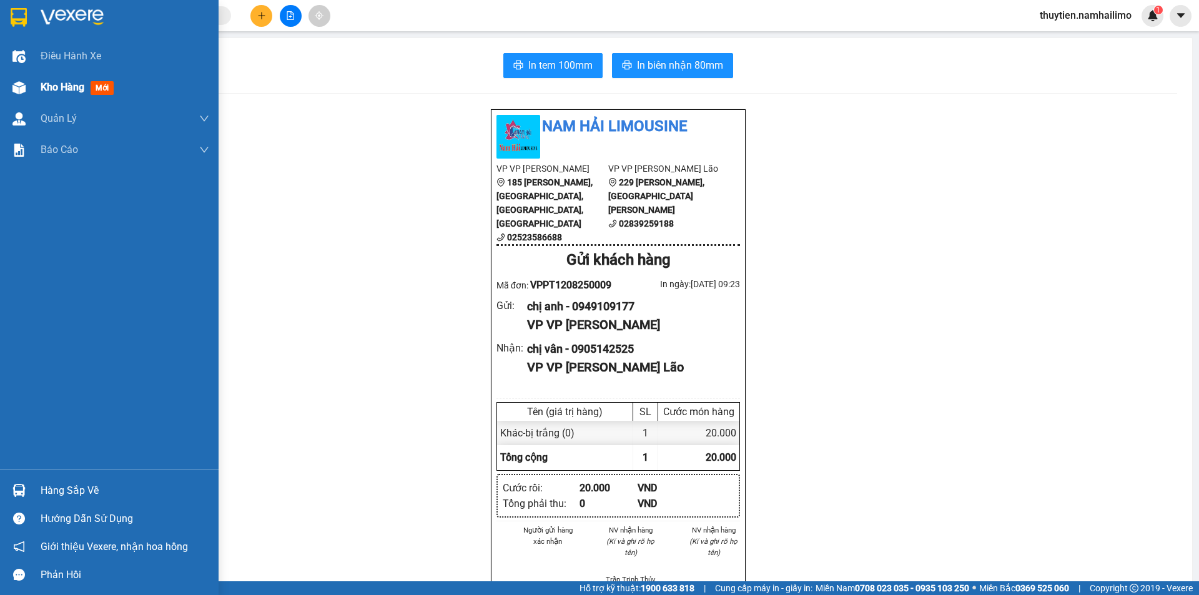
click at [51, 88] on span "Kho hàng" at bounding box center [63, 87] width 44 height 12
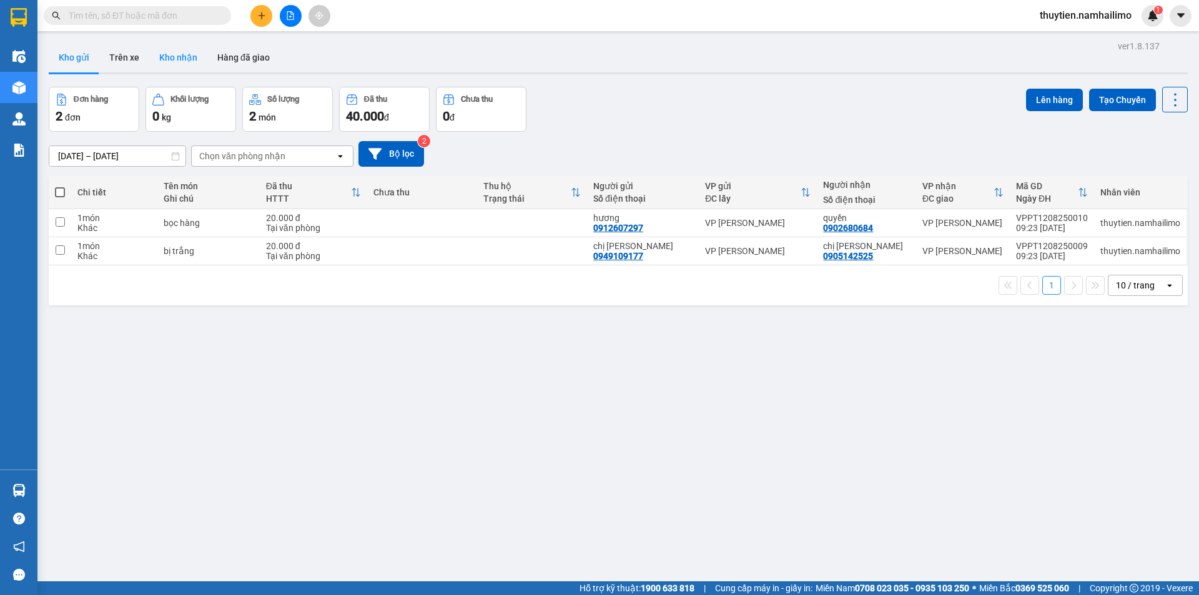
click at [190, 57] on button "Kho nhận" at bounding box center [178, 57] width 58 height 30
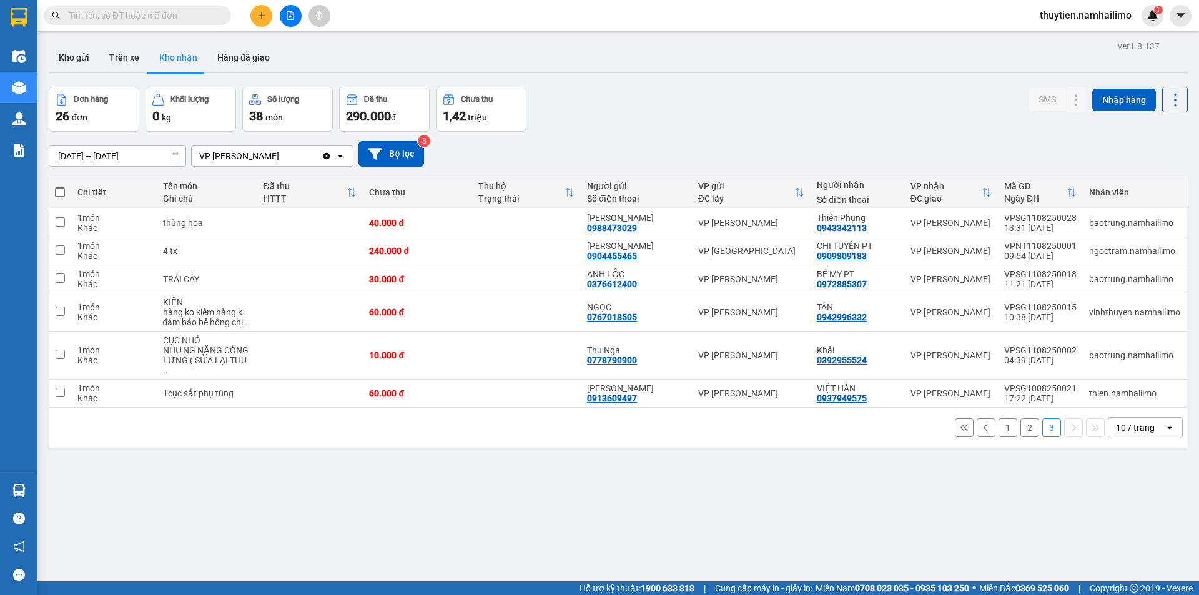
click at [1025, 418] on button "2" at bounding box center [1029, 427] width 19 height 19
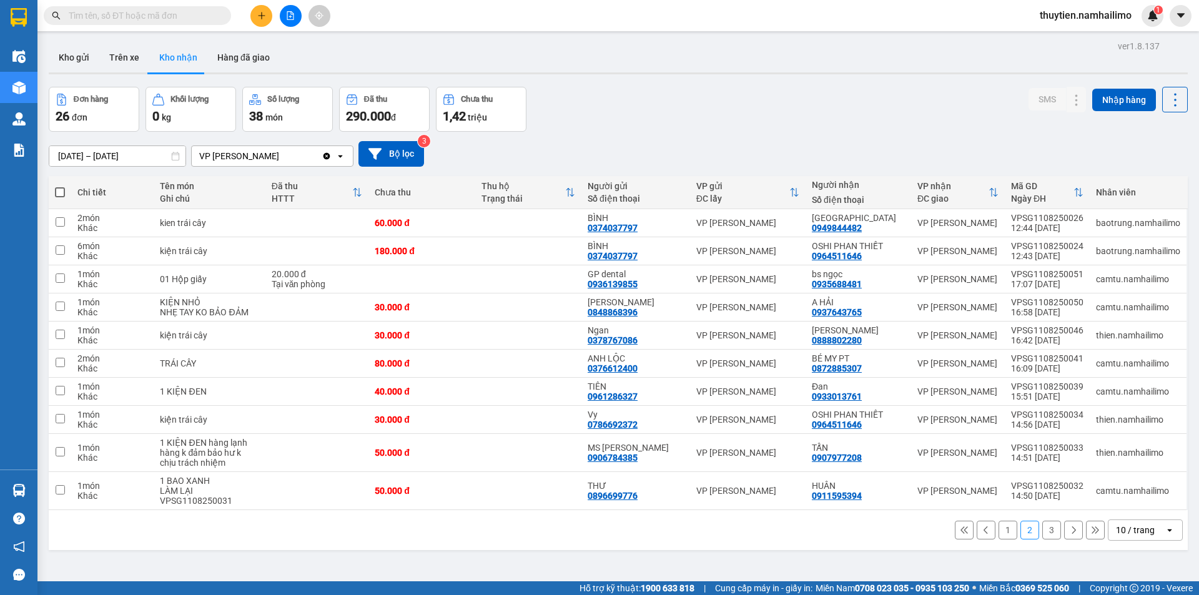
click at [999, 531] on button "1" at bounding box center [1008, 530] width 19 height 19
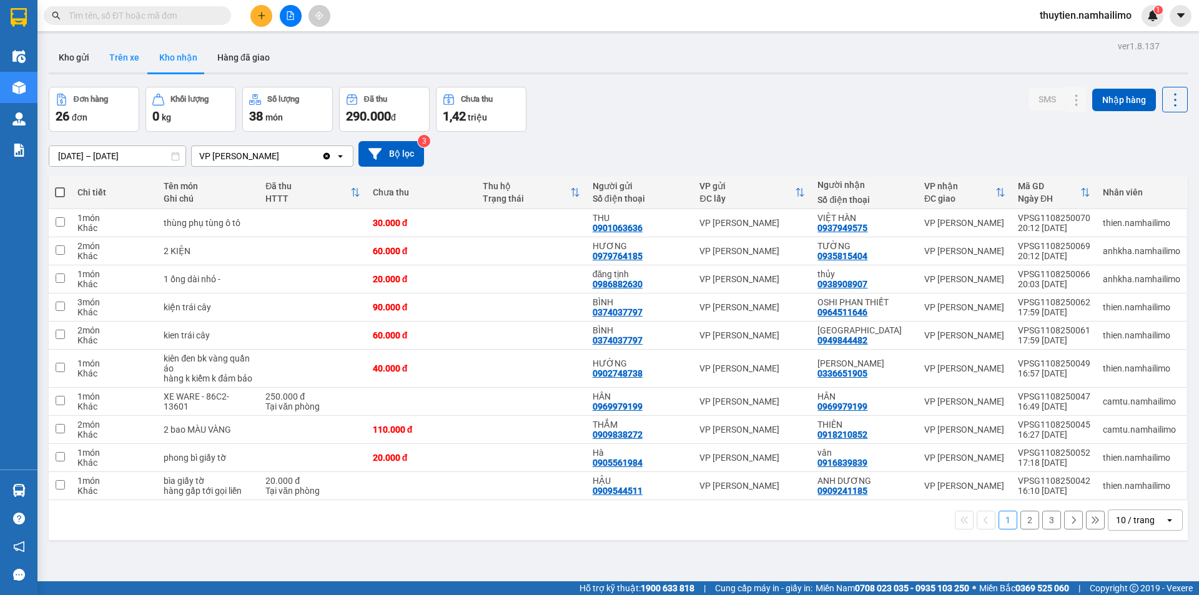
click at [119, 54] on button "Trên xe" at bounding box center [124, 57] width 50 height 30
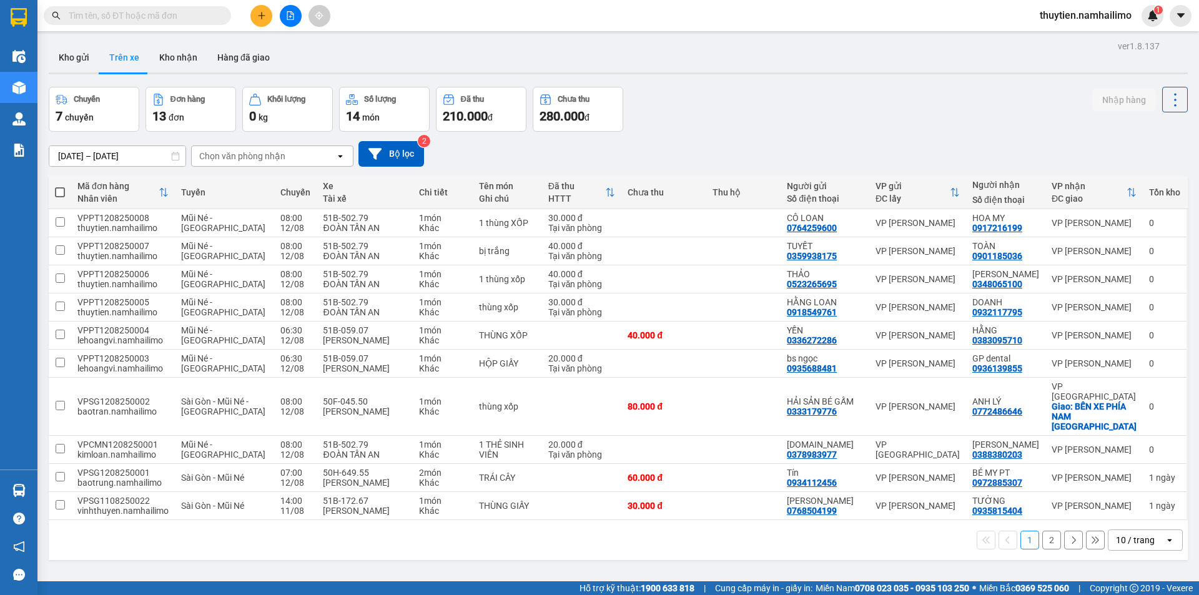
click at [1042, 531] on button "2" at bounding box center [1051, 540] width 19 height 19
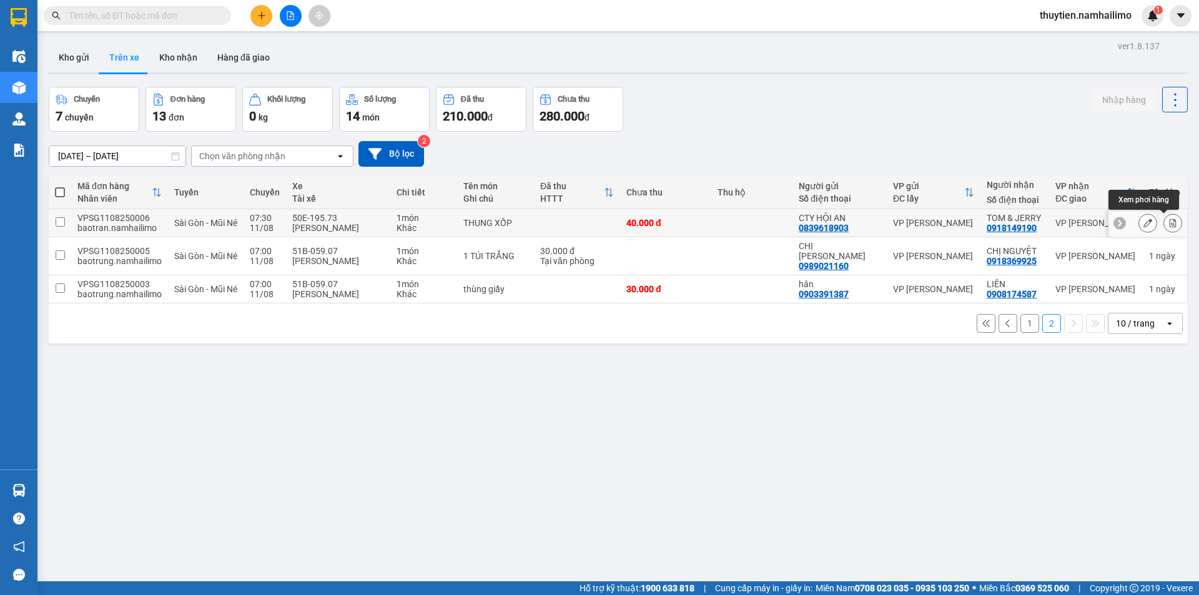
click at [1170, 222] on icon at bounding box center [1173, 223] width 7 height 9
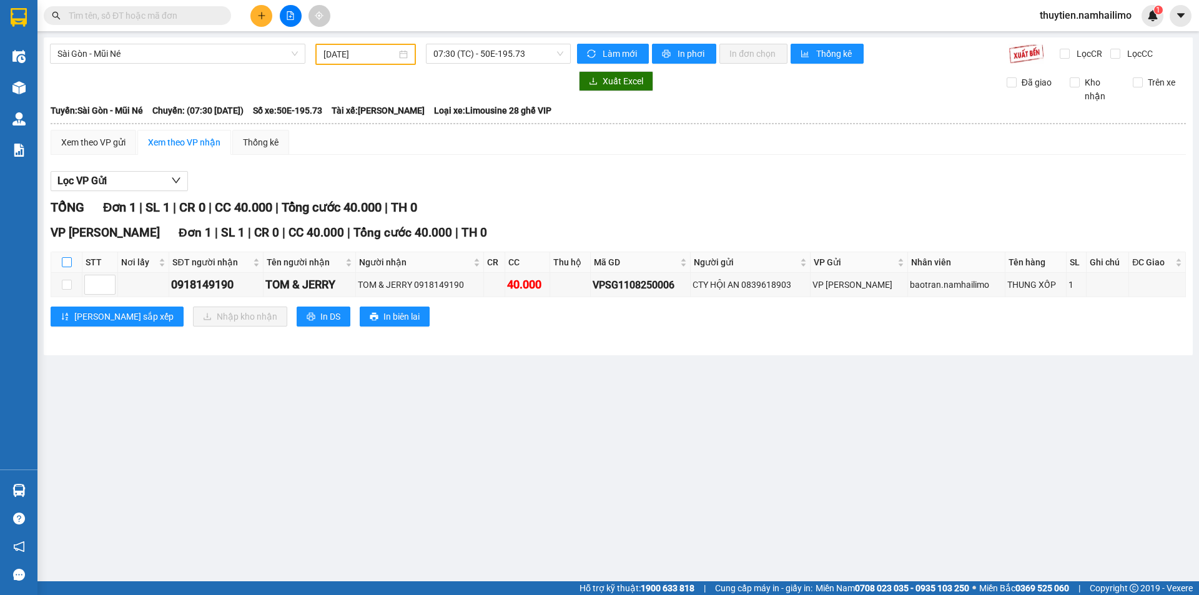
click at [69, 260] on input "checkbox" at bounding box center [67, 262] width 10 height 10
checkbox input "true"
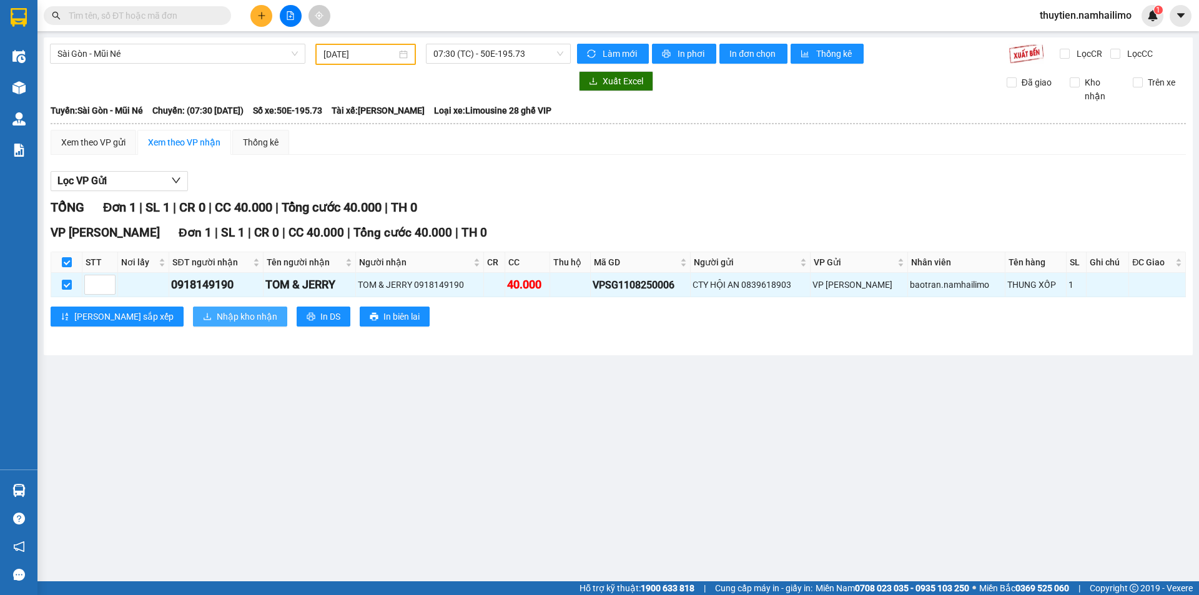
click at [217, 315] on span "Nhập kho nhận" at bounding box center [247, 317] width 61 height 14
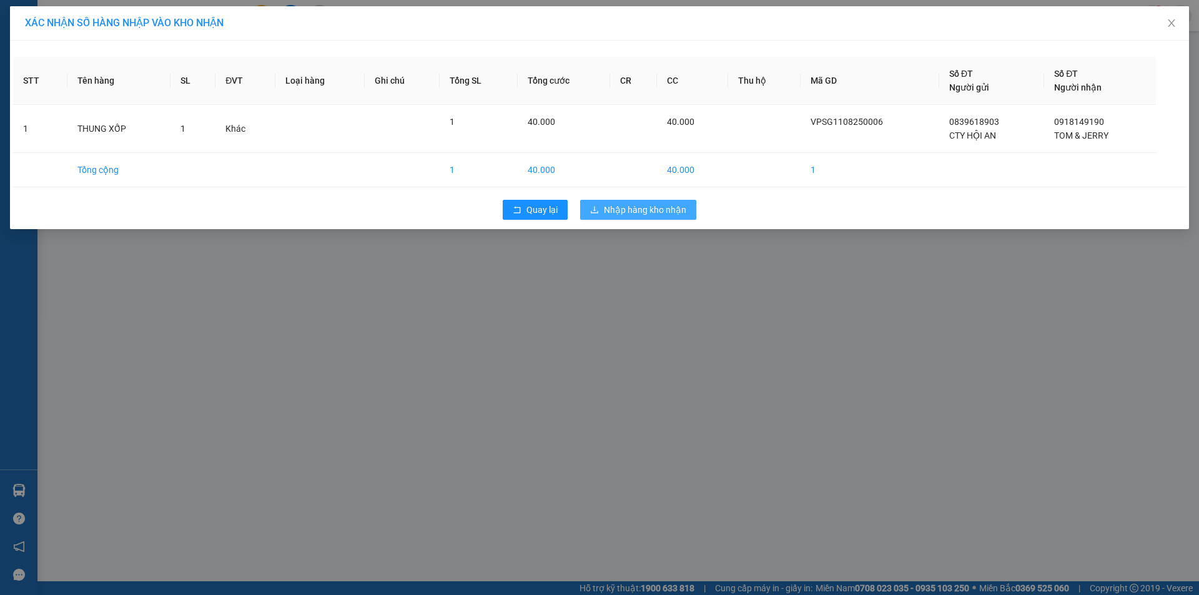
click at [645, 211] on span "Nhập hàng kho nhận" at bounding box center [645, 210] width 82 height 14
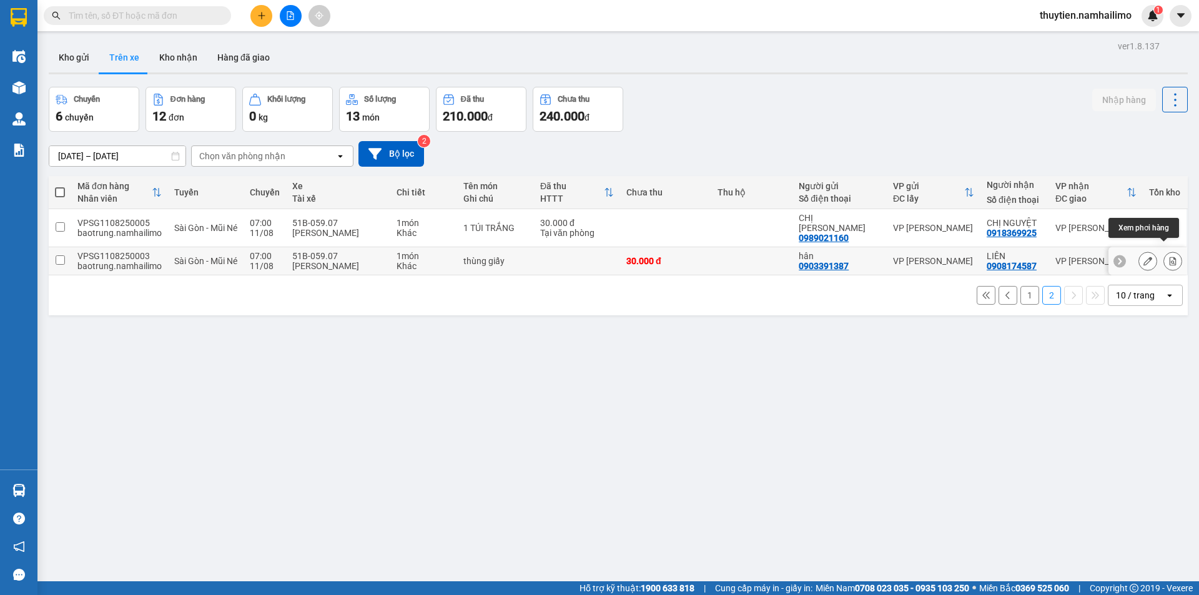
click at [1168, 257] on icon at bounding box center [1172, 261] width 9 height 9
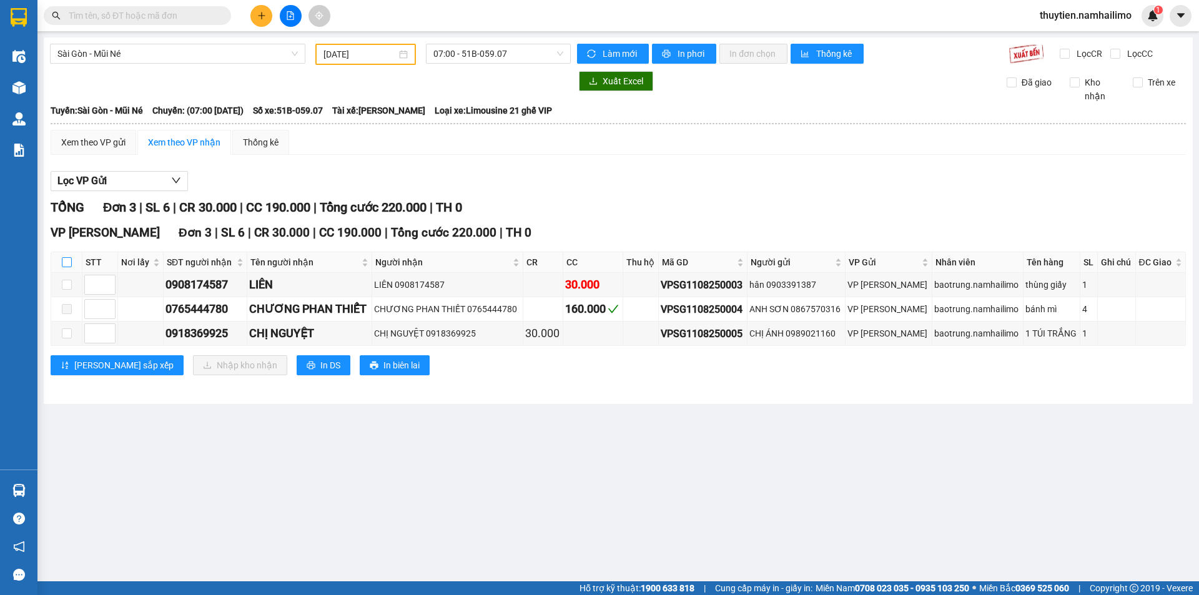
click at [68, 265] on input "checkbox" at bounding box center [67, 262] width 10 height 10
checkbox input "true"
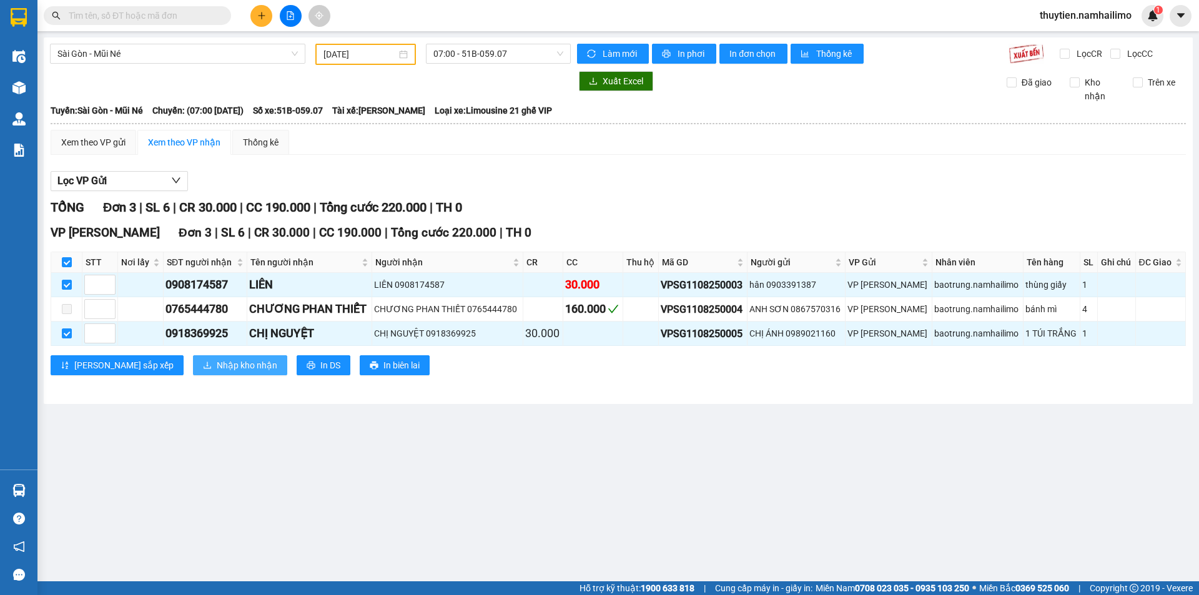
click at [217, 366] on span "Nhập kho nhận" at bounding box center [247, 365] width 61 height 14
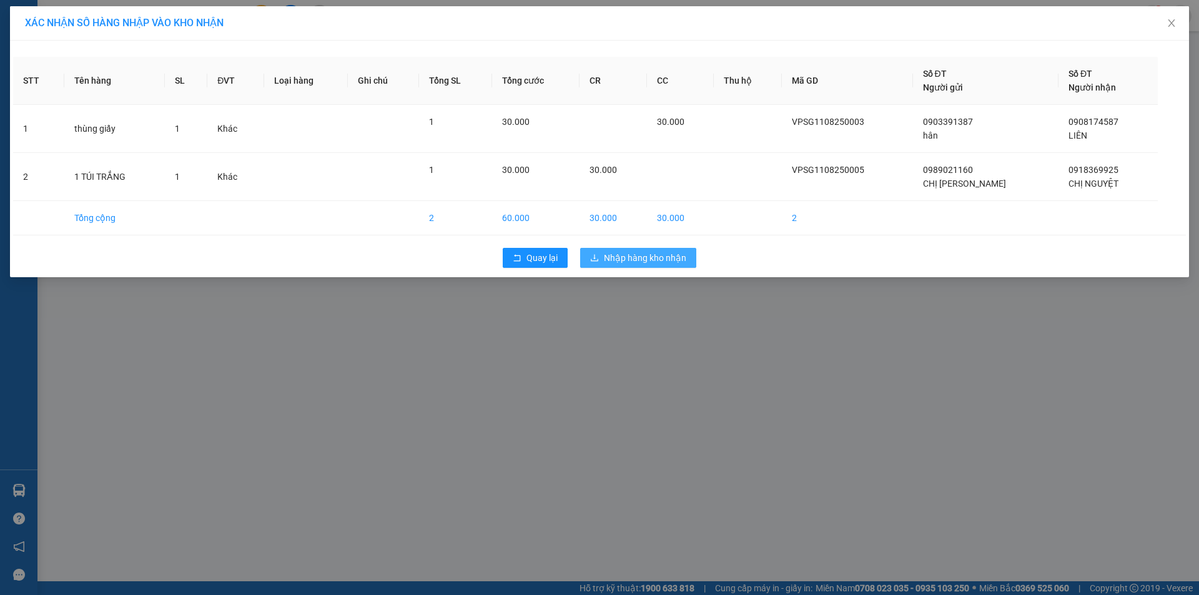
click at [625, 255] on span "Nhập hàng kho nhận" at bounding box center [645, 258] width 82 height 14
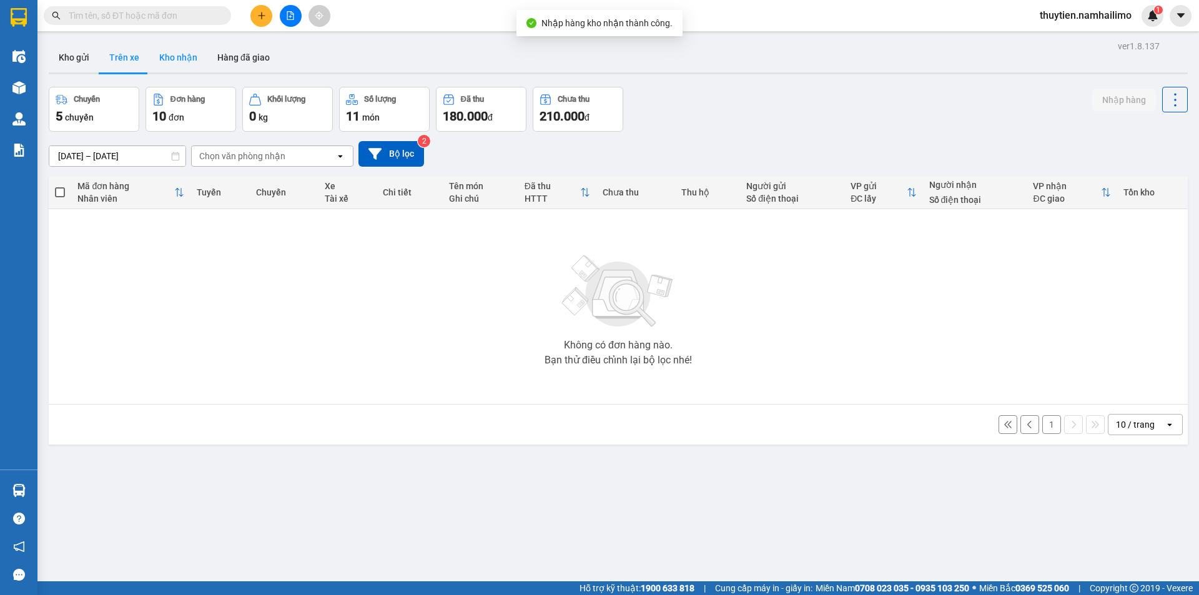
click at [171, 51] on button "Kho nhận" at bounding box center [178, 57] width 58 height 30
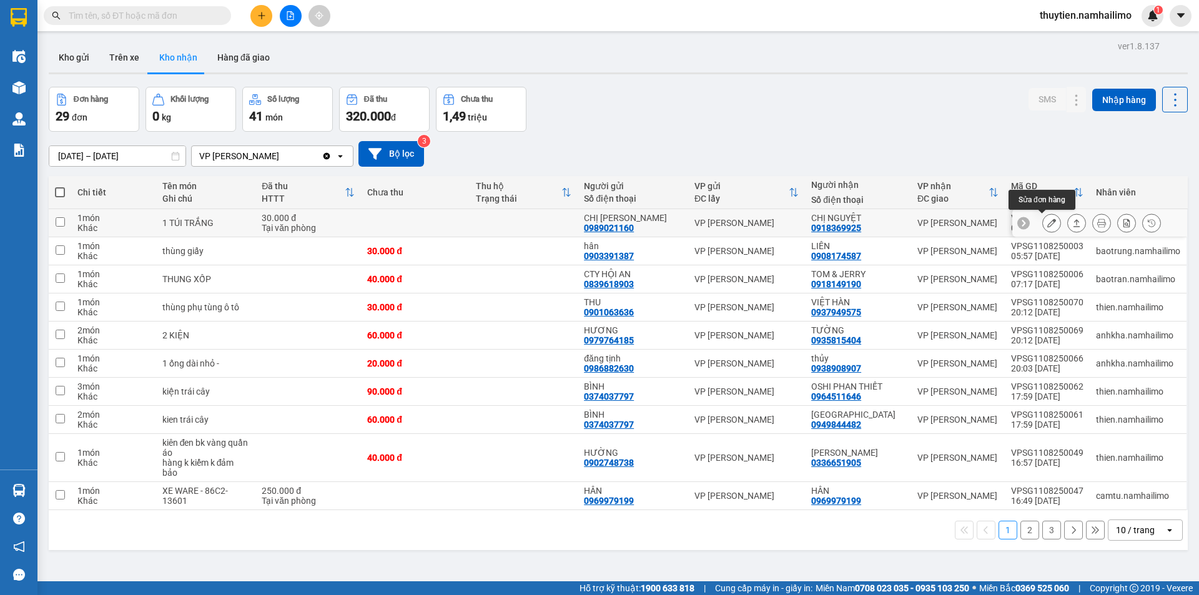
click at [1047, 220] on icon at bounding box center [1051, 223] width 9 height 9
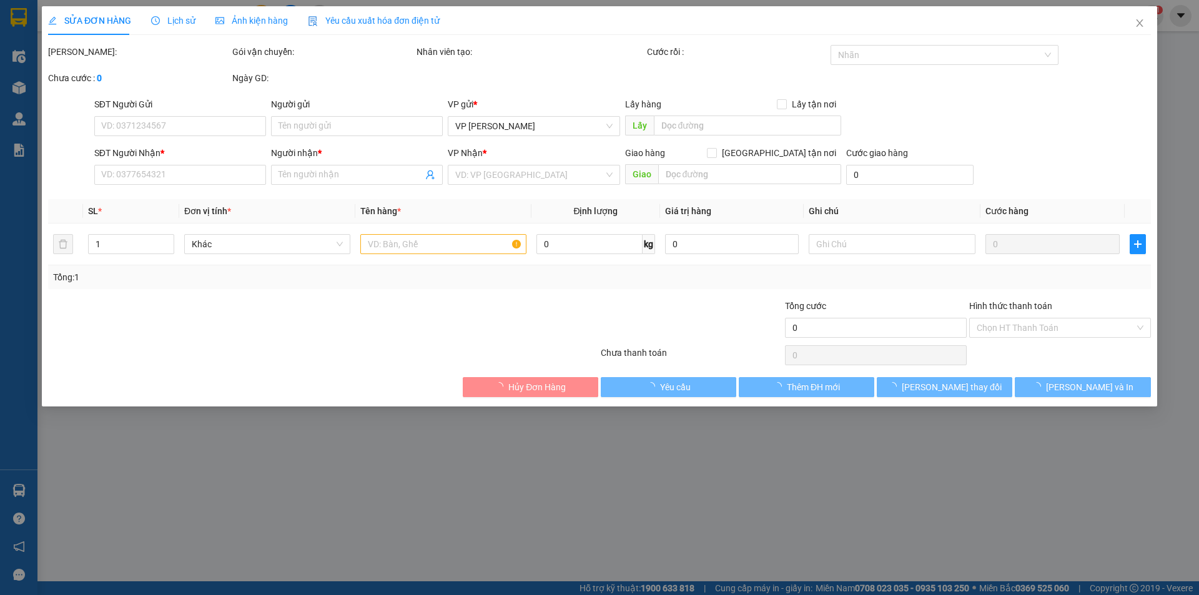
type input "0989021160"
type input "CHỊ [PERSON_NAME]"
type input "0918369925"
type input "CHỊ NGUYỆT"
type input "30.000"
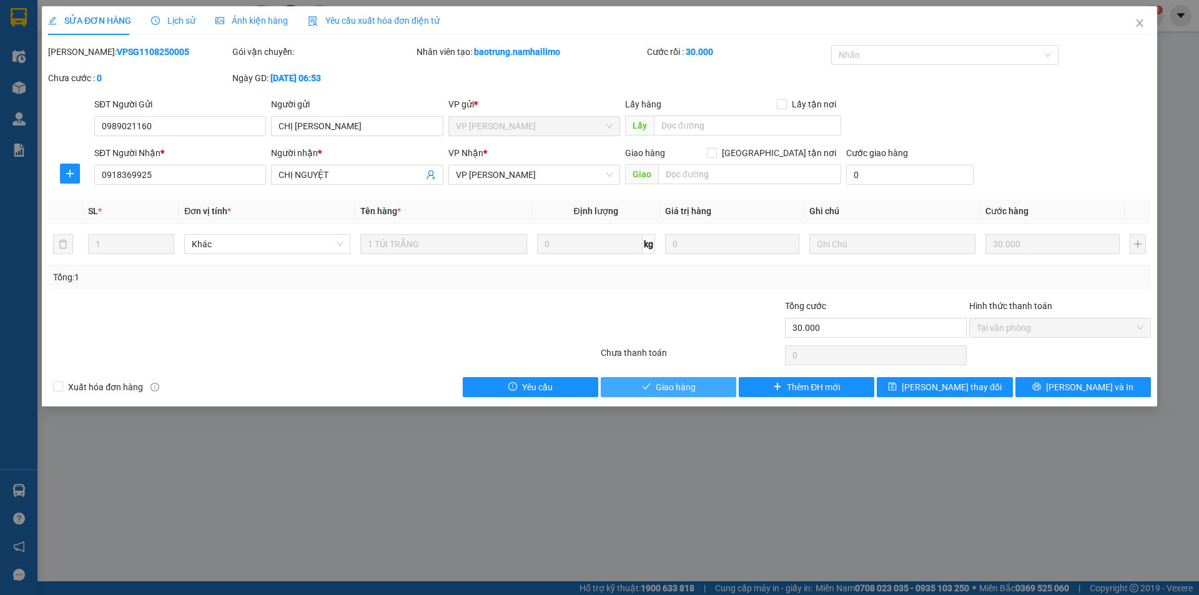
click at [672, 392] on span "Giao hàng" at bounding box center [676, 387] width 40 height 14
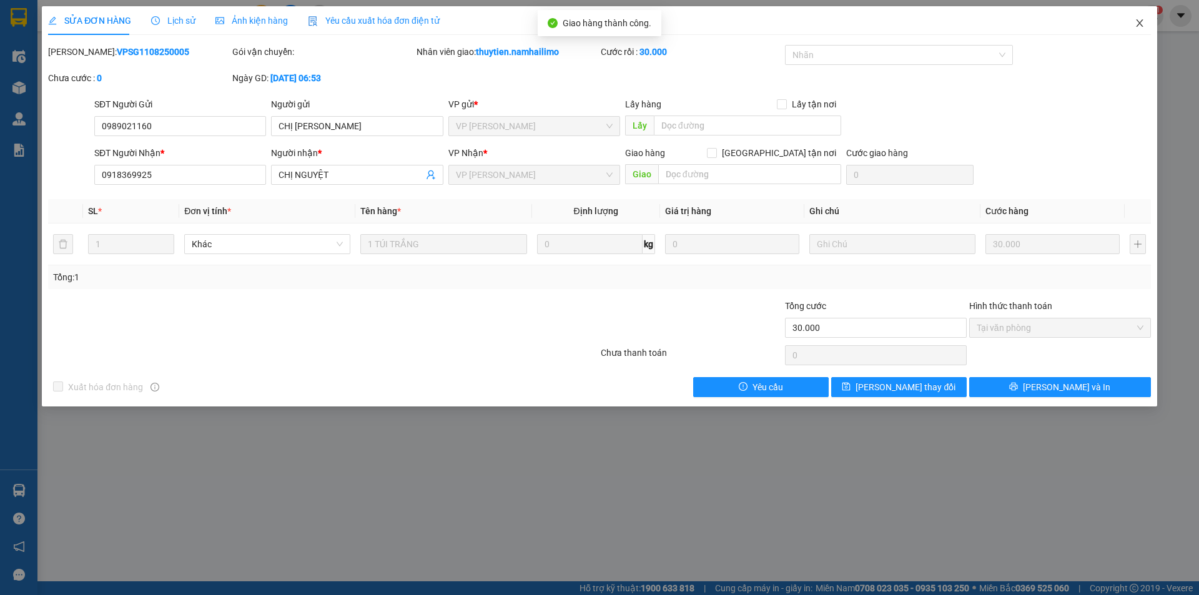
click at [1140, 24] on icon "close" at bounding box center [1140, 23] width 10 height 10
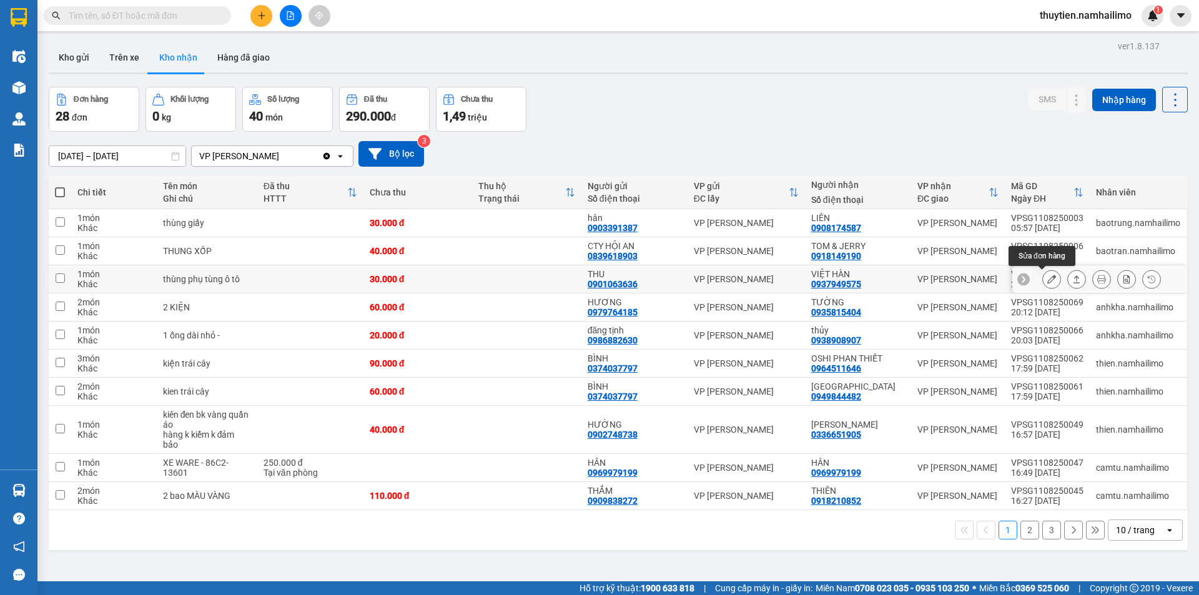
click at [1049, 279] on button at bounding box center [1051, 280] width 17 height 22
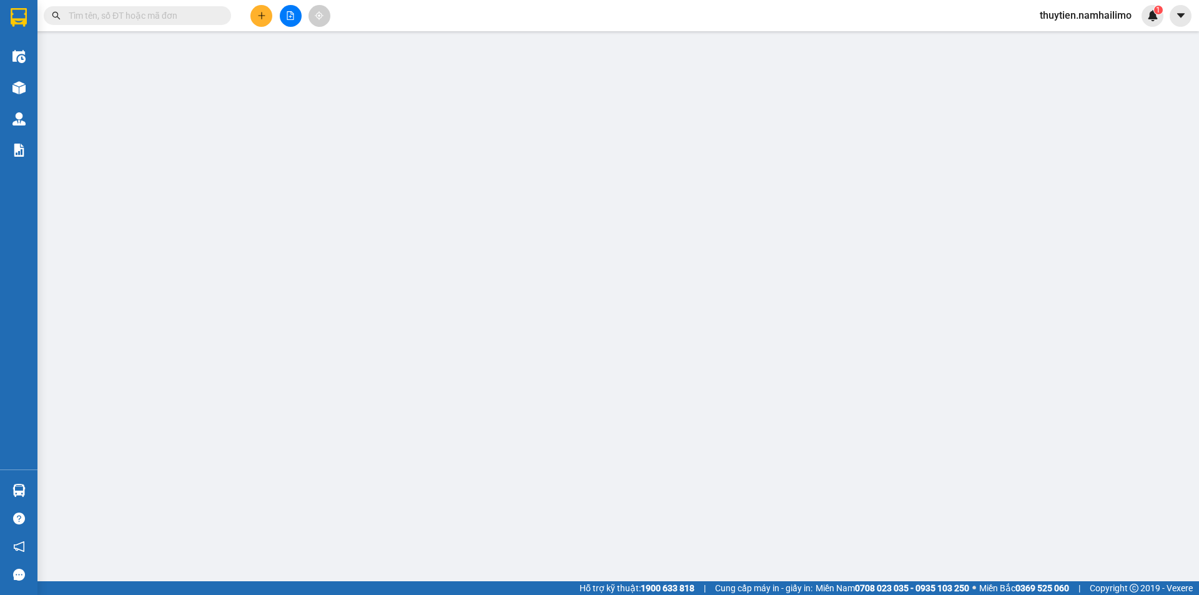
type input "0901063636"
type input "THU"
type input "0937949575"
type input "VIỆT HÀN"
type input "30.000"
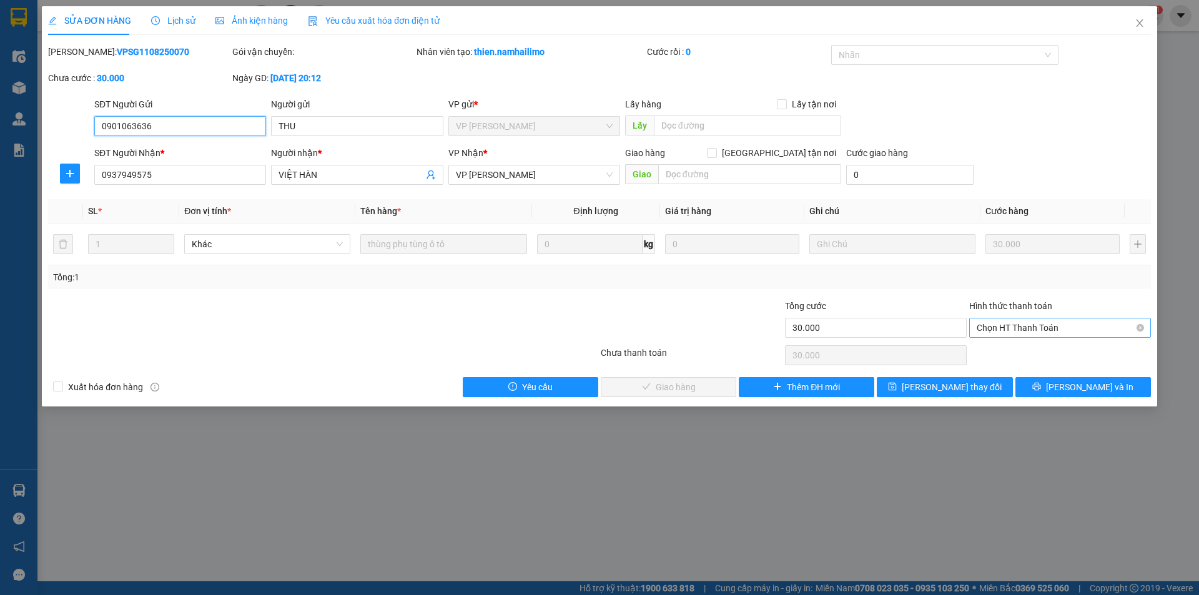
click at [1015, 326] on span "Chọn HT Thanh Toán" at bounding box center [1060, 327] width 167 height 19
click at [1011, 347] on div "Tại văn phòng" at bounding box center [1060, 353] width 167 height 14
type input "0"
click at [666, 385] on span "[PERSON_NAME] và Giao hàng" at bounding box center [685, 387] width 120 height 14
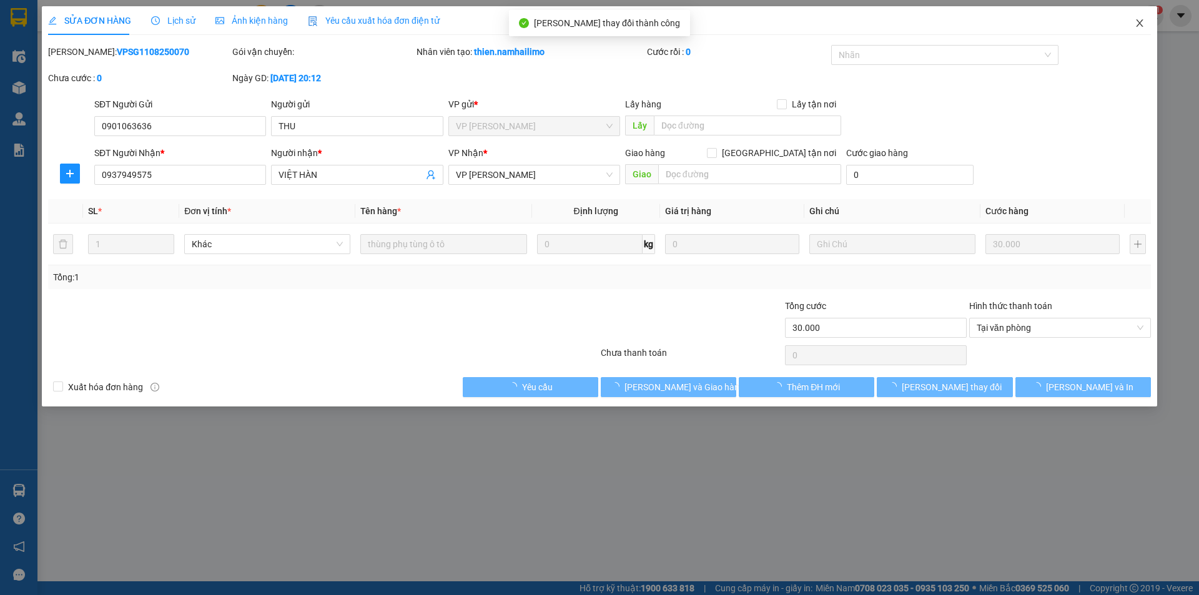
click at [1142, 21] on icon "close" at bounding box center [1139, 22] width 7 height 7
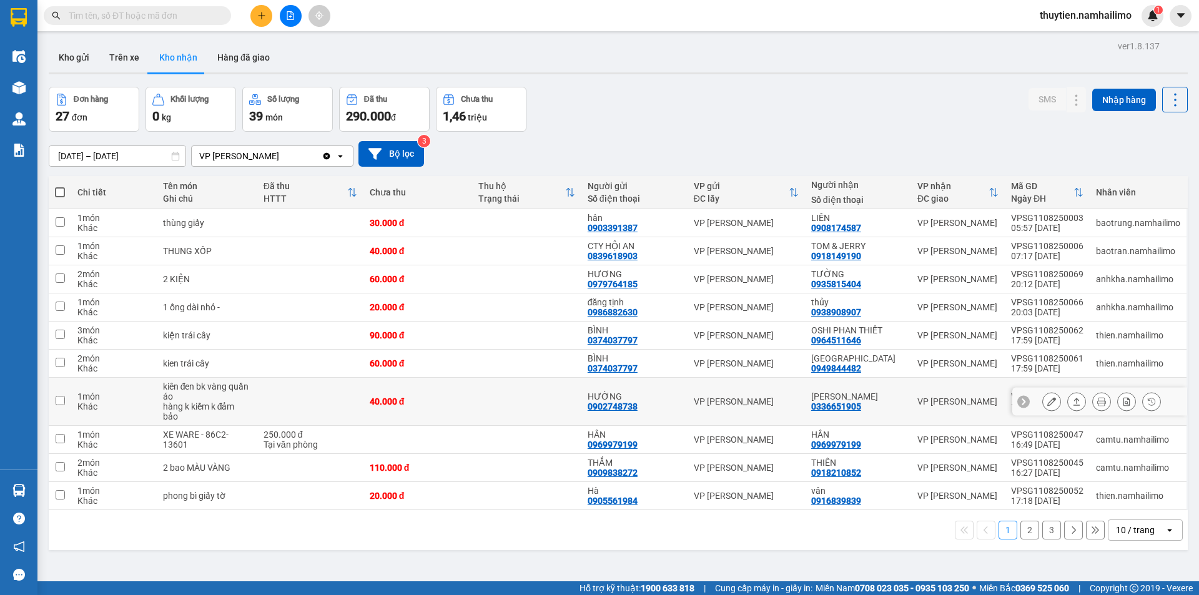
click at [1047, 401] on icon at bounding box center [1051, 401] width 9 height 9
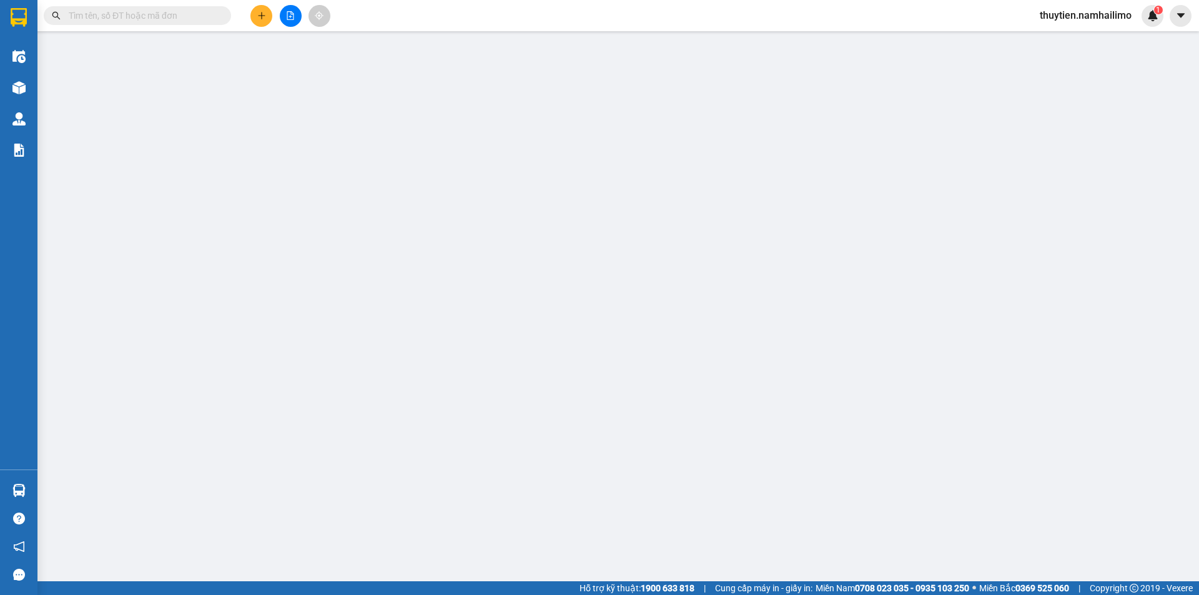
type input "0902748738"
type input "HƯỜNG"
type input "0336651905"
type input "[PERSON_NAME]"
type input "40.000"
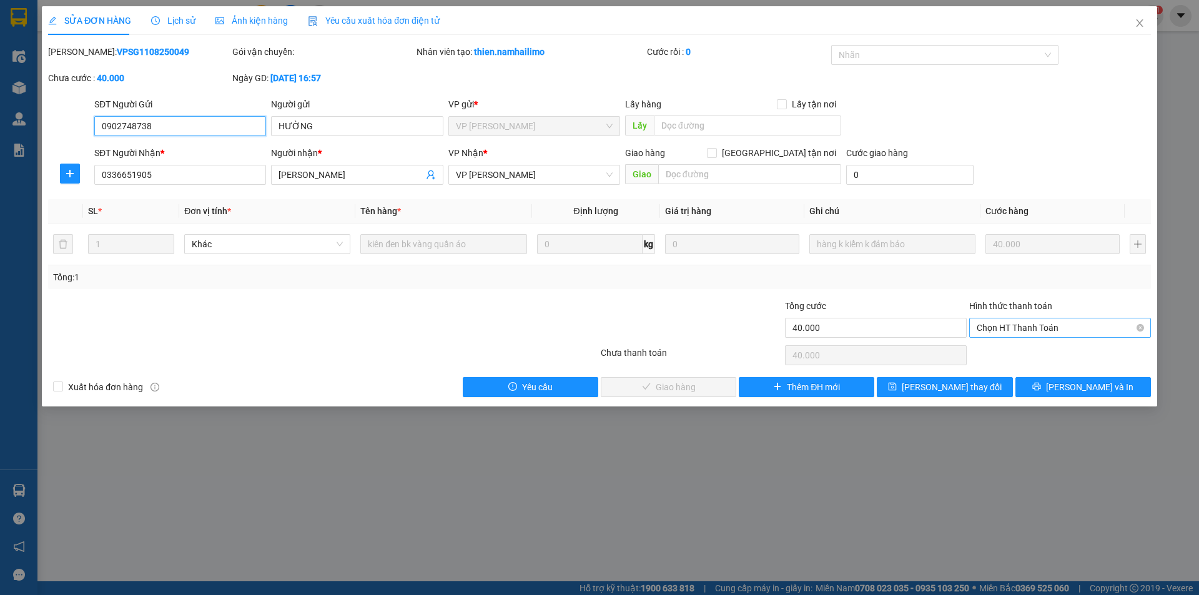
click at [1027, 327] on span "Chọn HT Thanh Toán" at bounding box center [1060, 327] width 167 height 19
click at [1014, 348] on div "Tại văn phòng" at bounding box center [1060, 353] width 167 height 14
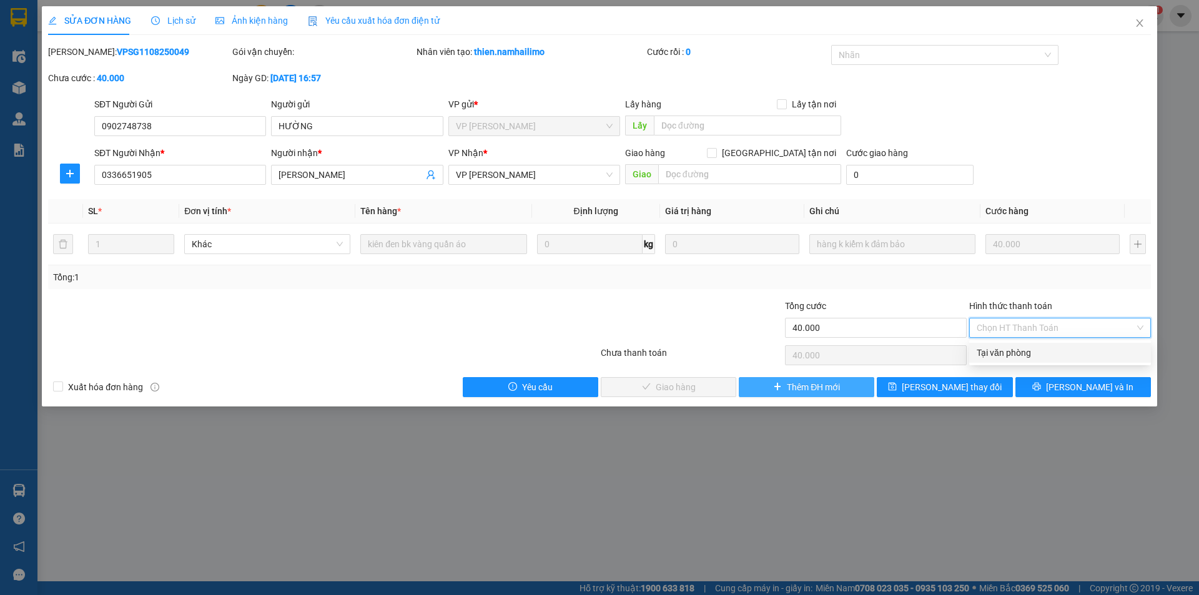
type input "0"
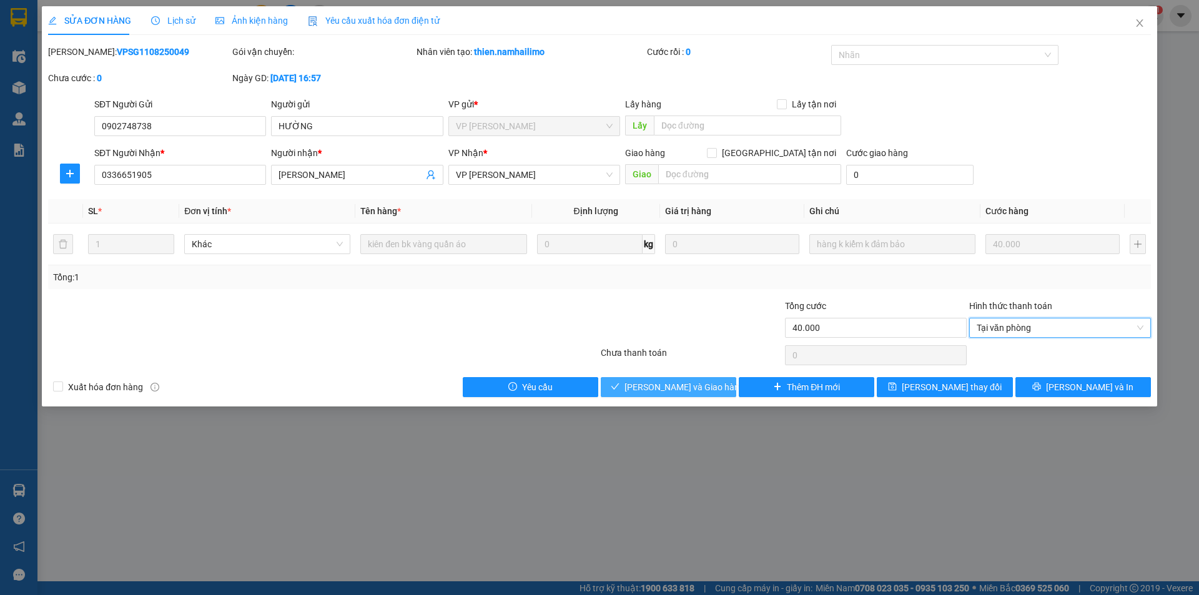
drag, startPoint x: 689, startPoint y: 385, endPoint x: 654, endPoint y: 384, distance: 35.0
click at [683, 386] on span "[PERSON_NAME] và Giao hàng" at bounding box center [685, 387] width 120 height 14
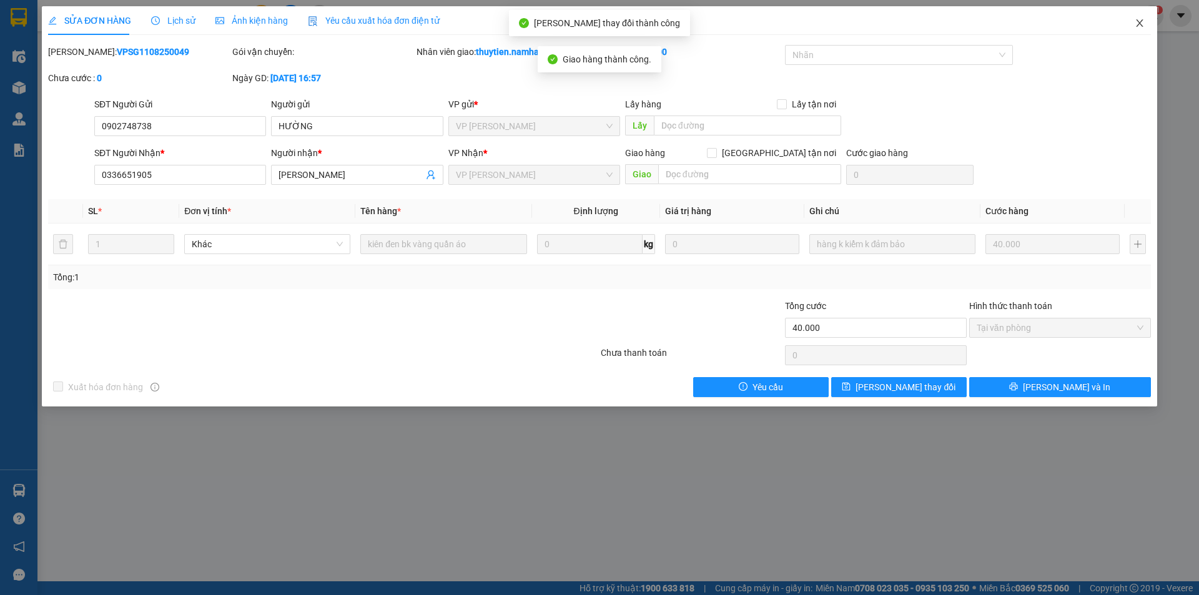
click at [1139, 27] on icon "close" at bounding box center [1140, 23] width 10 height 10
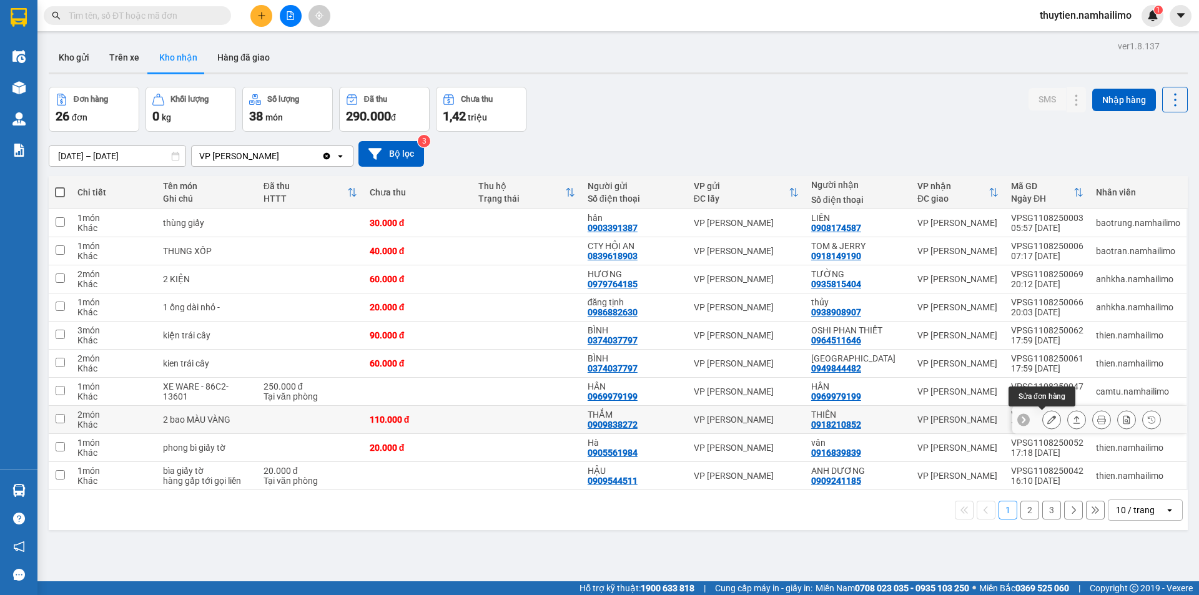
click at [1047, 418] on icon at bounding box center [1051, 419] width 9 height 9
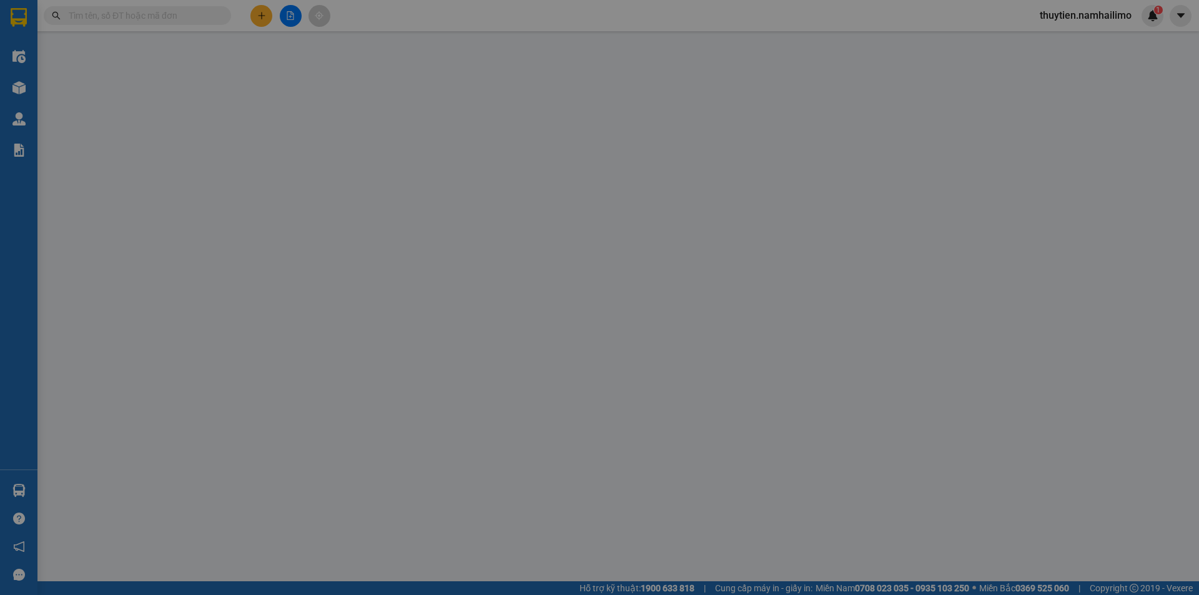
type input "0909838272"
type input "THẮM"
type input "0918210852"
type input "THIÊN"
type input "110.000"
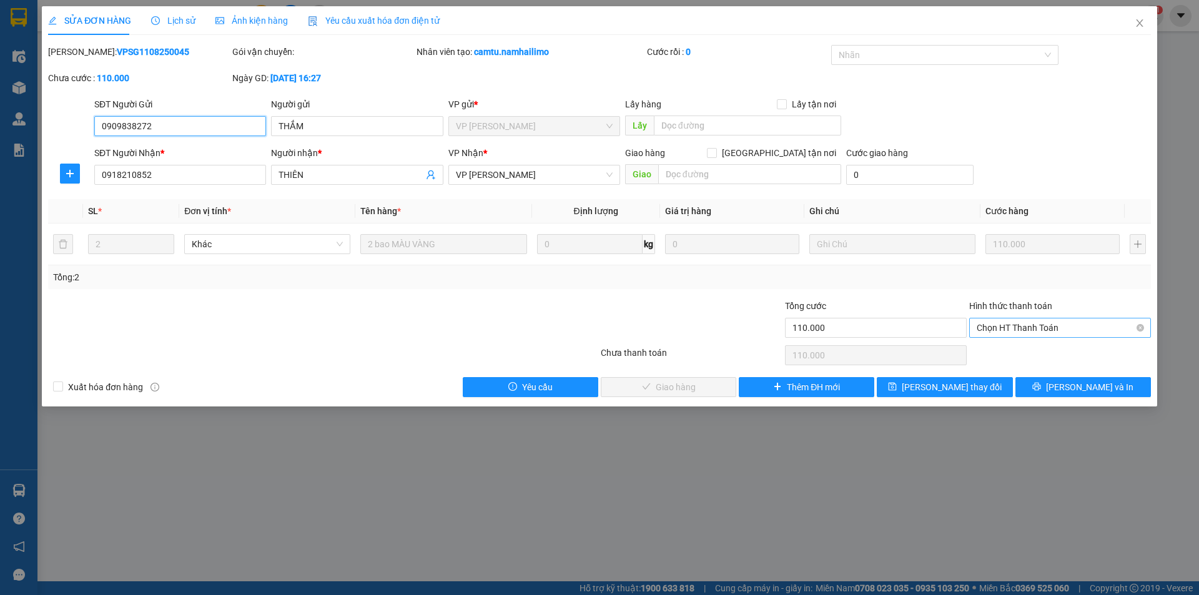
click at [1030, 322] on span "Chọn HT Thanh Toán" at bounding box center [1060, 327] width 167 height 19
click at [1015, 350] on div "Tại văn phòng" at bounding box center [1060, 353] width 167 height 14
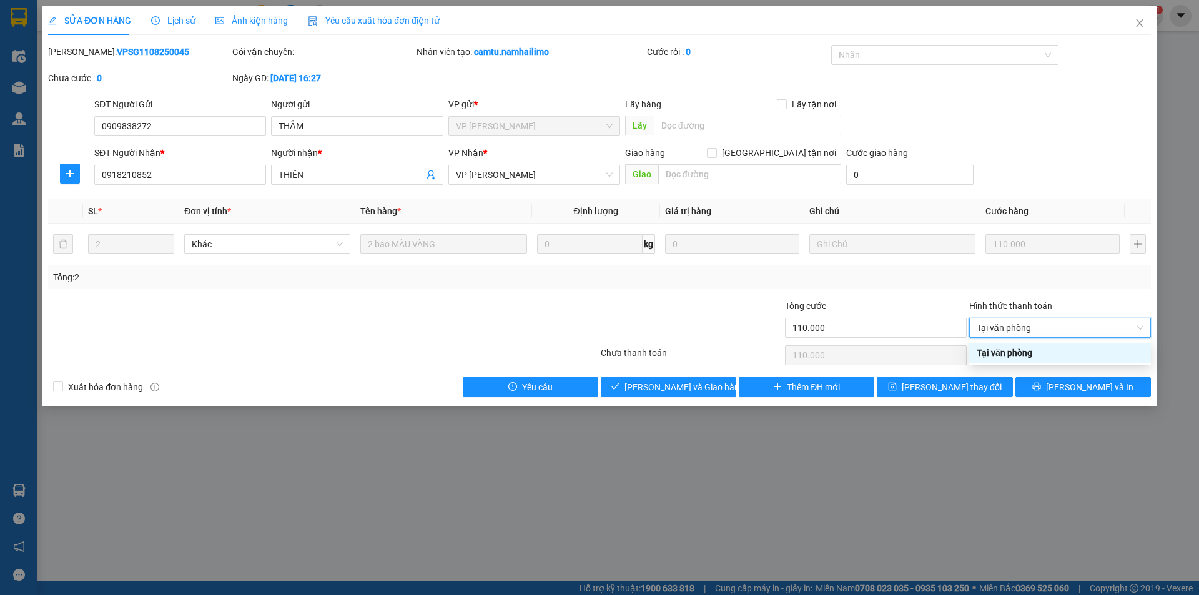
type input "0"
click at [690, 382] on span "[PERSON_NAME] và Giao hàng" at bounding box center [685, 387] width 120 height 14
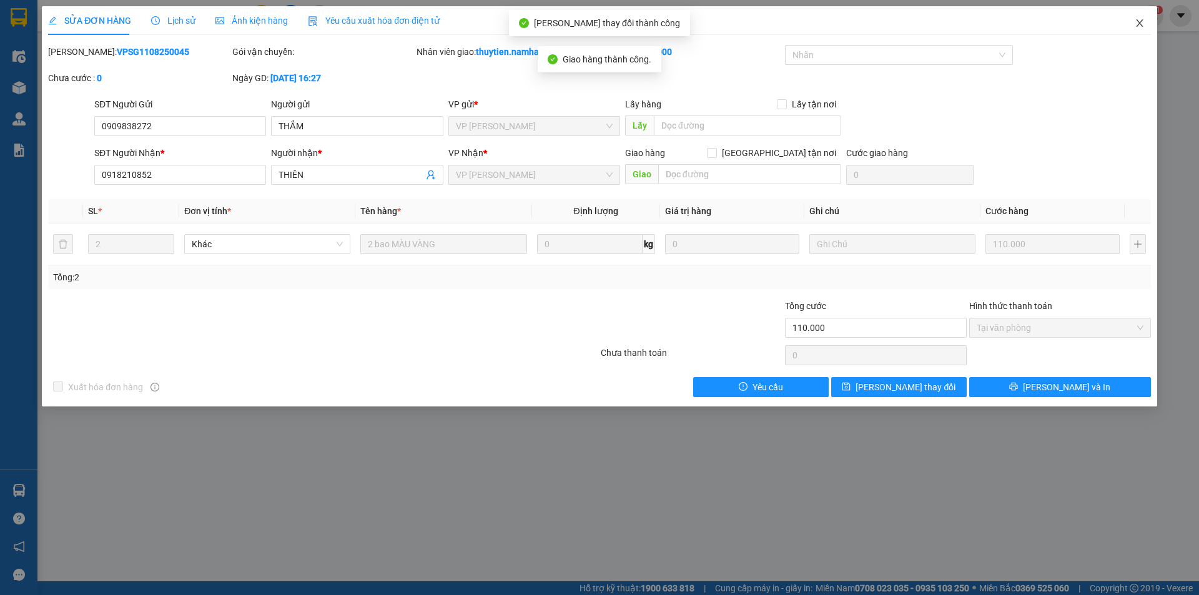
click at [1142, 22] on icon "close" at bounding box center [1139, 22] width 7 height 7
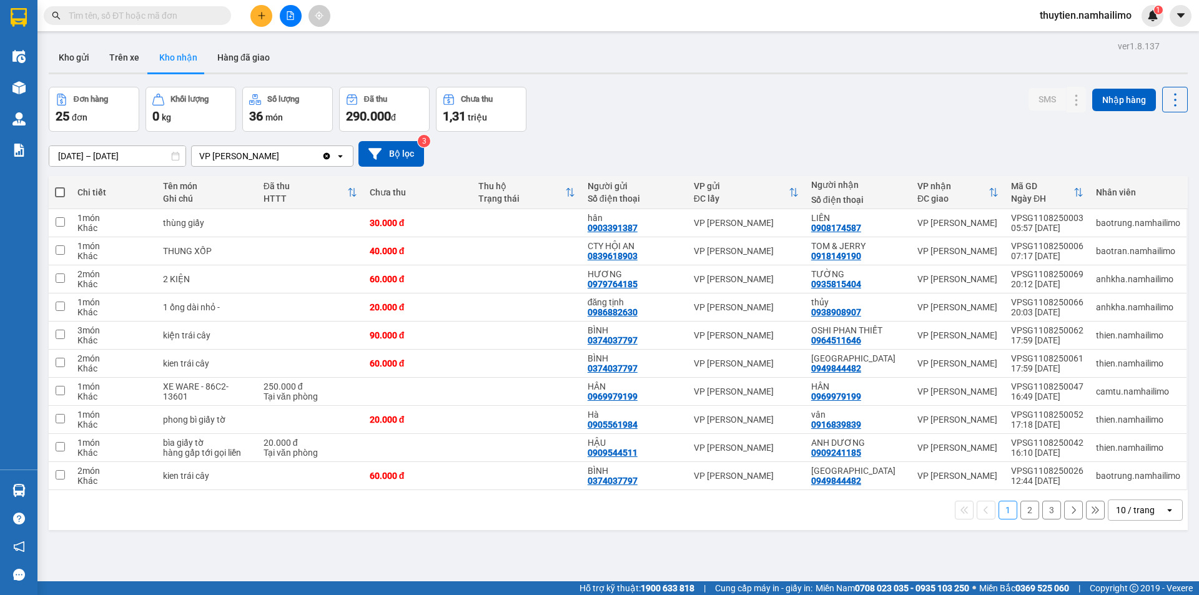
click at [1025, 510] on button "2" at bounding box center [1029, 510] width 19 height 19
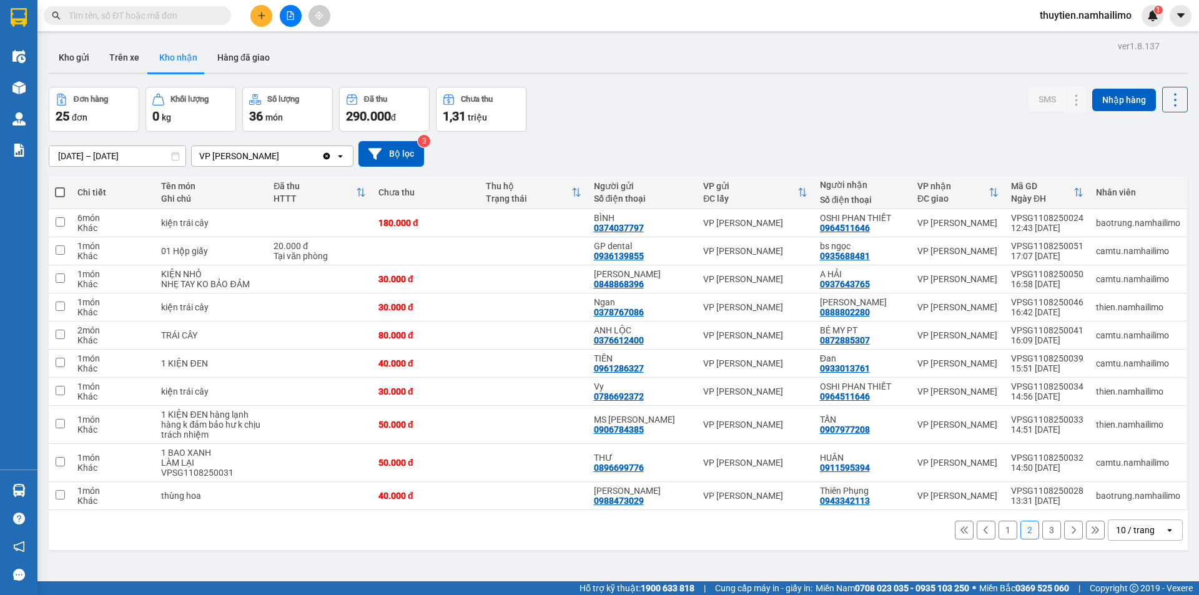
click at [1042, 531] on button "3" at bounding box center [1051, 530] width 19 height 19
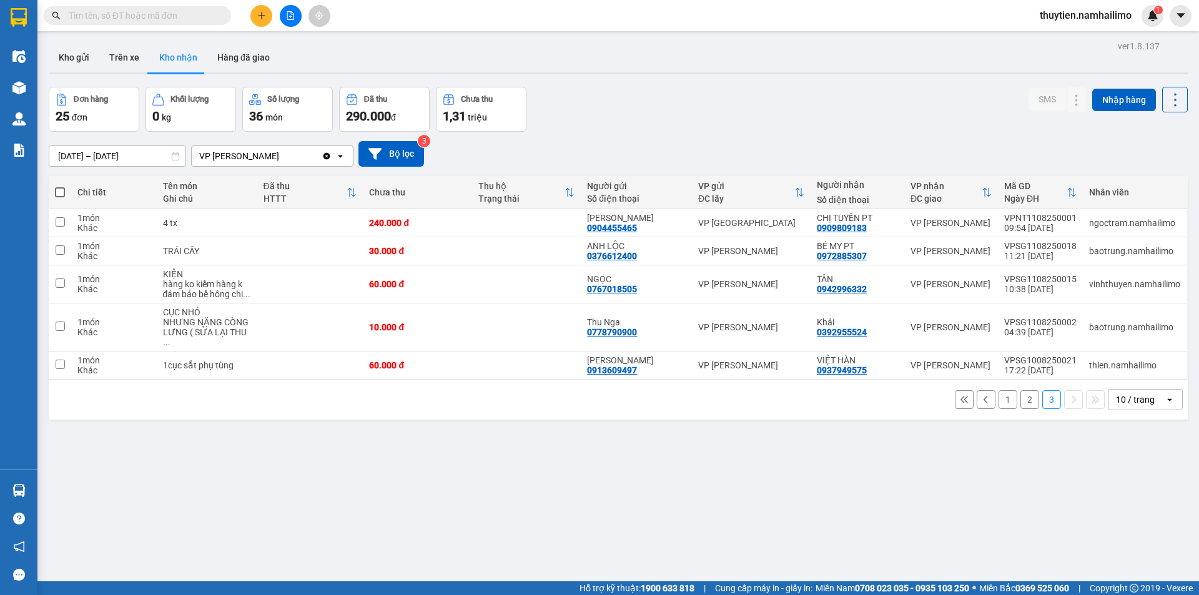
click at [999, 390] on button "1" at bounding box center [1008, 399] width 19 height 19
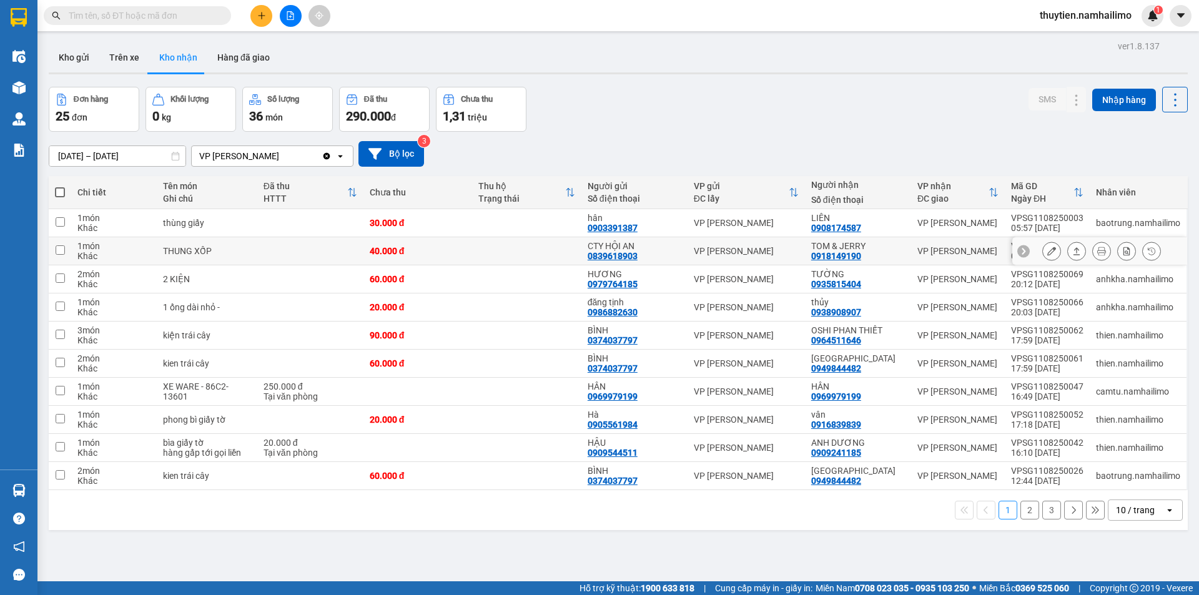
click at [1047, 250] on icon at bounding box center [1051, 251] width 9 height 9
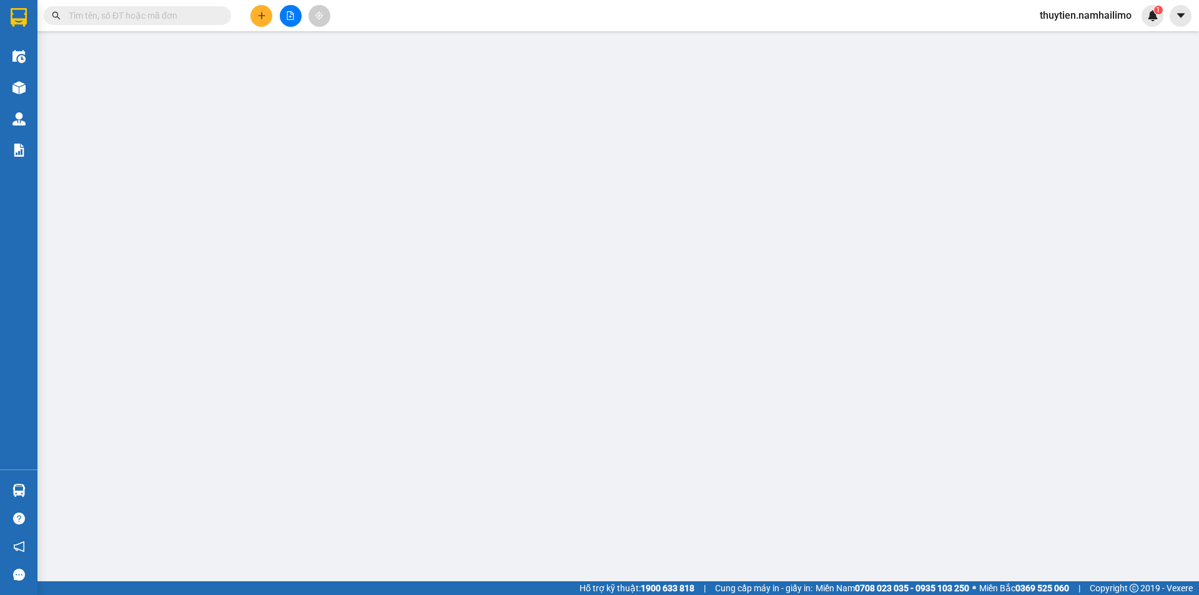
type input "0839618903"
type input "CTY HỘI AN"
type input "0918149190"
type input "TOM & JERRY"
type input "40.000"
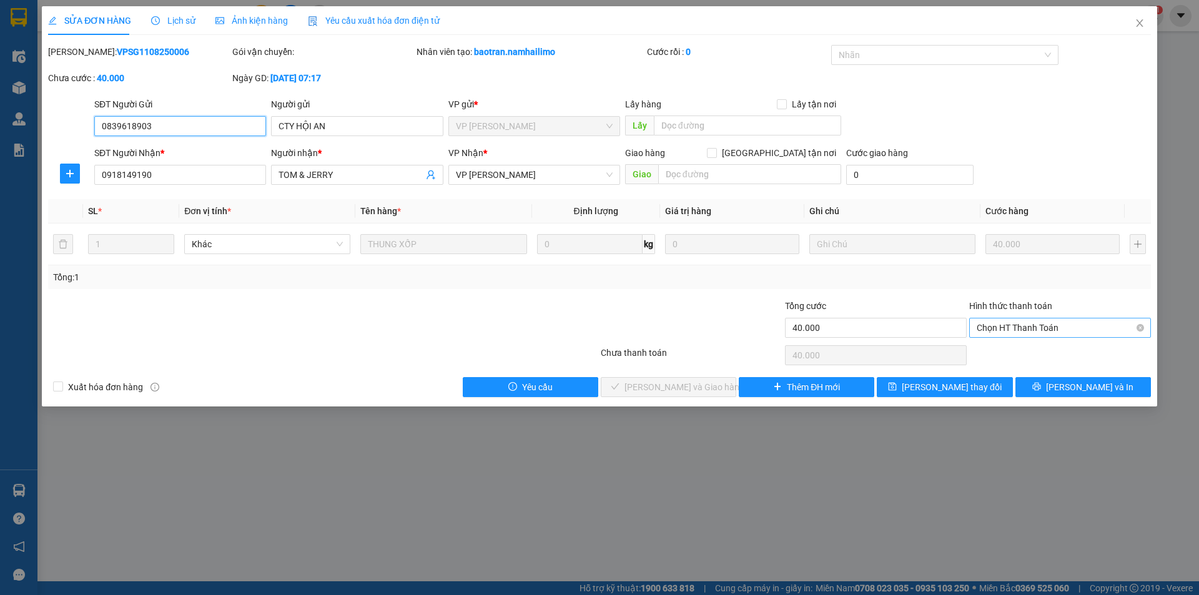
click at [1018, 320] on span "Chọn HT Thanh Toán" at bounding box center [1060, 327] width 167 height 19
click at [1009, 352] on div "Tại văn phòng" at bounding box center [1060, 353] width 167 height 14
type input "0"
click at [720, 378] on button "[PERSON_NAME] và Giao hàng" at bounding box center [669, 387] width 136 height 20
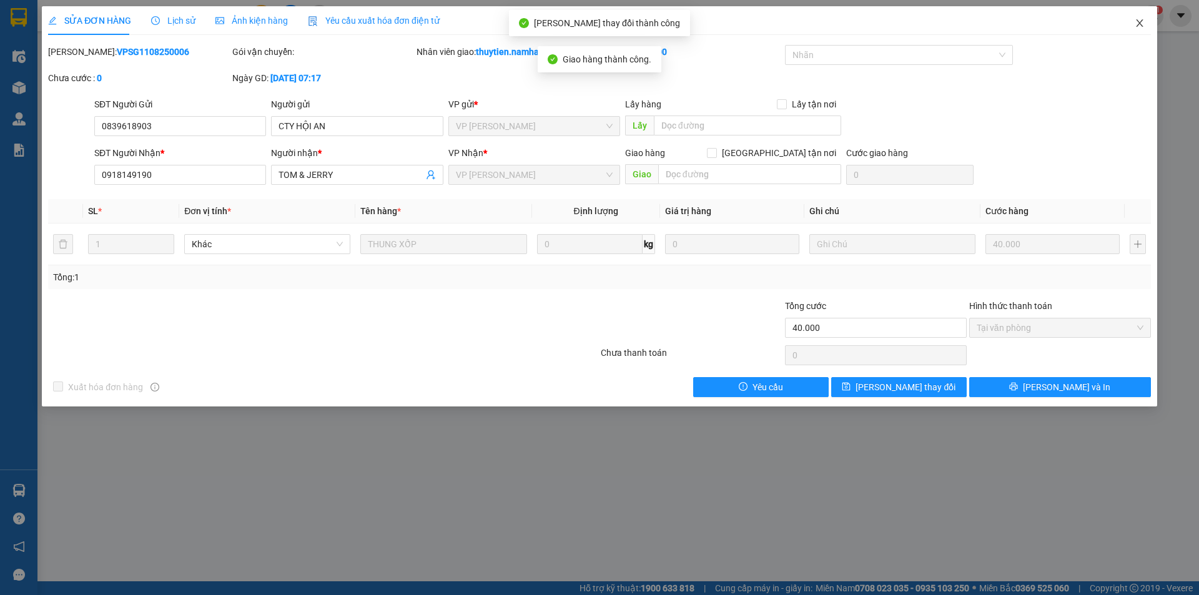
click at [1139, 25] on icon "close" at bounding box center [1139, 22] width 7 height 7
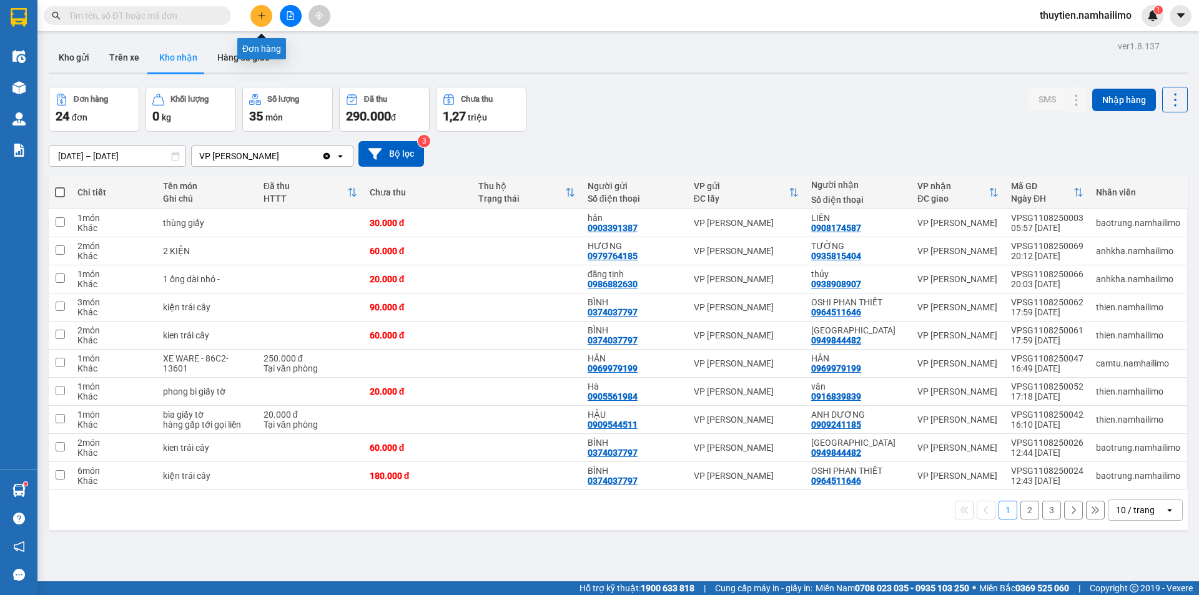
click at [263, 16] on icon "plus" at bounding box center [261, 15] width 7 height 1
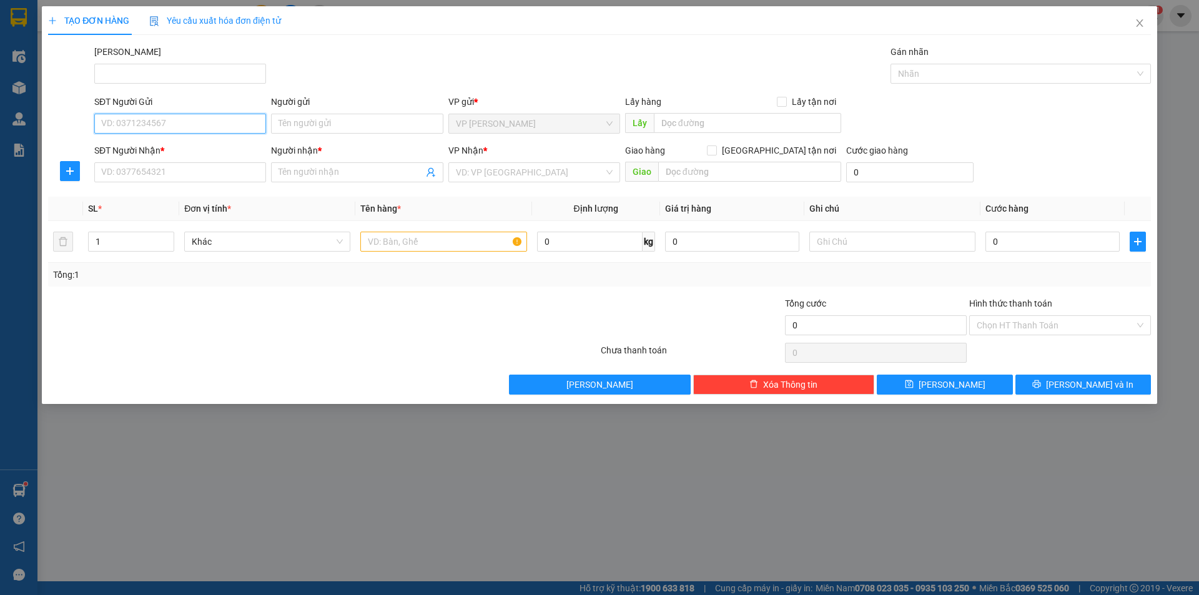
click at [160, 127] on input "SĐT Người Gửi" at bounding box center [180, 124] width 172 height 20
type input "0945471708"
click at [181, 147] on div "0945471708 - c nhiên" at bounding box center [180, 149] width 157 height 14
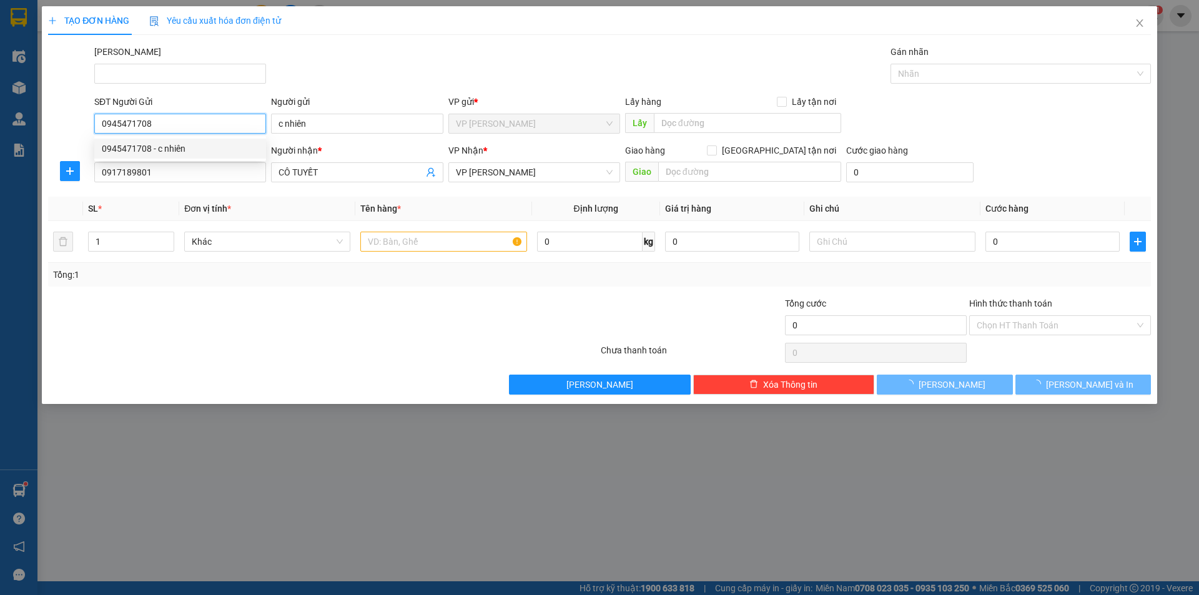
type input "c nhiên"
type input "0917189801"
type input "CÔ TUYẾT"
type input "30.000"
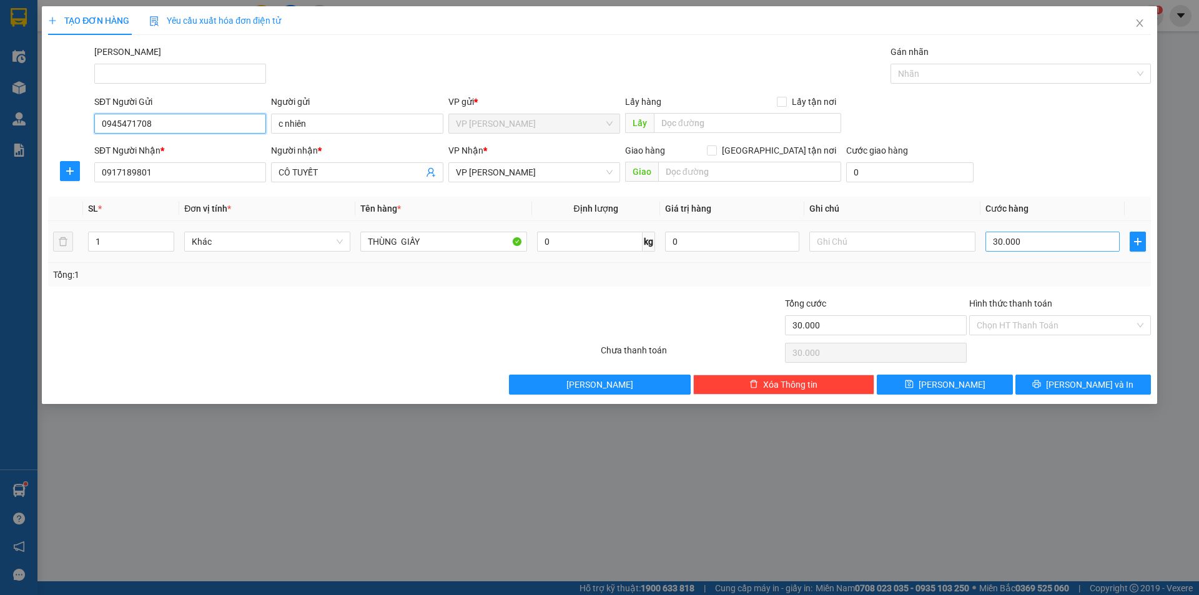
type input "0945471708"
click at [1041, 241] on input "30.000" at bounding box center [1052, 242] width 134 height 20
type input "4"
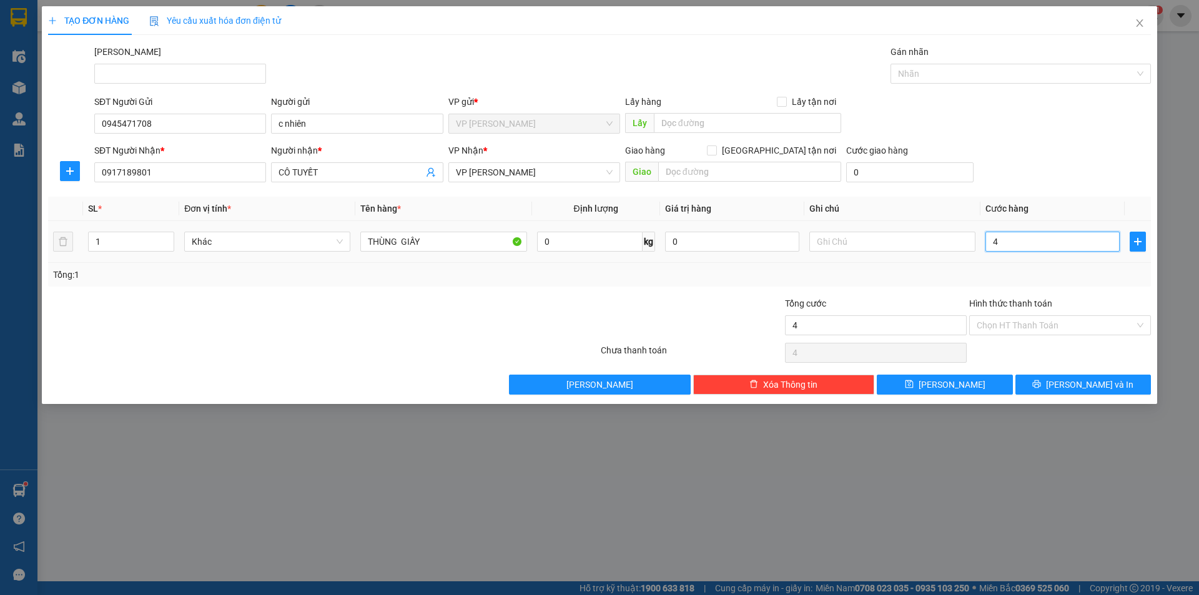
type input "40"
type input "40.000"
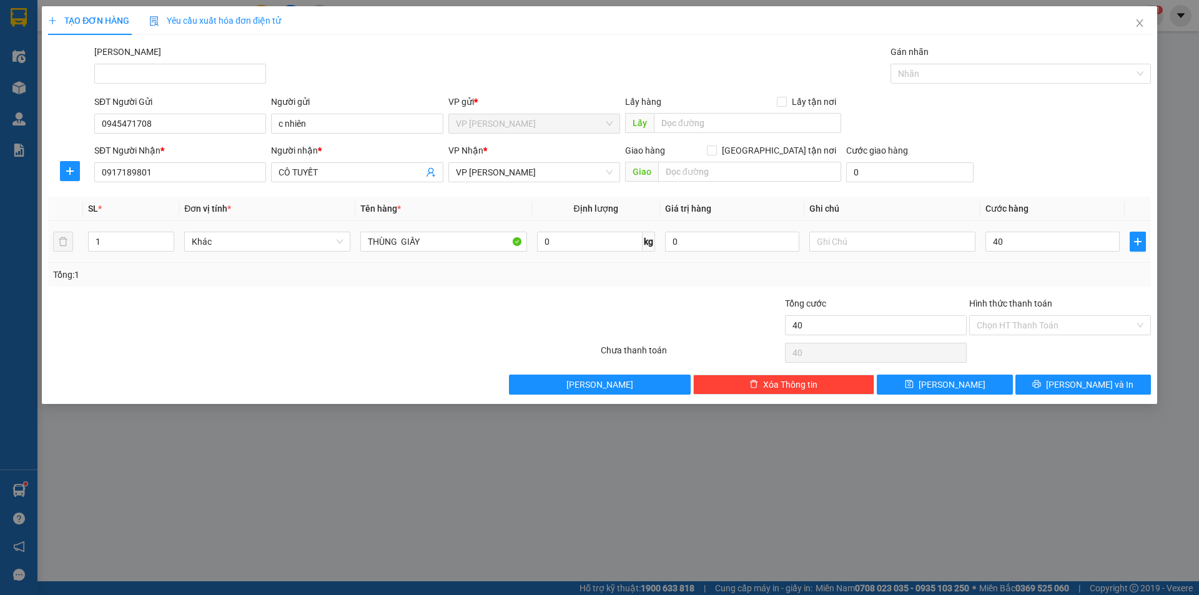
type input "40.000"
click at [1031, 260] on td "40.000" at bounding box center [1052, 242] width 144 height 42
click at [1030, 323] on input "Hình thức thanh toán" at bounding box center [1056, 325] width 158 height 19
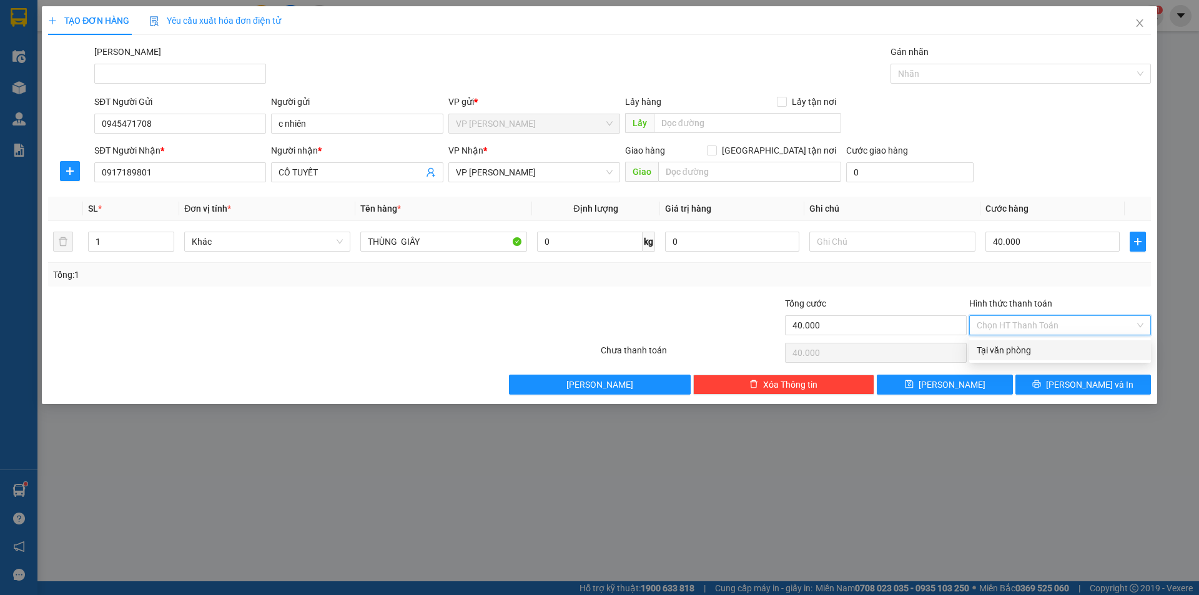
click at [1023, 353] on div "Tại văn phòng" at bounding box center [1060, 350] width 167 height 14
type input "0"
click at [1057, 379] on button "[PERSON_NAME] và In" at bounding box center [1083, 385] width 136 height 20
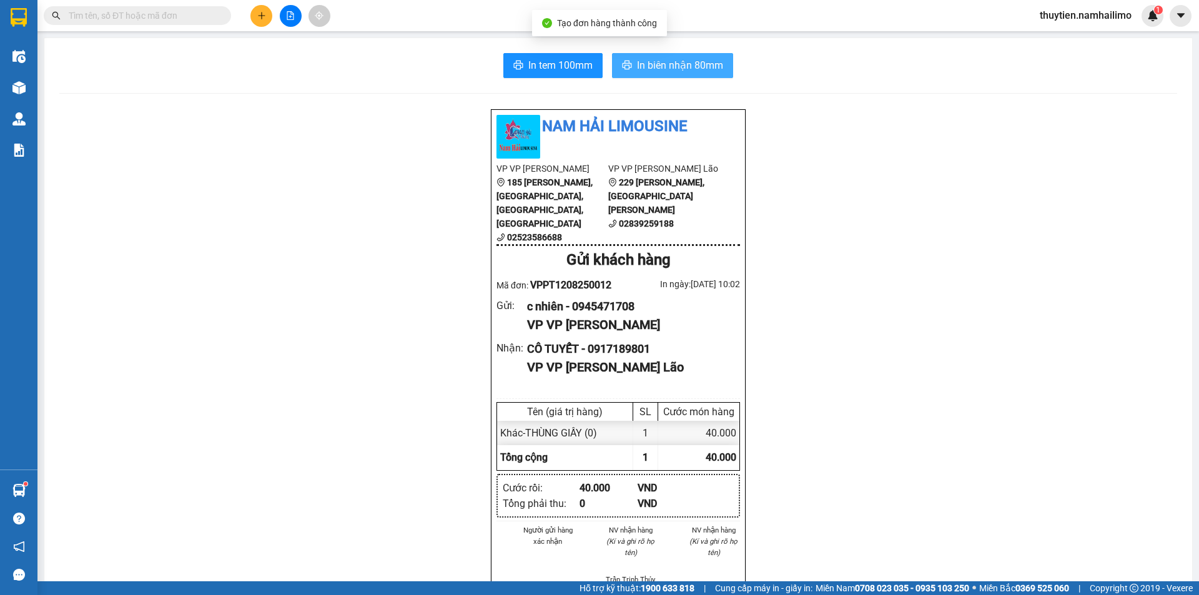
click at [661, 58] on span "In biên nhận 80mm" at bounding box center [680, 65] width 86 height 16
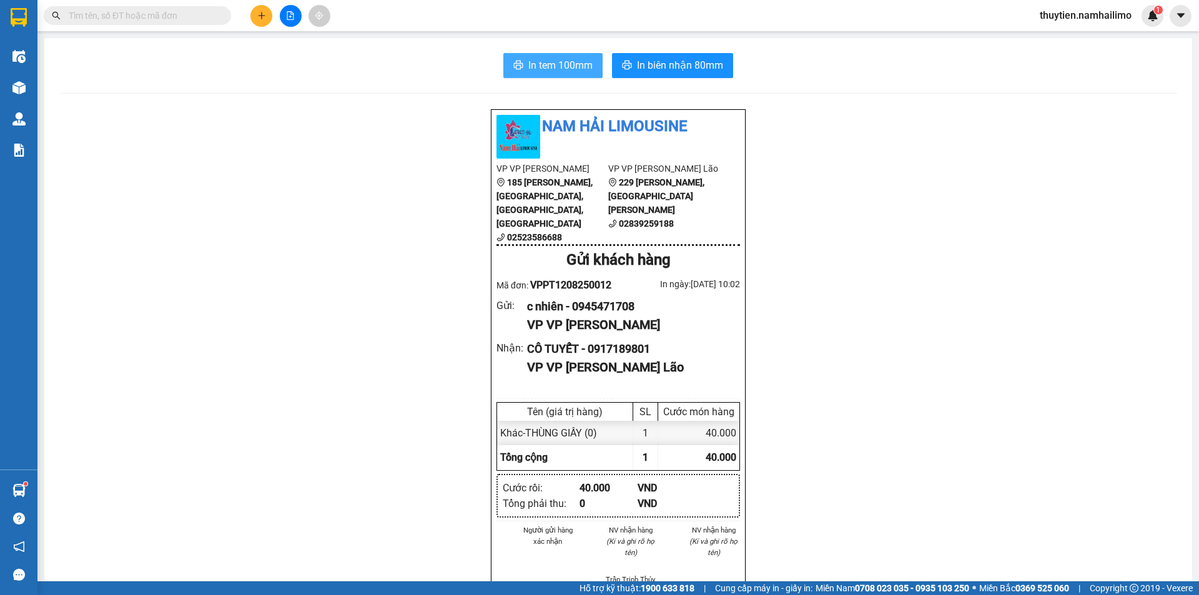
drag, startPoint x: 549, startPoint y: 64, endPoint x: 552, endPoint y: 79, distance: 14.7
click at [552, 79] on div "In tem 100mm In biên nhận 80mm Nam Hải Limousine VP VP [PERSON_NAME] 185 [PERSO…" at bounding box center [618, 585] width 1148 height 1094
click at [553, 58] on span "In tem 100mm" at bounding box center [560, 65] width 64 height 16
click at [269, 20] on button at bounding box center [261, 16] width 22 height 22
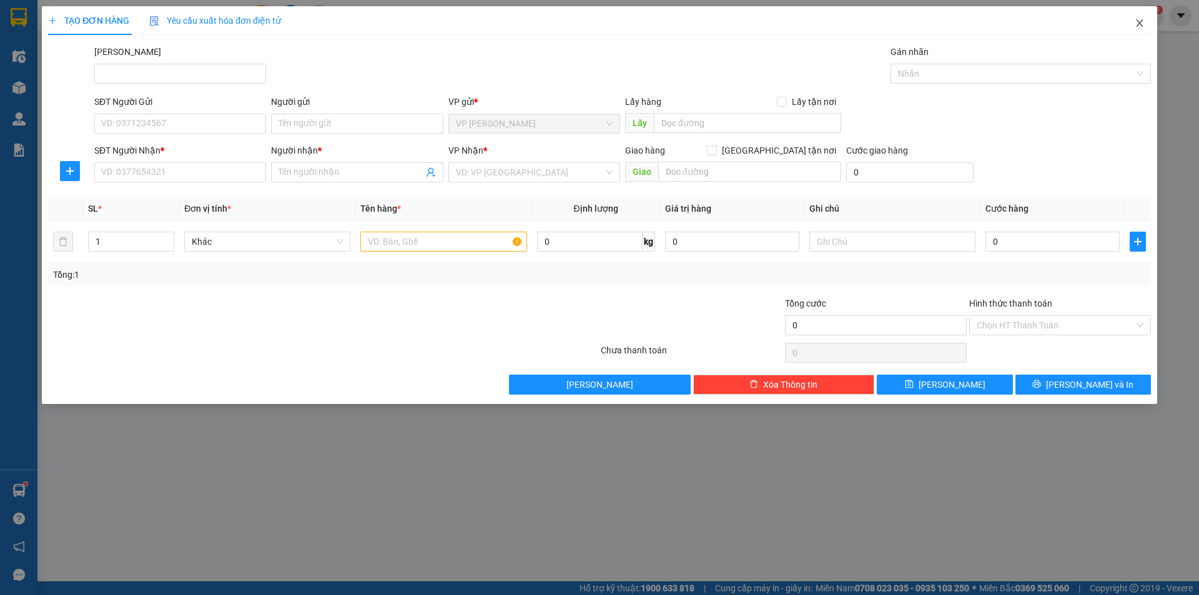
click at [1141, 25] on icon "close" at bounding box center [1139, 22] width 7 height 7
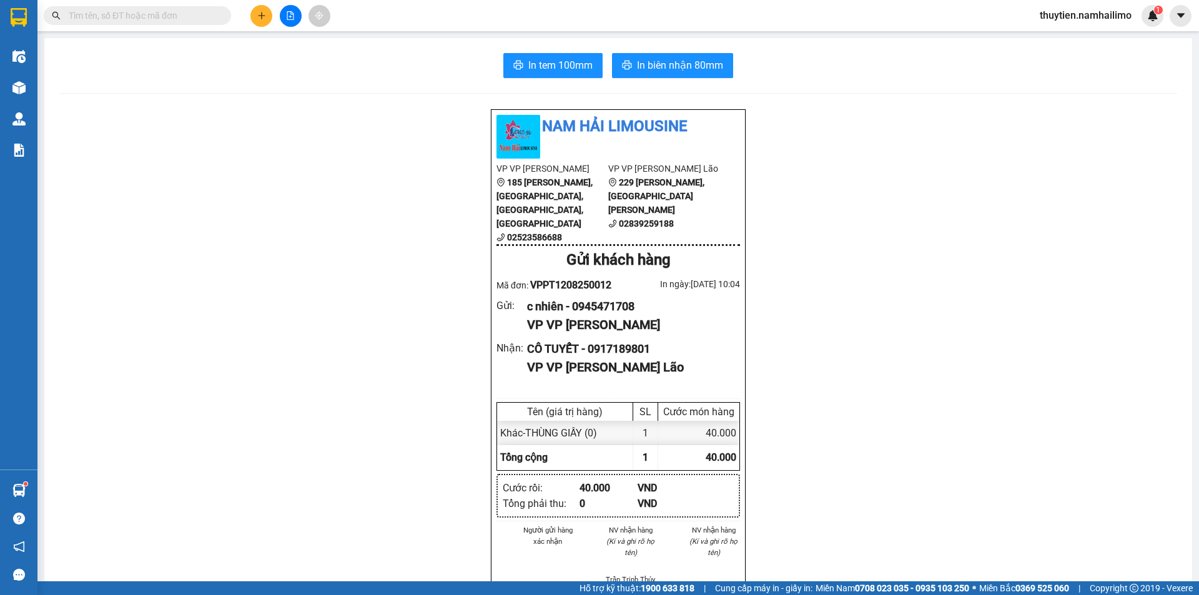
click at [150, 19] on input "text" at bounding box center [142, 16] width 147 height 14
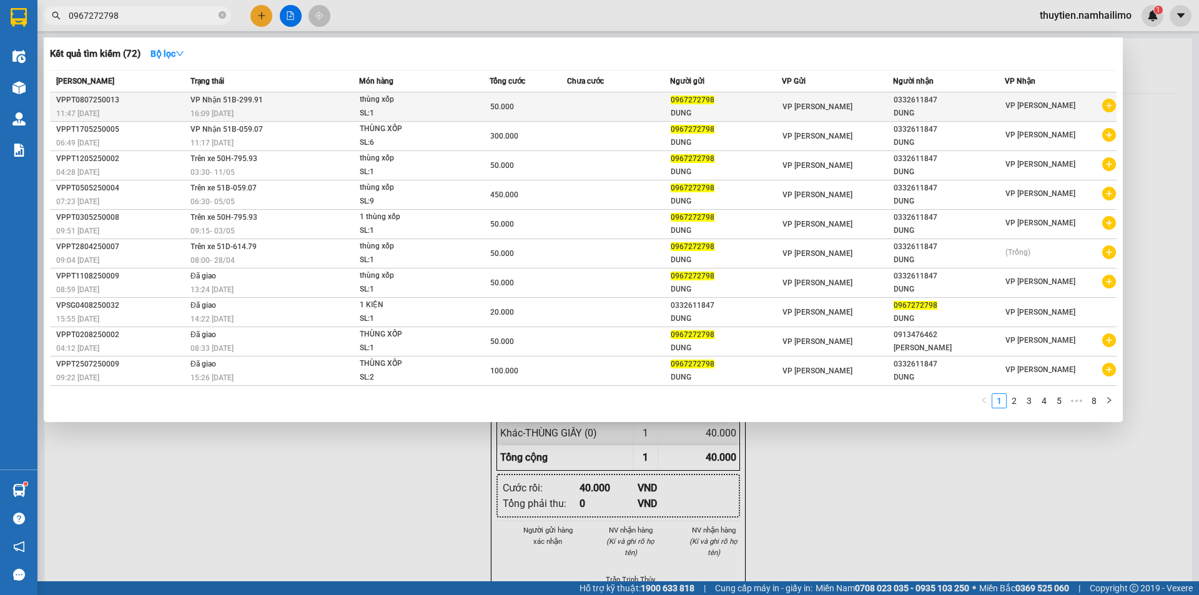
type input "0967272798"
click at [1107, 104] on icon "plus-circle" at bounding box center [1109, 106] width 14 height 14
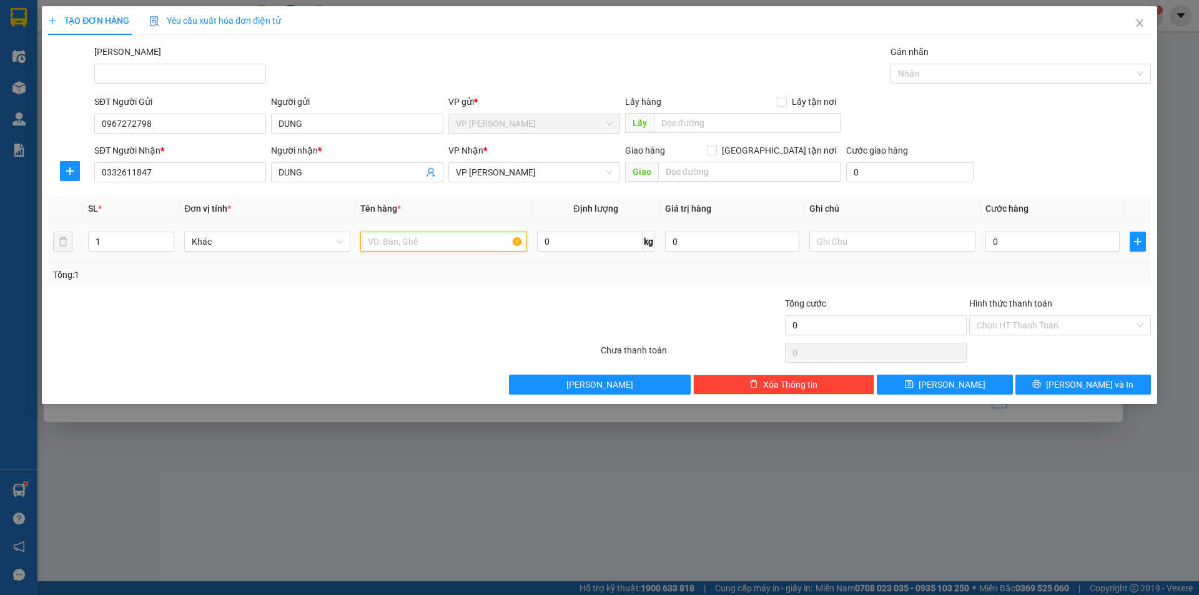
click at [411, 239] on input "text" at bounding box center [443, 242] width 166 height 20
type input "thùng xốp"
click at [1034, 237] on input "0" at bounding box center [1052, 242] width 134 height 20
type input "5"
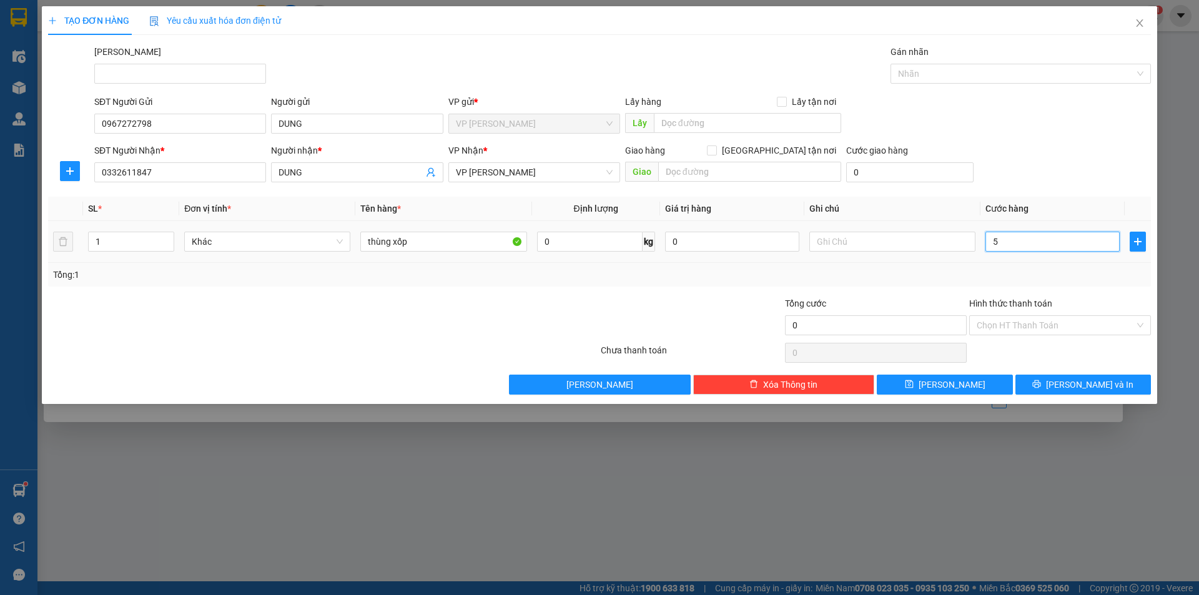
type input "5"
type input "50"
type input "50.000"
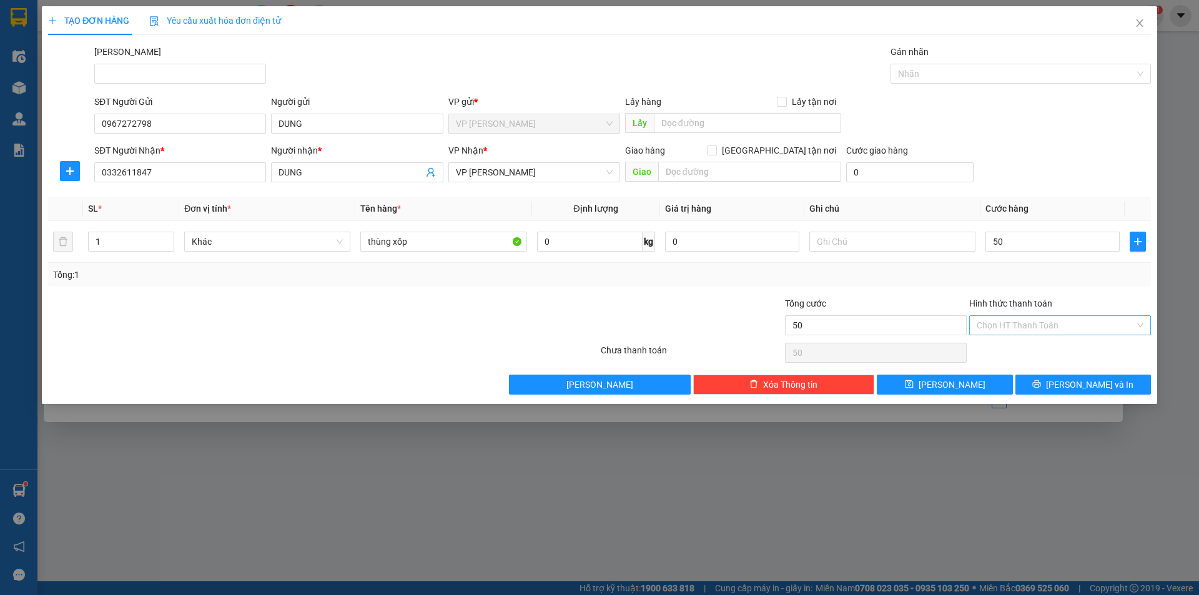
type input "50.000"
click at [1029, 332] on input "Hình thức thanh toán" at bounding box center [1056, 325] width 158 height 19
click at [1017, 352] on div "Tại văn phòng" at bounding box center [1060, 350] width 167 height 14
type input "0"
click at [1074, 462] on div "TẠO ĐƠN HÀNG Yêu cầu xuất hóa đơn điện tử Transit Pickup Surcharge Ids Transit …" at bounding box center [599, 297] width 1199 height 595
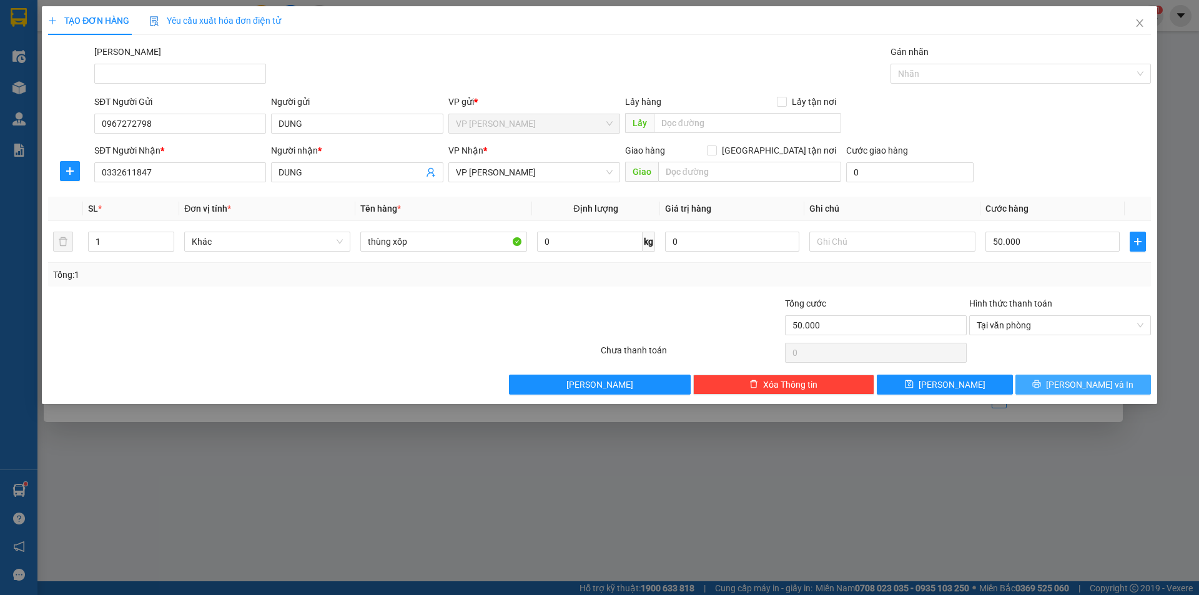
click at [1041, 383] on icon "printer" at bounding box center [1036, 384] width 9 height 9
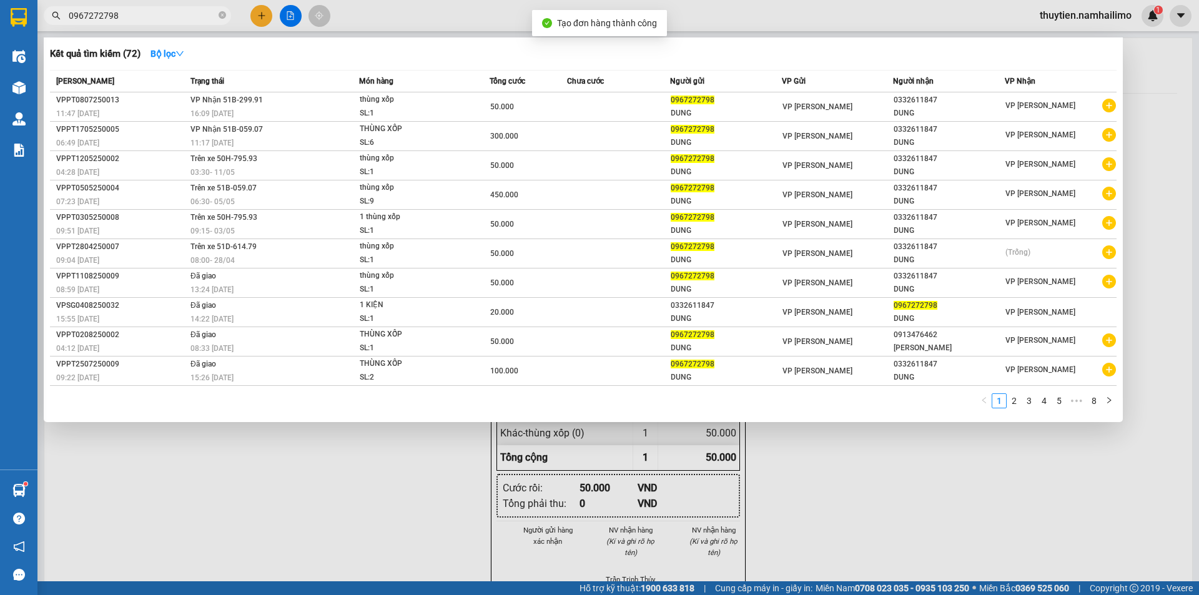
click at [1040, 479] on div at bounding box center [599, 297] width 1199 height 595
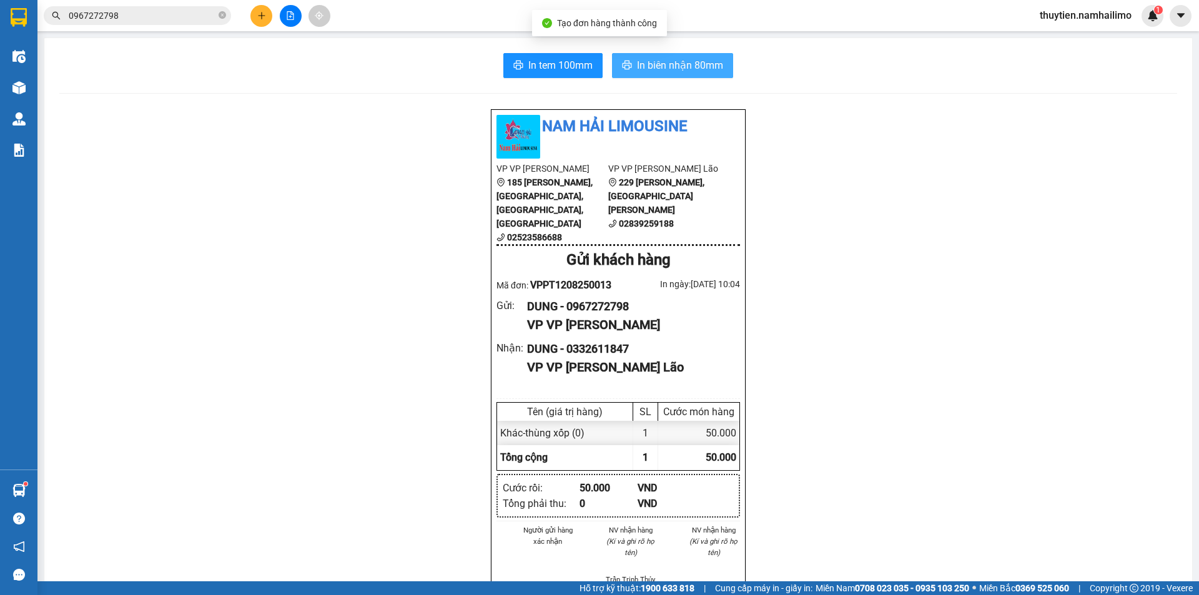
click at [681, 56] on button "In biên nhận 80mm" at bounding box center [672, 65] width 121 height 25
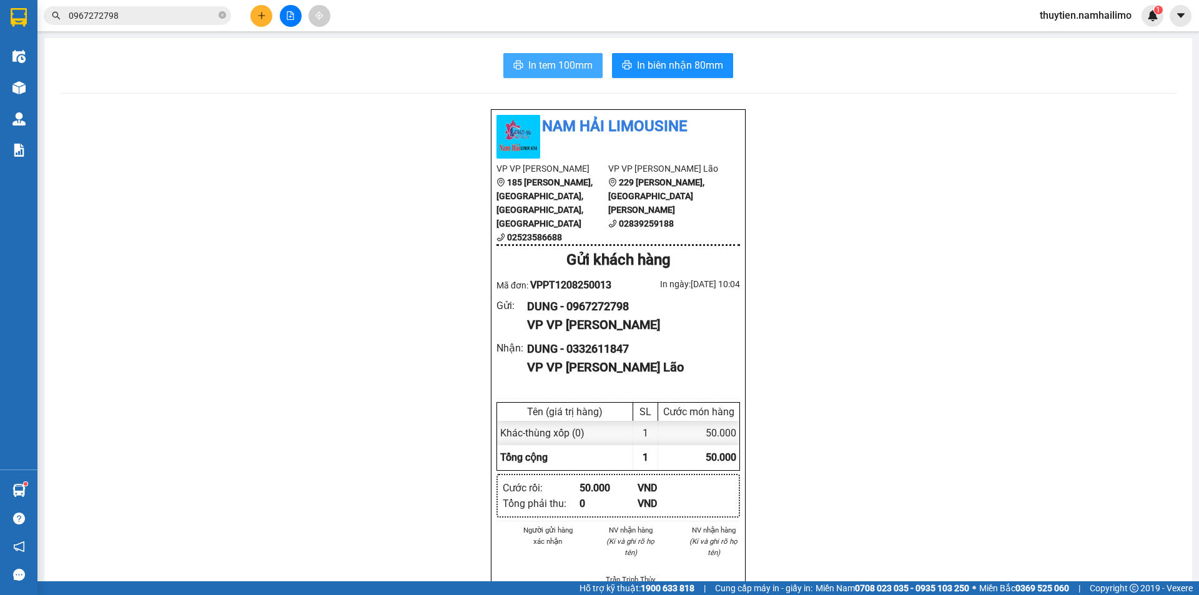
click at [541, 64] on span "In tem 100mm" at bounding box center [560, 65] width 64 height 16
click at [287, 15] on icon "file-add" at bounding box center [290, 15] width 7 height 9
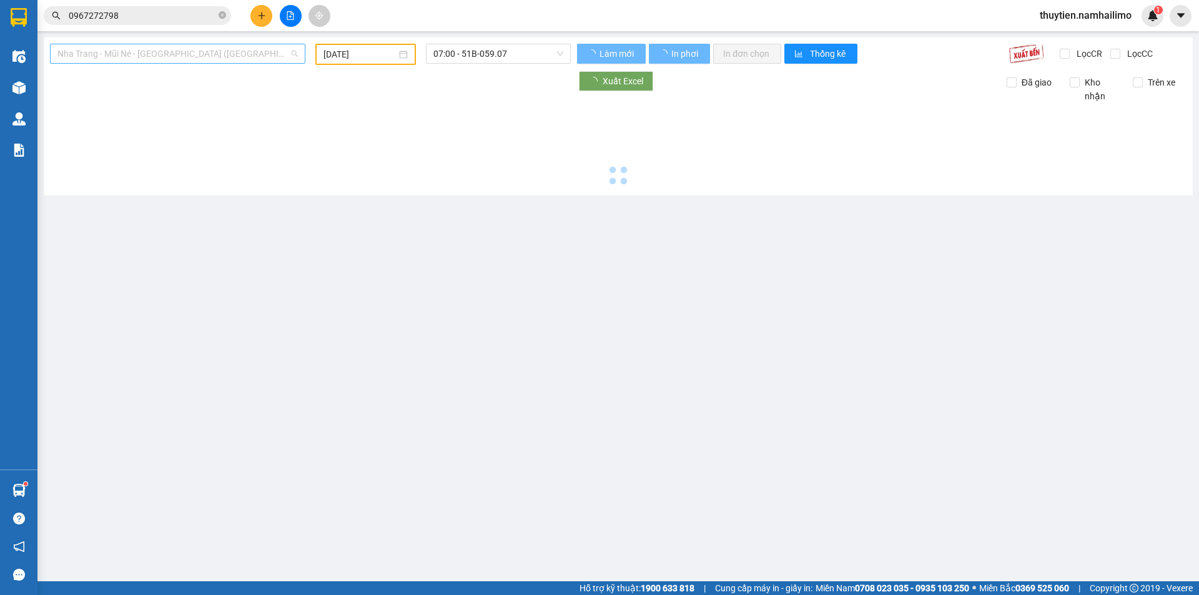
click at [157, 59] on span "Nha Trang - Mũi Né - [GEOGRAPHIC_DATA] ([GEOGRAPHIC_DATA])" at bounding box center [177, 53] width 240 height 19
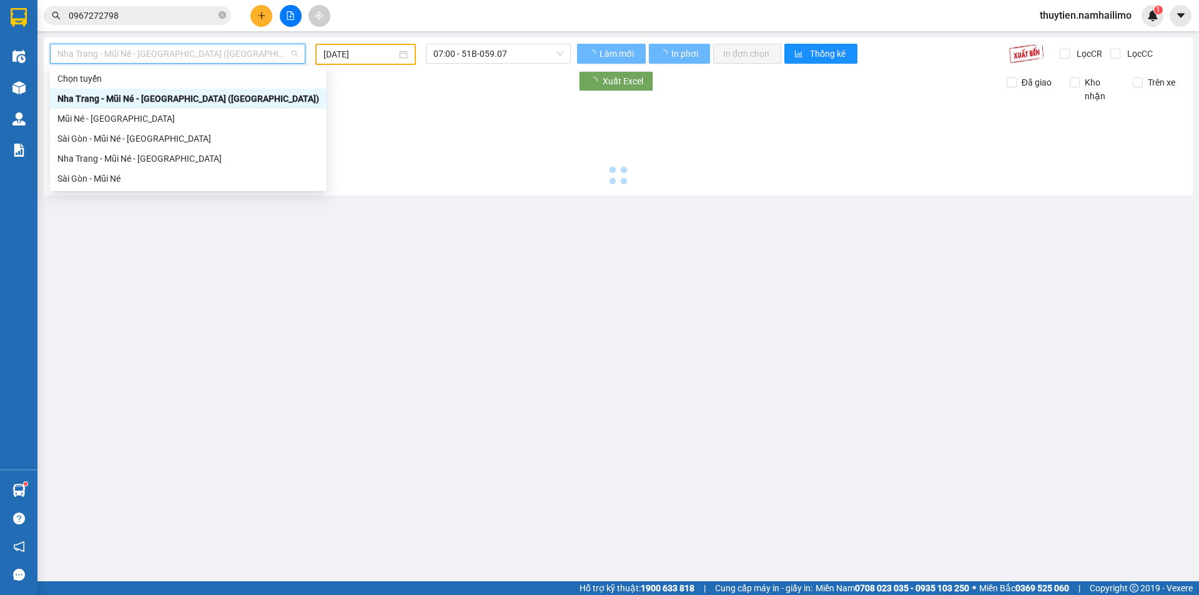
type input "[DATE]"
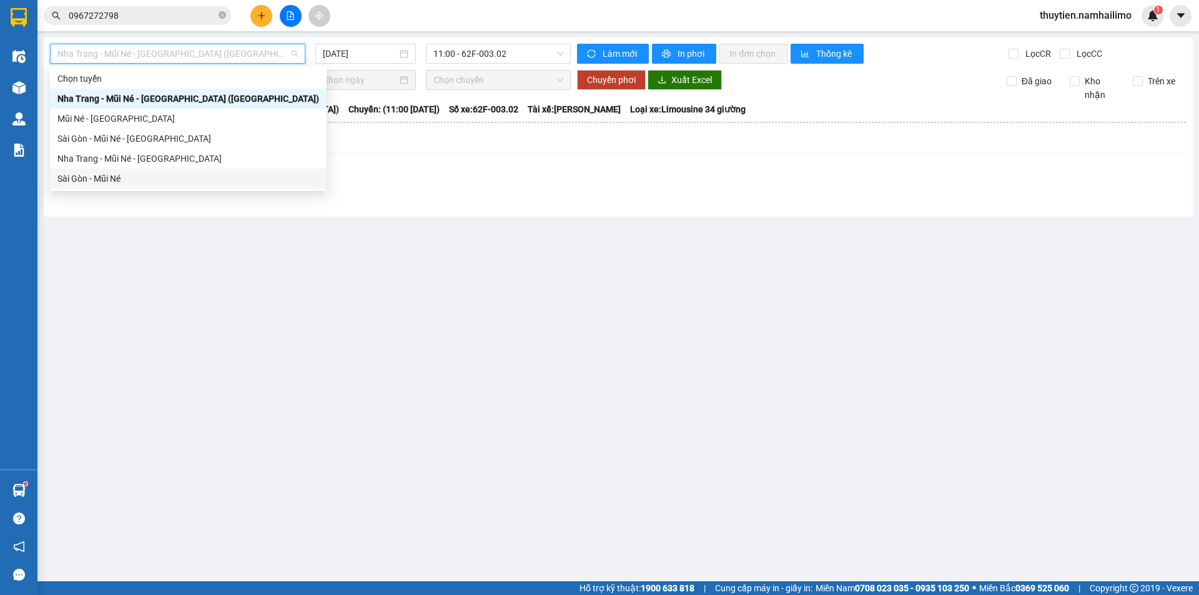
click at [100, 177] on div "Sài Gòn - Mũi Né" at bounding box center [188, 179] width 262 height 14
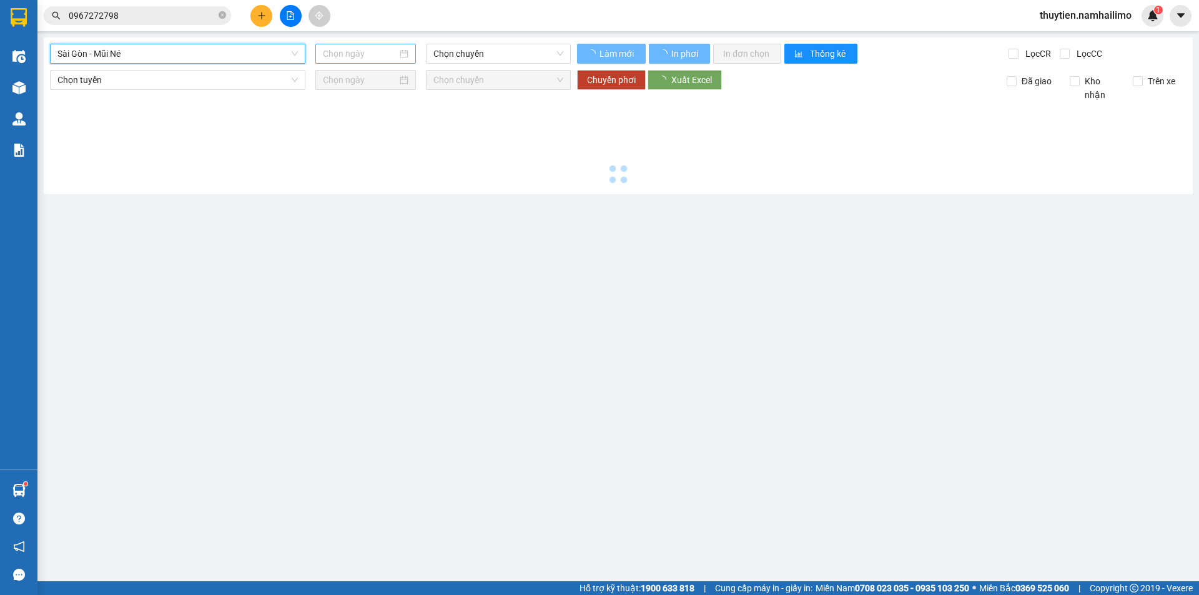
type input "[DATE]"
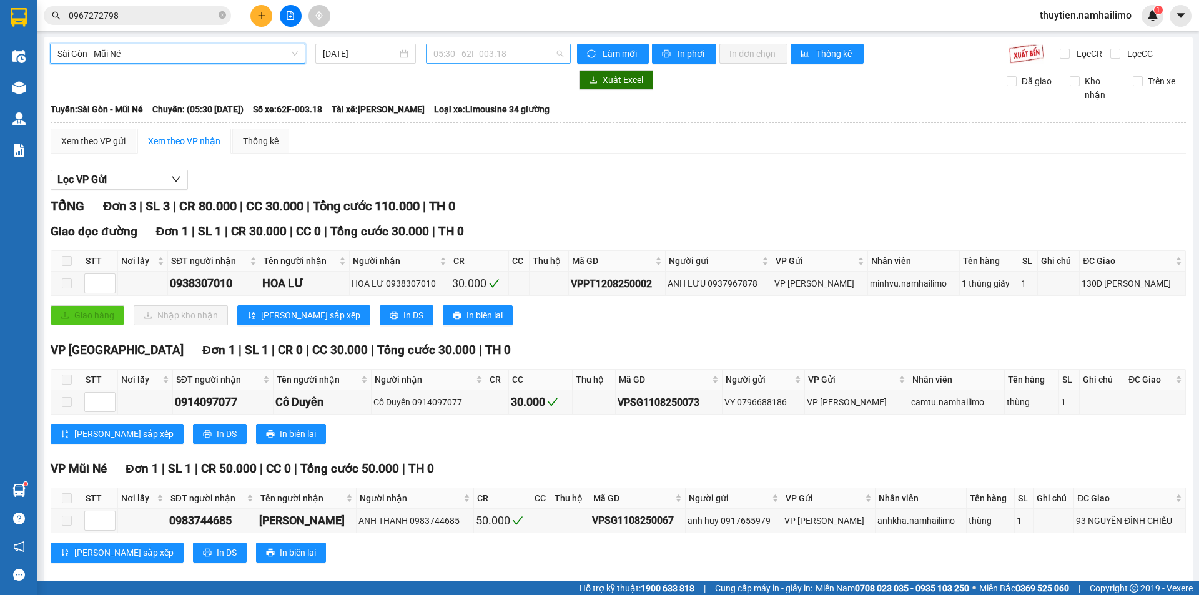
click at [481, 51] on span "05:30 - 62F-003.18" at bounding box center [498, 53] width 130 height 19
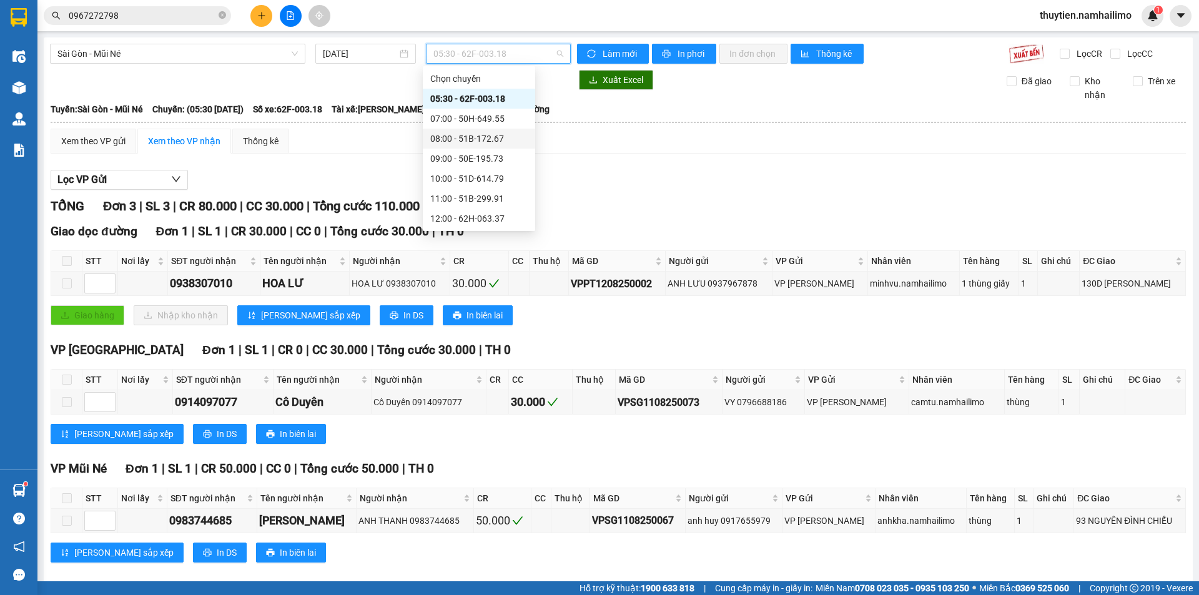
click at [468, 139] on div "08:00 - 51B-172.67" at bounding box center [478, 139] width 97 height 14
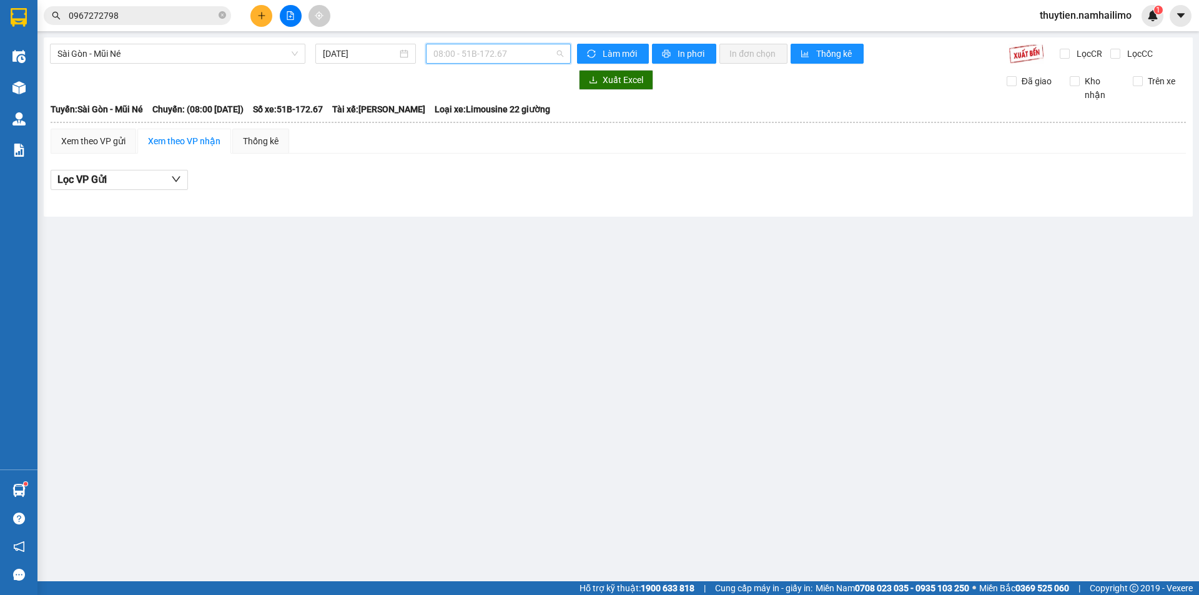
click at [481, 51] on span "08:00 - 51B-172.67" at bounding box center [498, 53] width 130 height 19
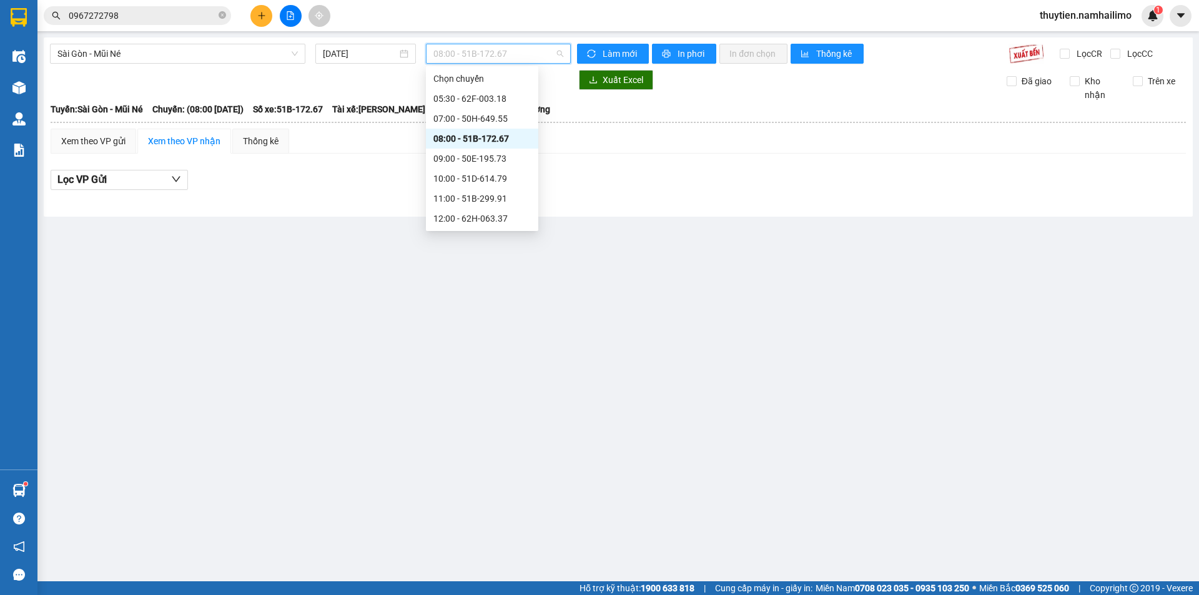
click at [484, 136] on div "08:00 - 51B-172.67" at bounding box center [481, 139] width 97 height 14
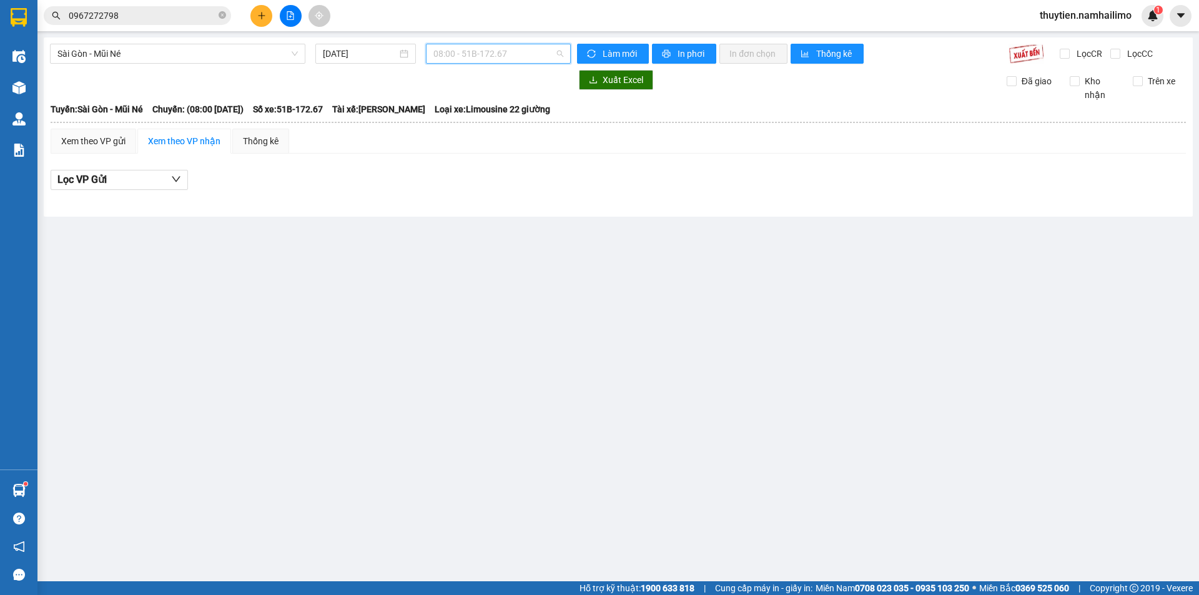
click at [484, 54] on span "08:00 - 51B-172.67" at bounding box center [498, 53] width 130 height 19
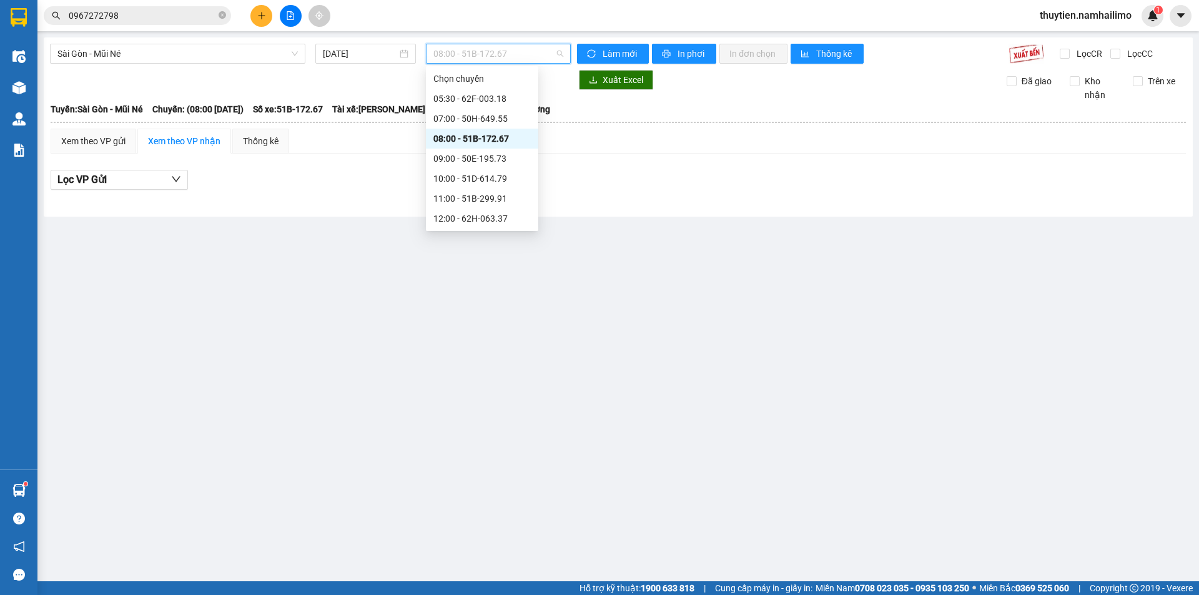
click at [470, 137] on div "08:00 - 51B-172.67" at bounding box center [481, 139] width 97 height 14
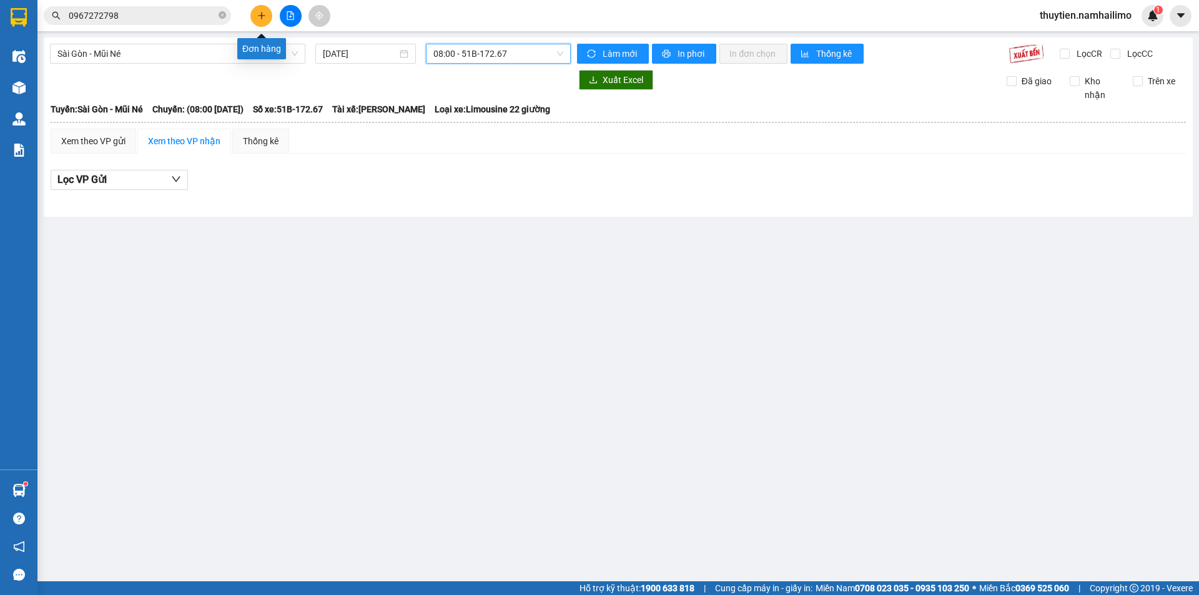
click at [261, 18] on icon "plus" at bounding box center [261, 15] width 9 height 9
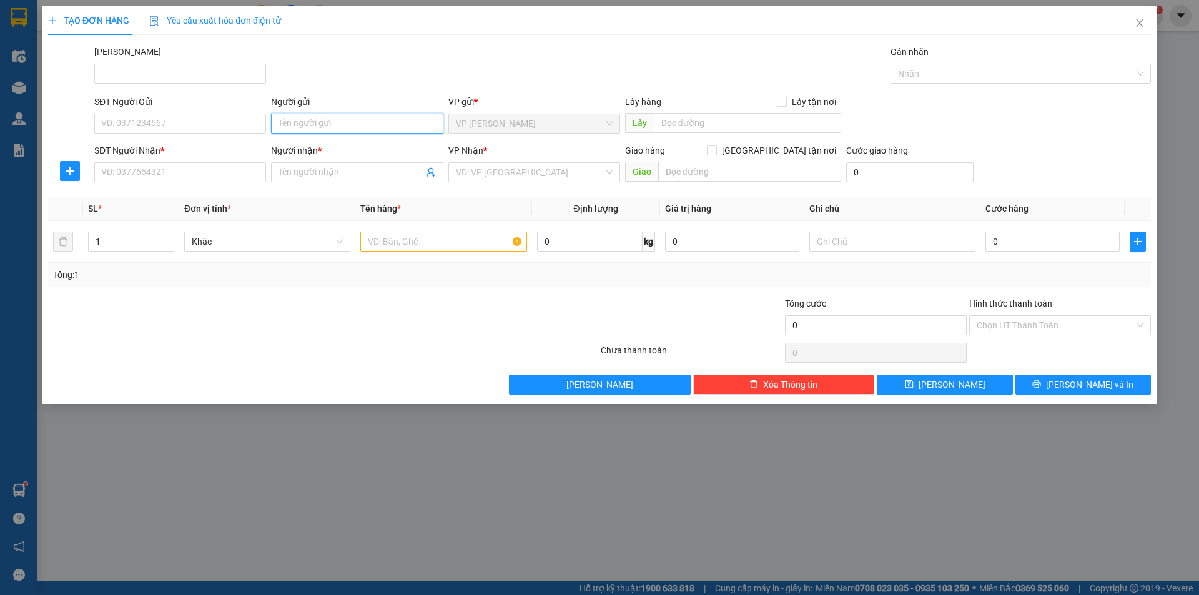
click at [309, 126] on input "Người gửi" at bounding box center [357, 124] width 172 height 20
type input "cty đầm sen"
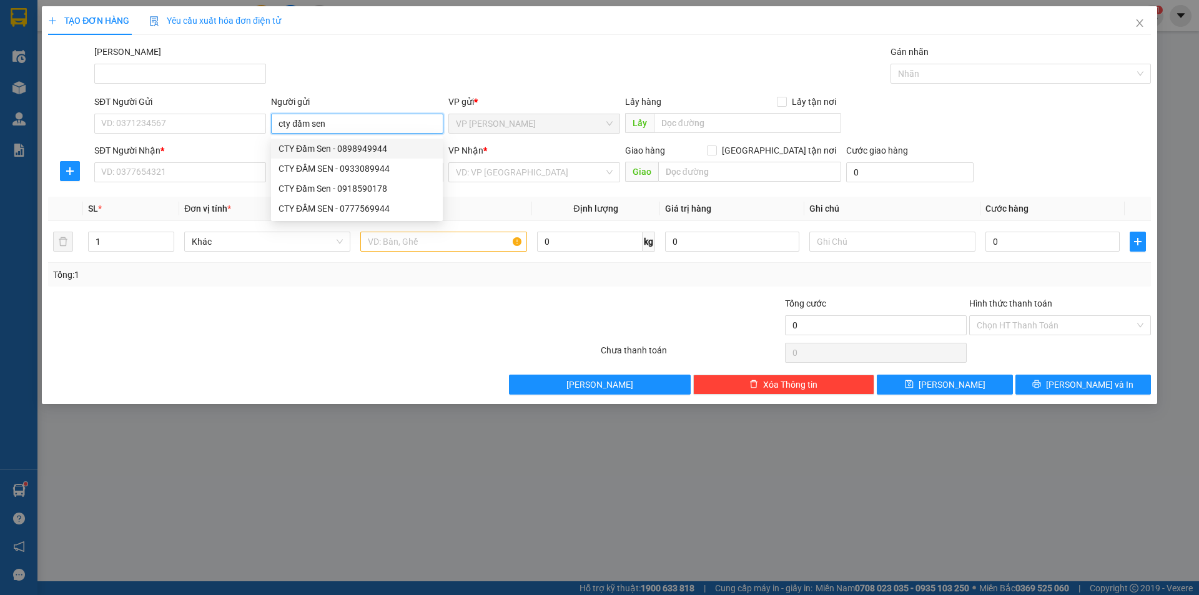
click at [337, 144] on div "CTY Đầm Sen - 0898949944" at bounding box center [357, 149] width 157 height 14
type input "0898949944"
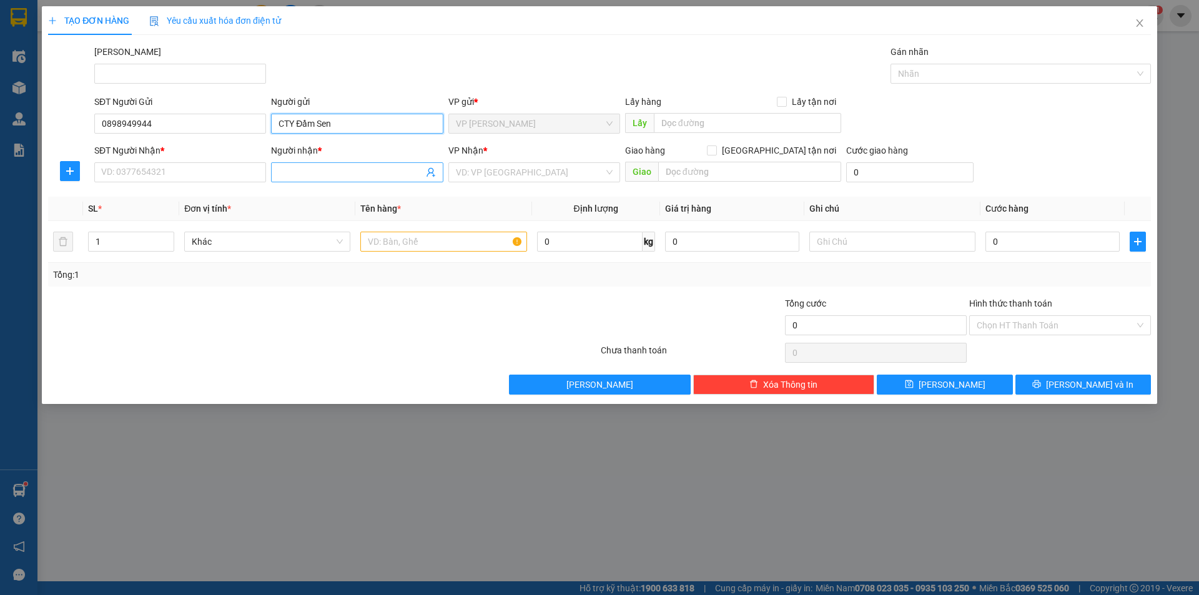
type input "CTY Đầm Sen"
click at [326, 173] on input "Người nhận *" at bounding box center [351, 172] width 144 height 14
type input "[PERSON_NAME]"
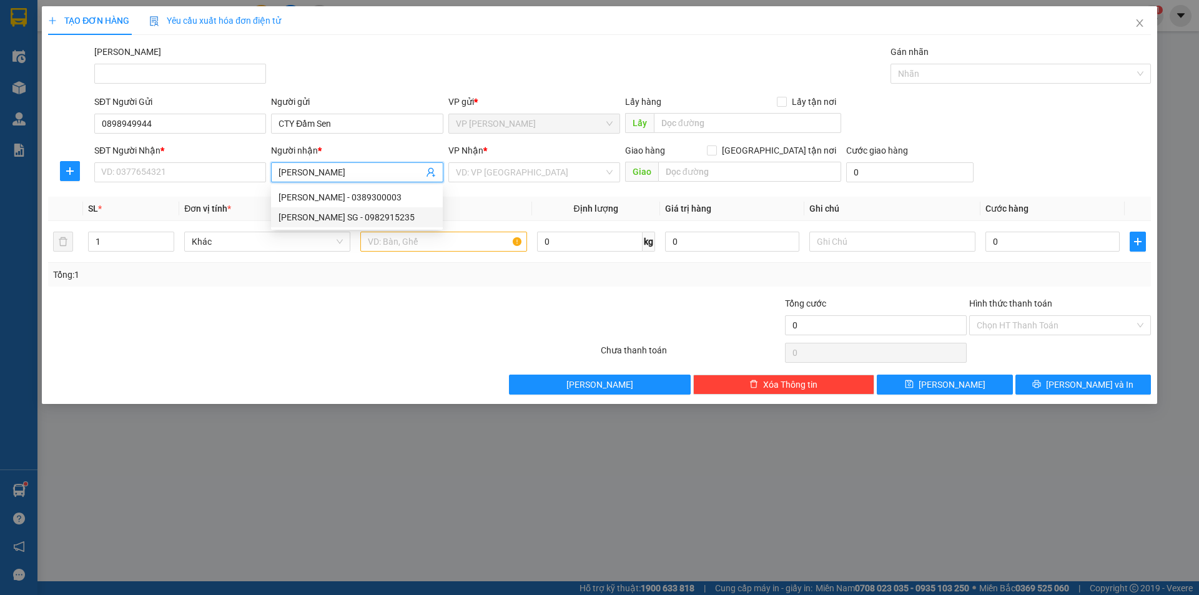
click at [343, 210] on div "[PERSON_NAME] SG - 0982915235" at bounding box center [357, 217] width 172 height 20
type input "0982915235"
type input "[PERSON_NAME] SG"
click at [501, 175] on input "search" at bounding box center [530, 172] width 148 height 19
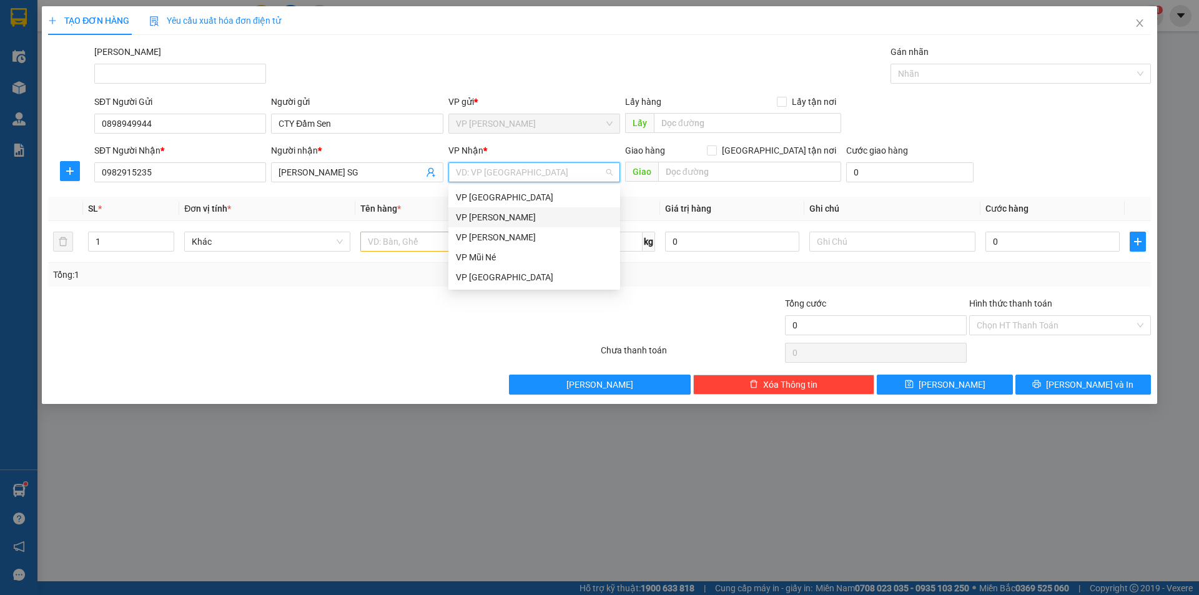
click at [502, 215] on div "VP [PERSON_NAME]" at bounding box center [534, 217] width 157 height 14
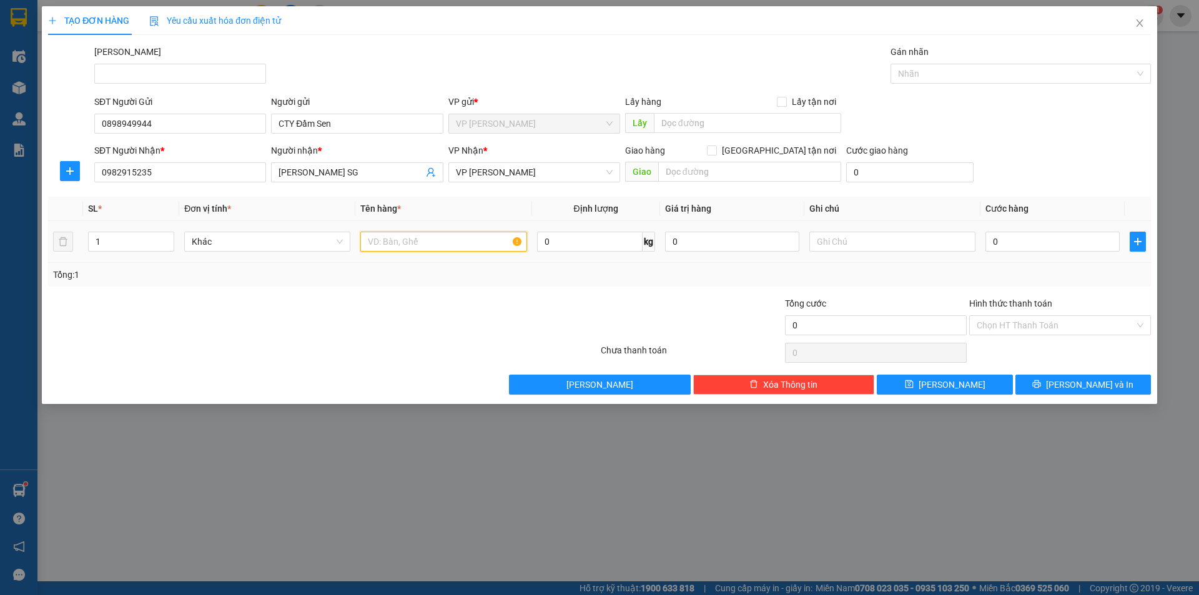
click at [412, 242] on input "text" at bounding box center [443, 242] width 166 height 20
type input "thùng giấy"
click at [1044, 235] on input "0" at bounding box center [1052, 242] width 134 height 20
type input "3"
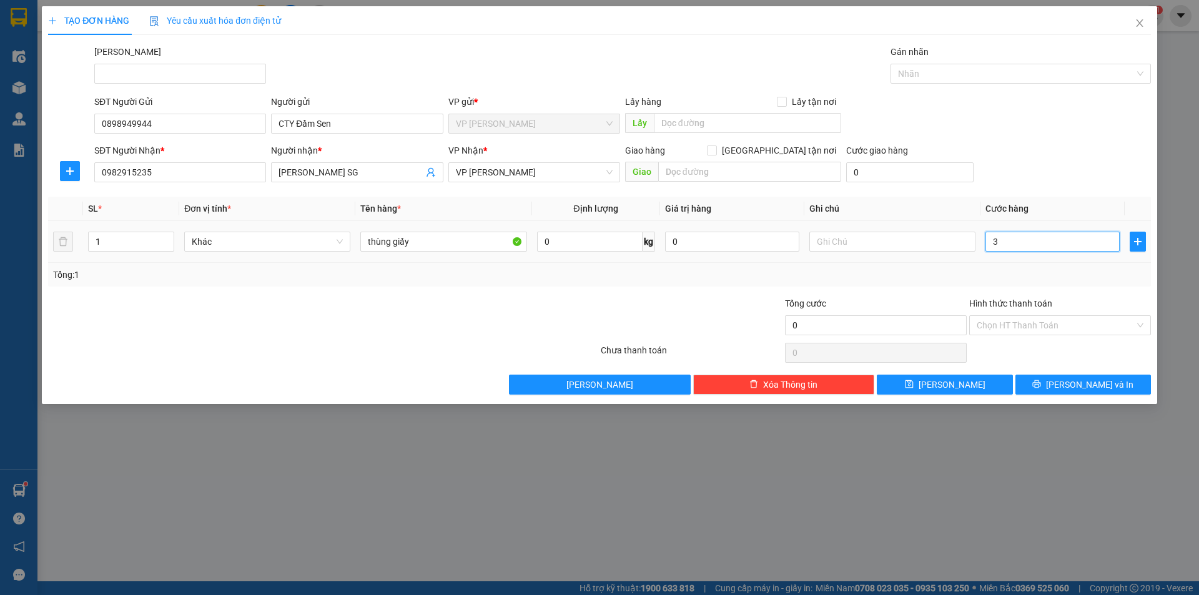
type input "3"
type input "30"
click at [1044, 289] on div "Transit Pickup Surcharge Ids Transit Deliver Surcharge Ids Transit Deliver Surc…" at bounding box center [599, 220] width 1103 height 350
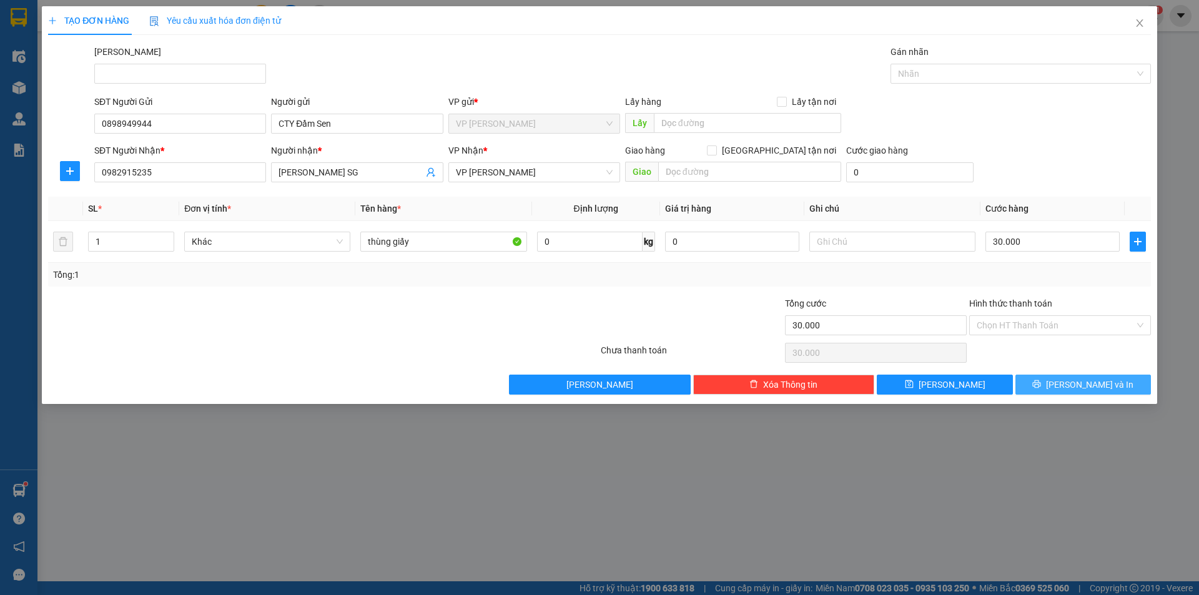
click at [1085, 391] on span "[PERSON_NAME] và In" at bounding box center [1089, 385] width 87 height 14
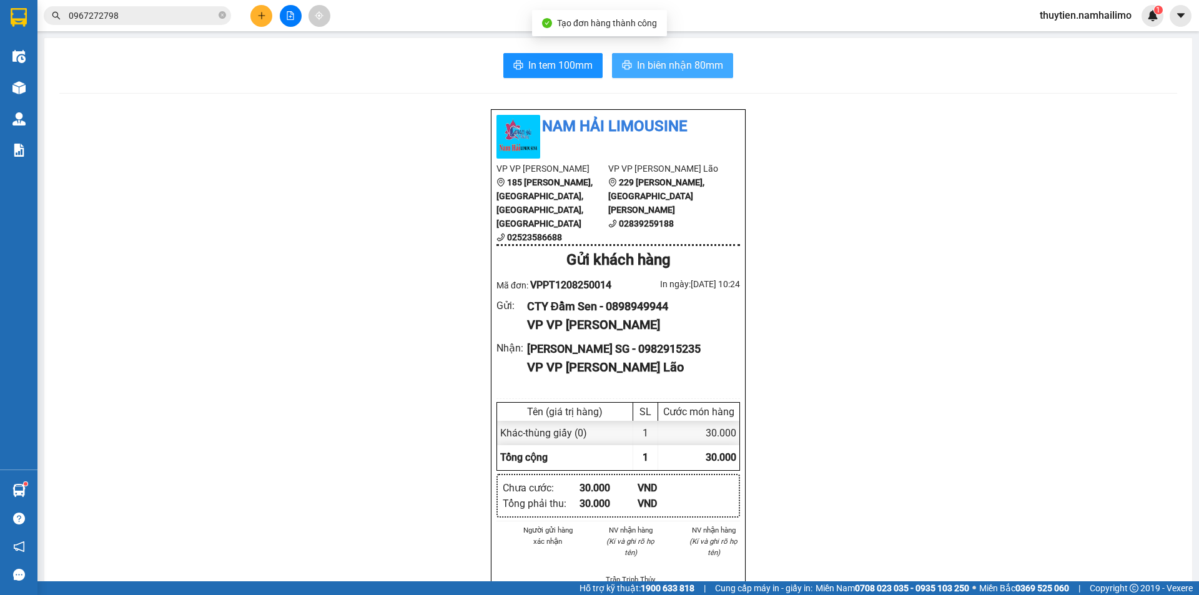
click at [651, 67] on span "In biên nhận 80mm" at bounding box center [680, 65] width 86 height 16
click at [541, 49] on div "In tem 100mm In biên nhận 80mm Nam Hải Limousine VP VP [PERSON_NAME] 185 [PERSO…" at bounding box center [618, 586] width 1148 height 1097
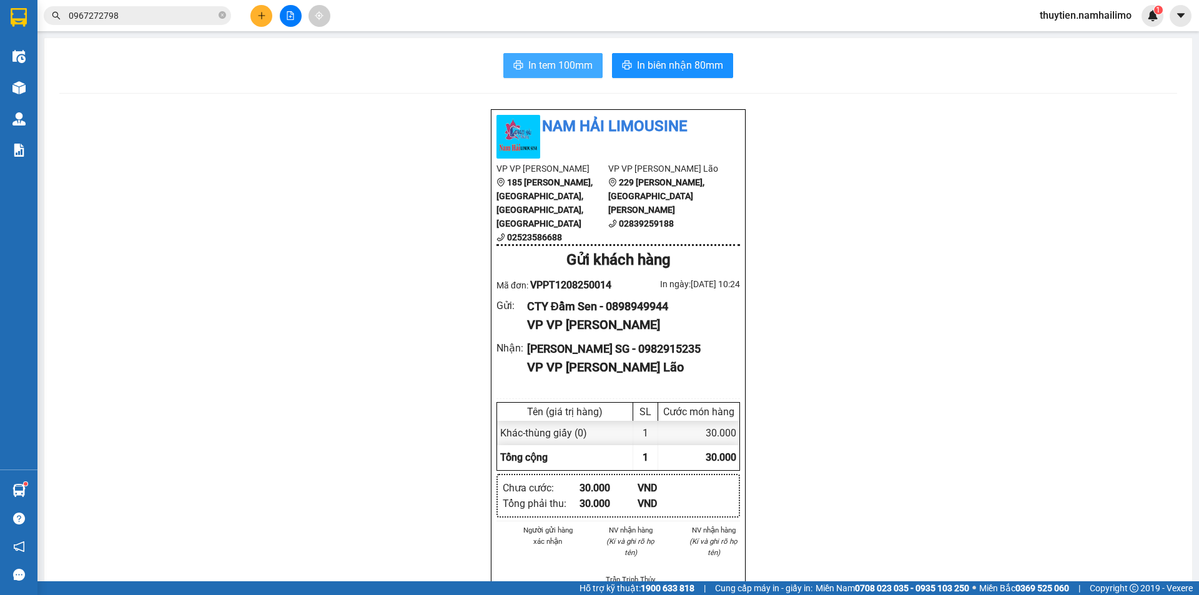
click at [535, 62] on span "In tem 100mm" at bounding box center [560, 65] width 64 height 16
